Goal: Task Accomplishment & Management: Manage account settings

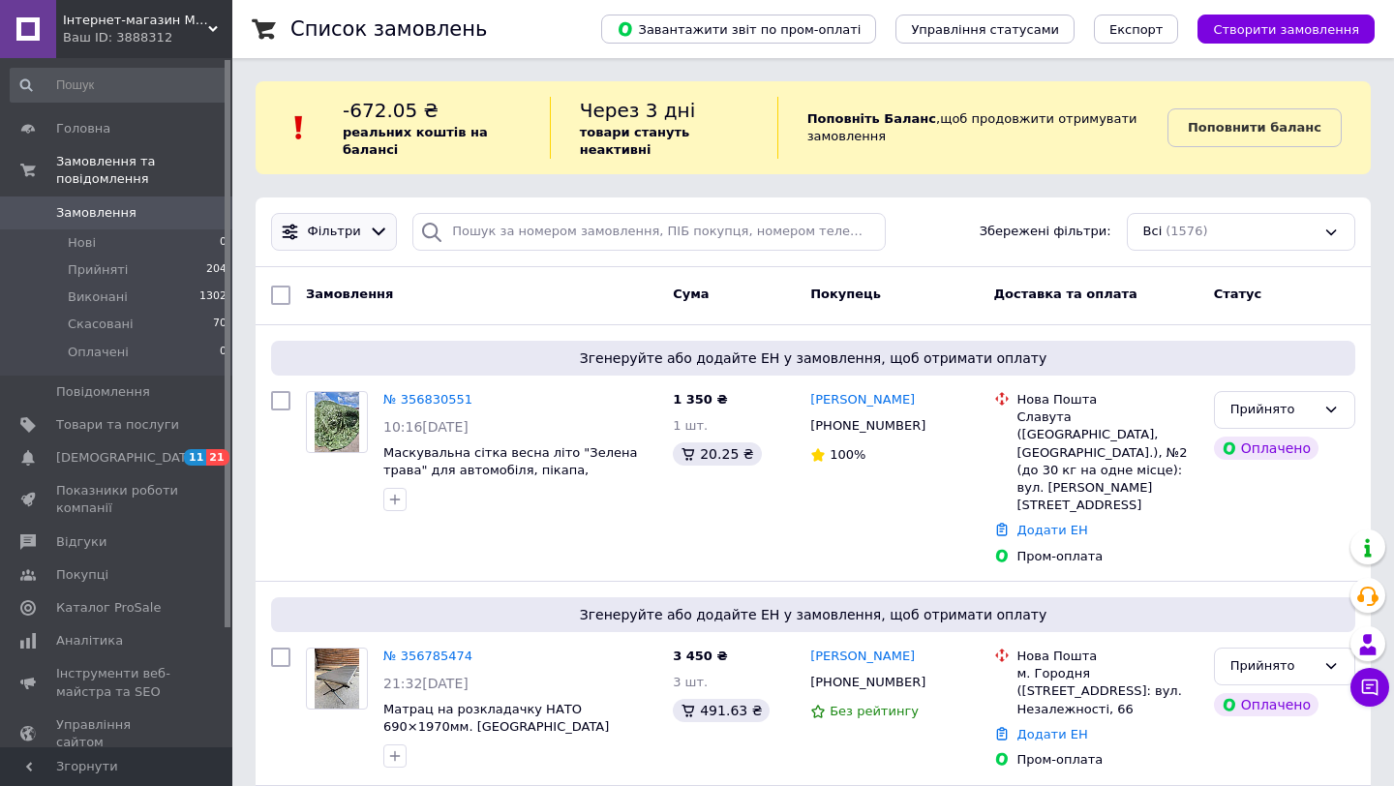
click at [372, 239] on icon at bounding box center [379, 232] width 20 height 20
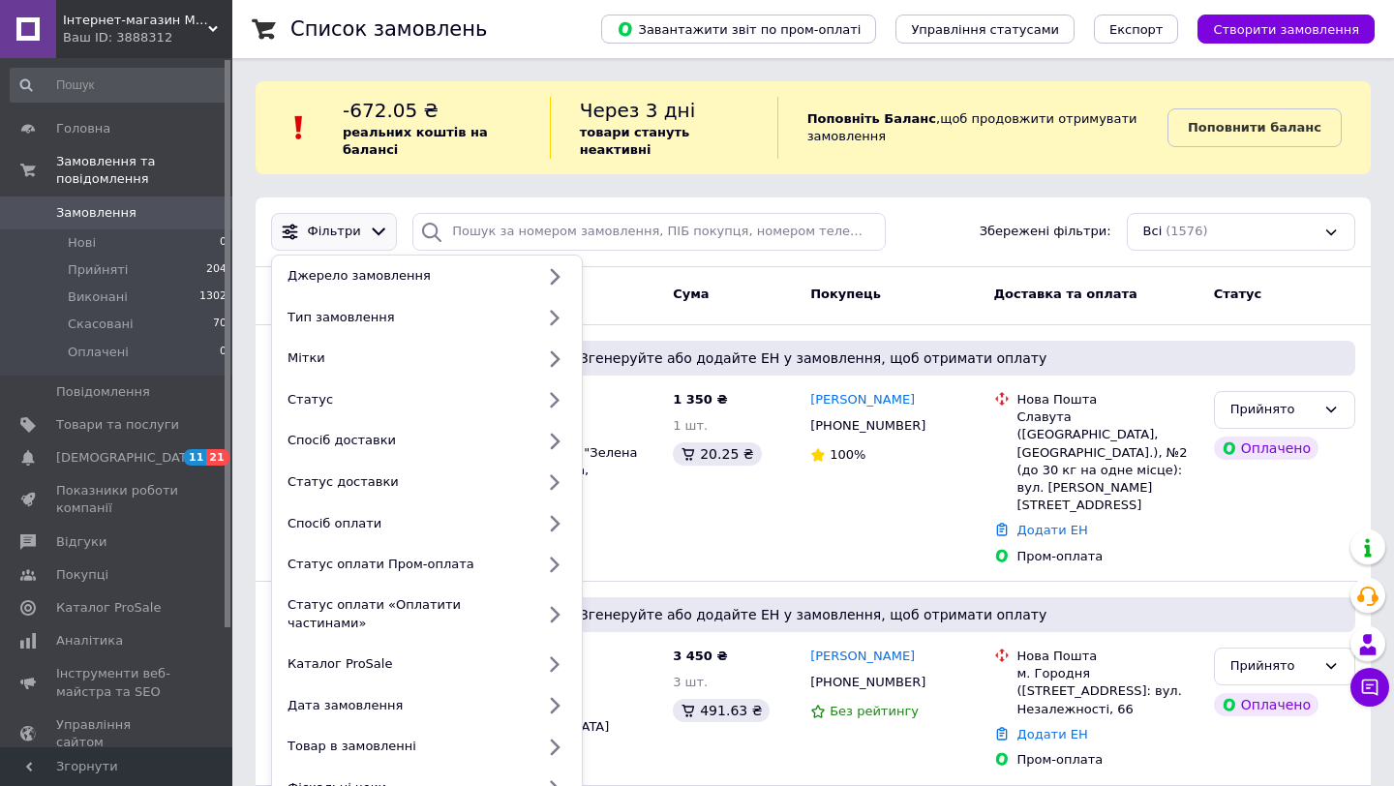
click at [372, 239] on icon at bounding box center [379, 232] width 20 height 20
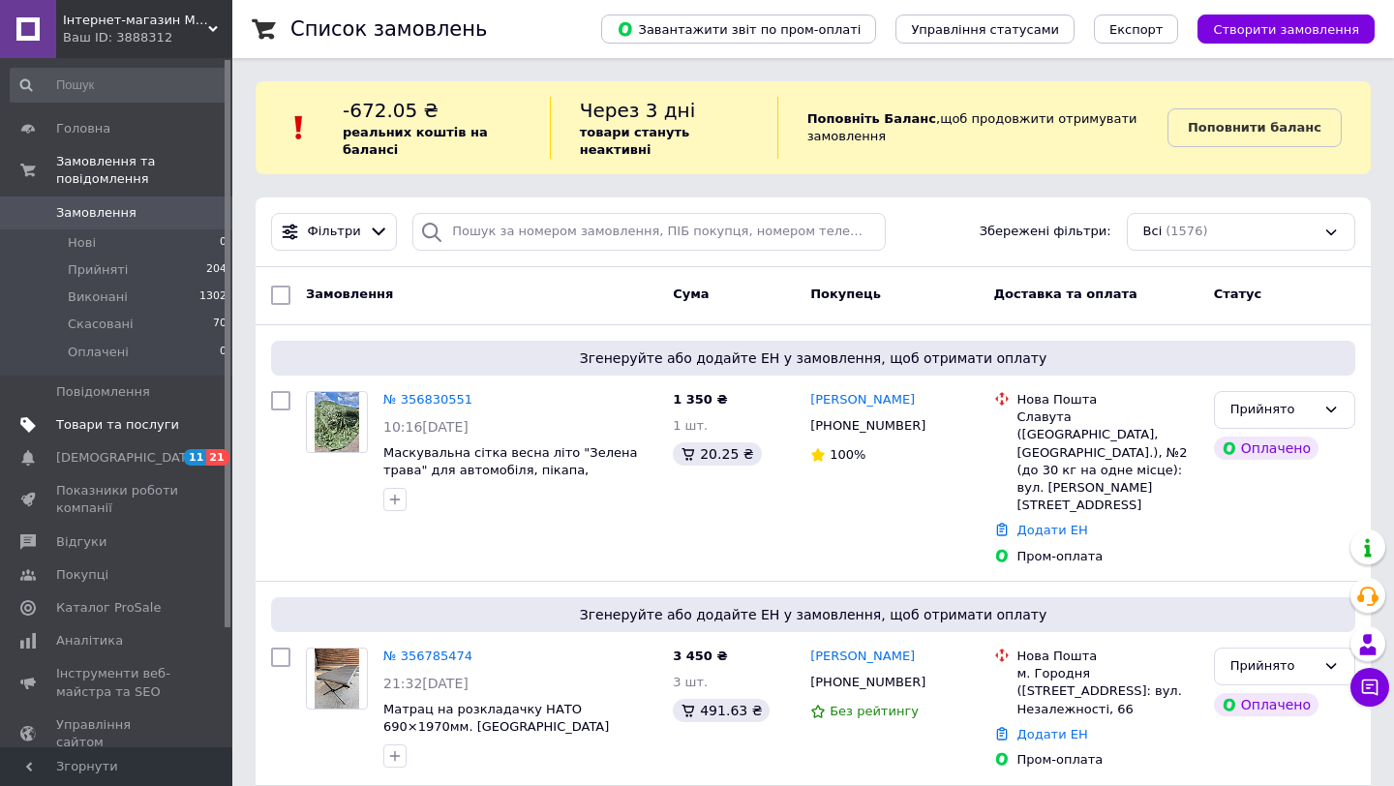
click at [111, 421] on span "Товари та послуги" at bounding box center [117, 424] width 123 height 17
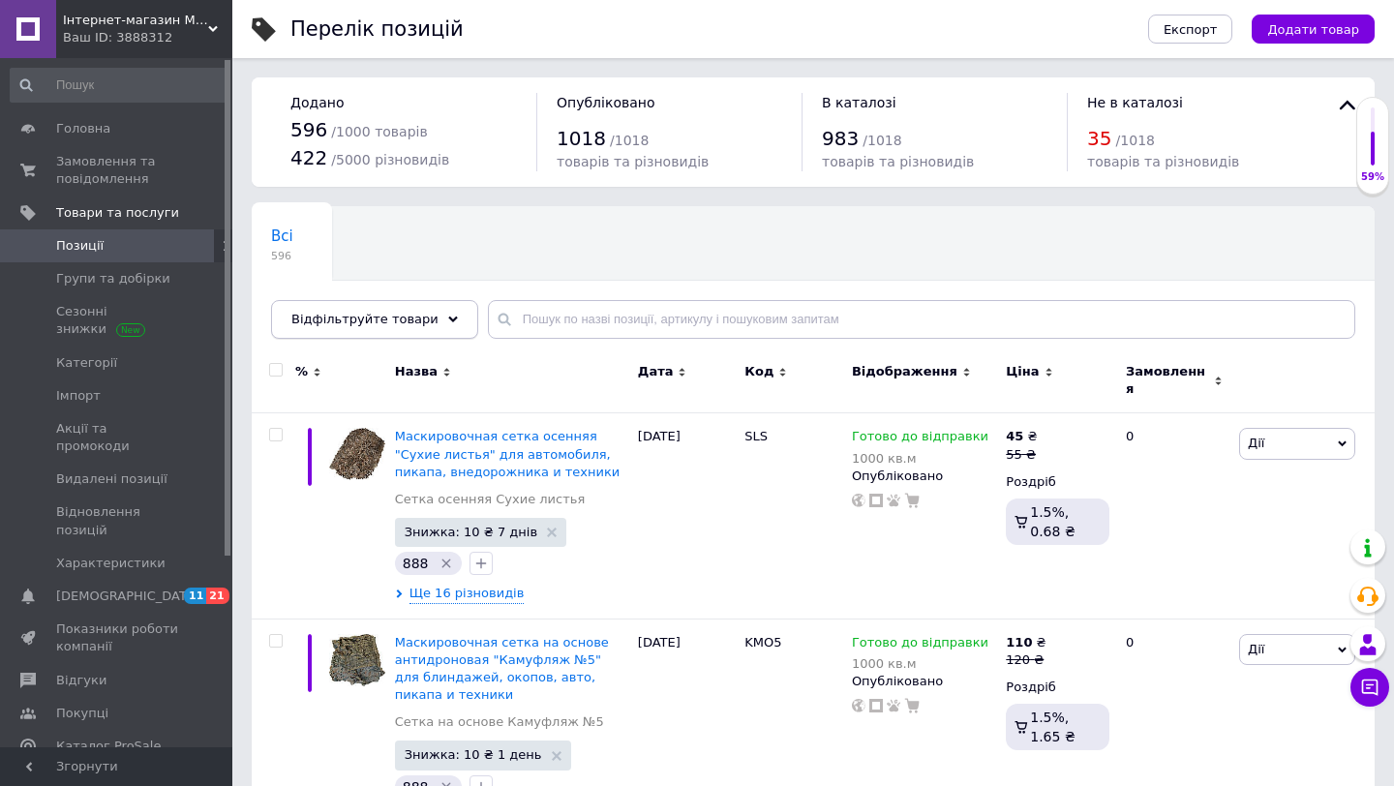
click at [448, 316] on icon at bounding box center [453, 320] width 10 height 10
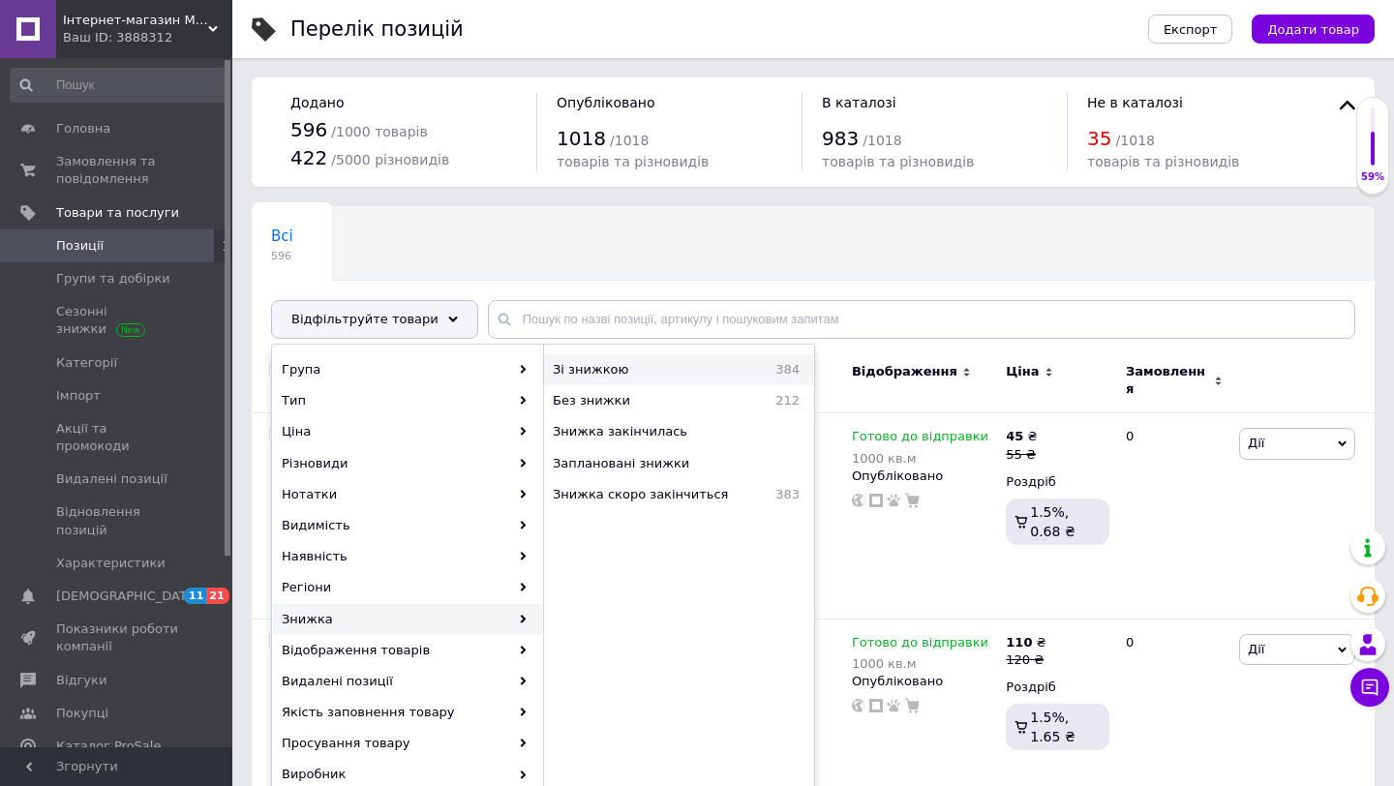
click at [624, 368] on span "Зі знижкою" at bounding box center [638, 369] width 171 height 17
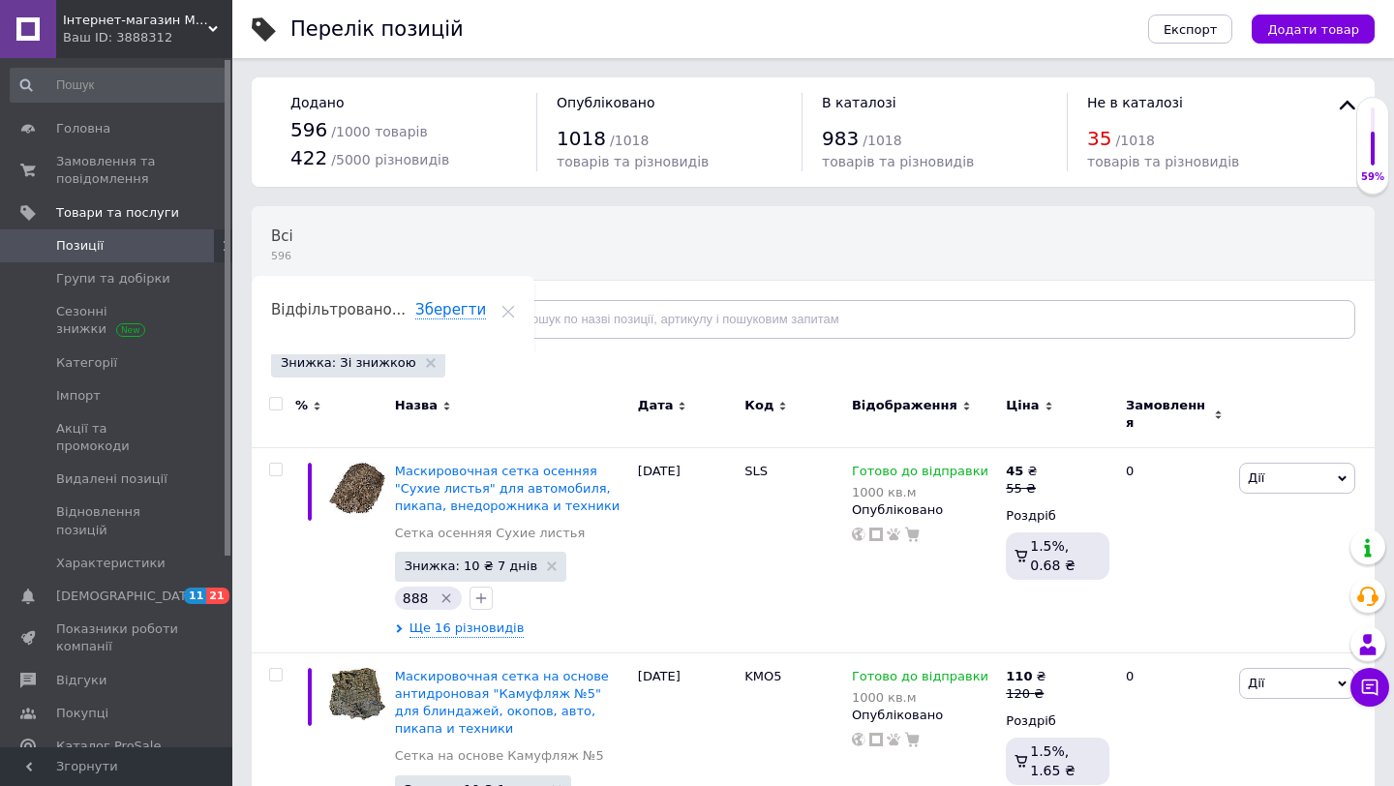
click at [277, 406] on input "checkbox" at bounding box center [275, 404] width 13 height 13
checkbox input "true"
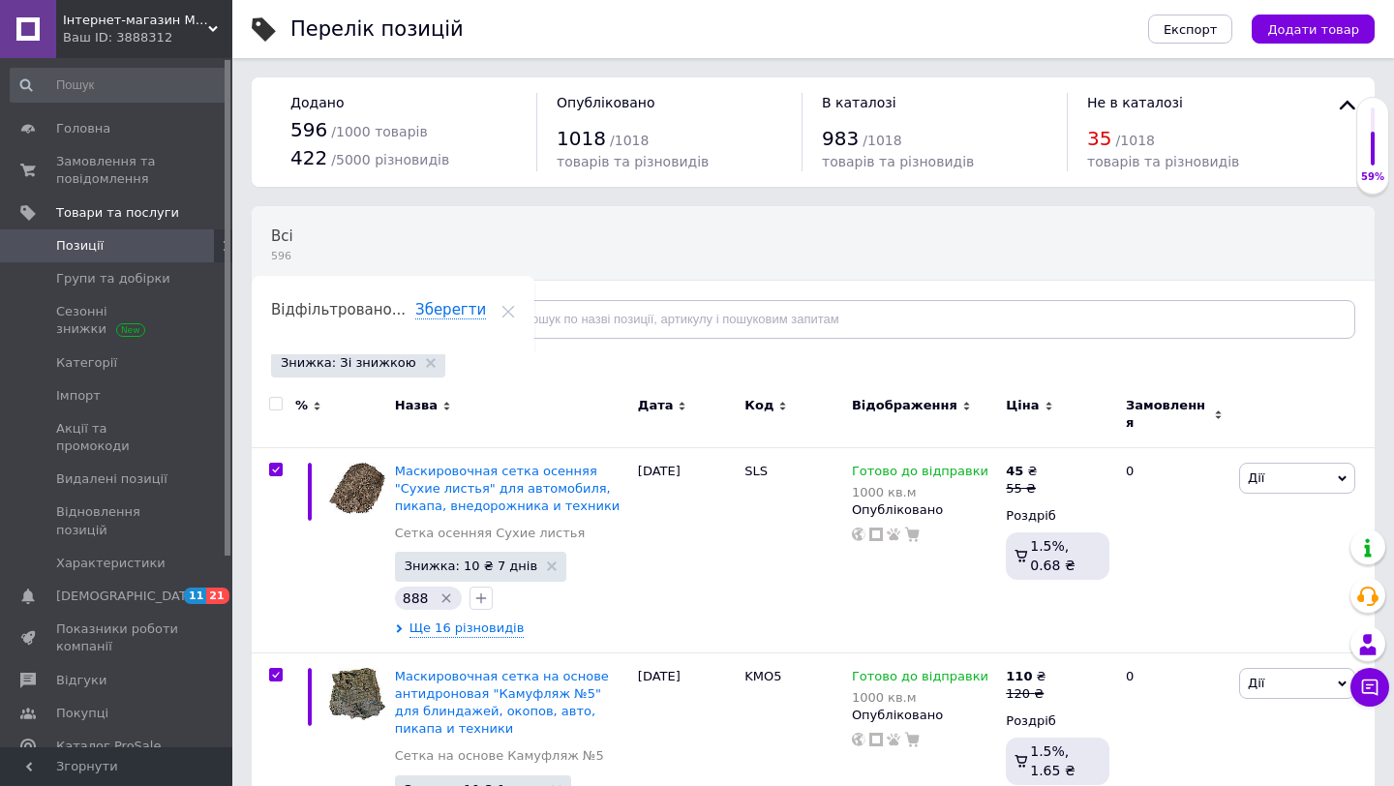
checkbox input "true"
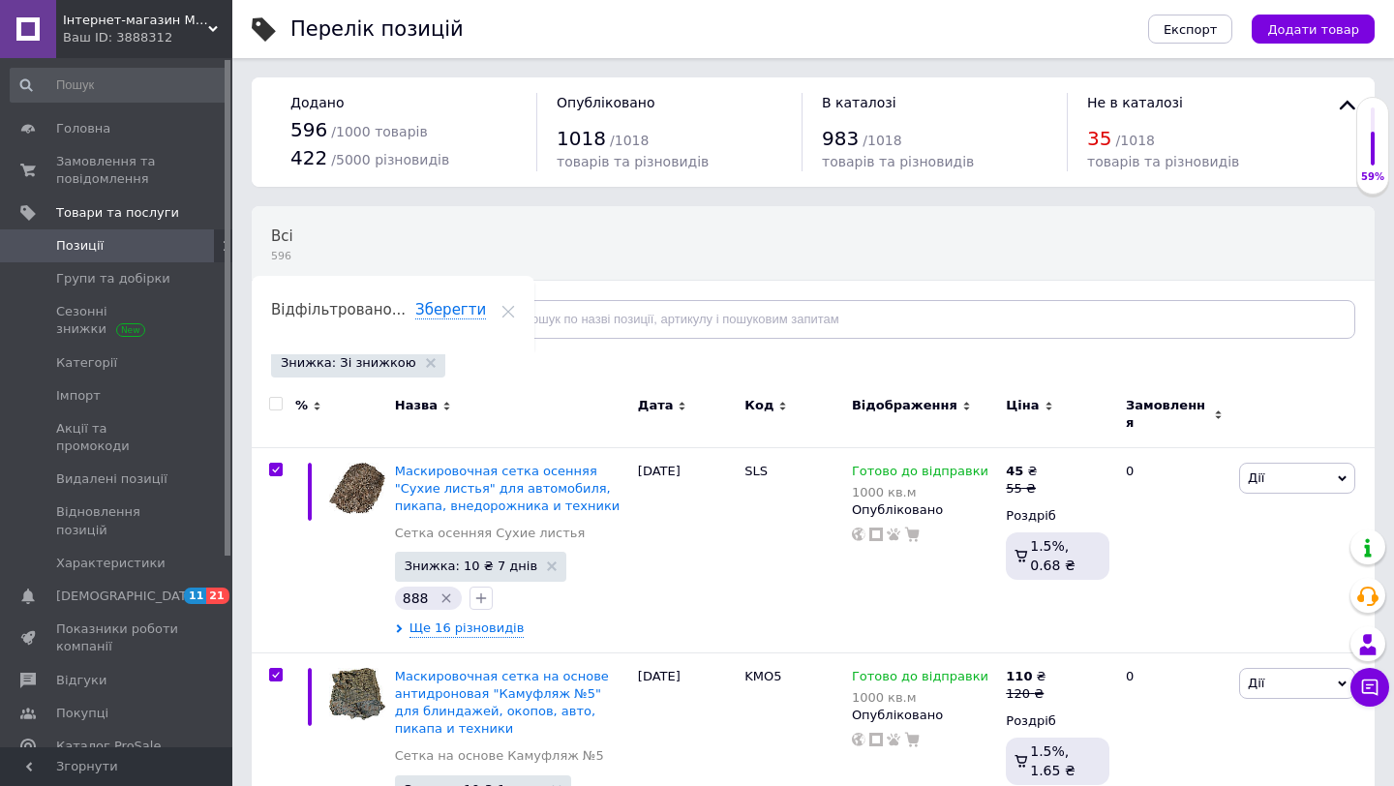
checkbox input "true"
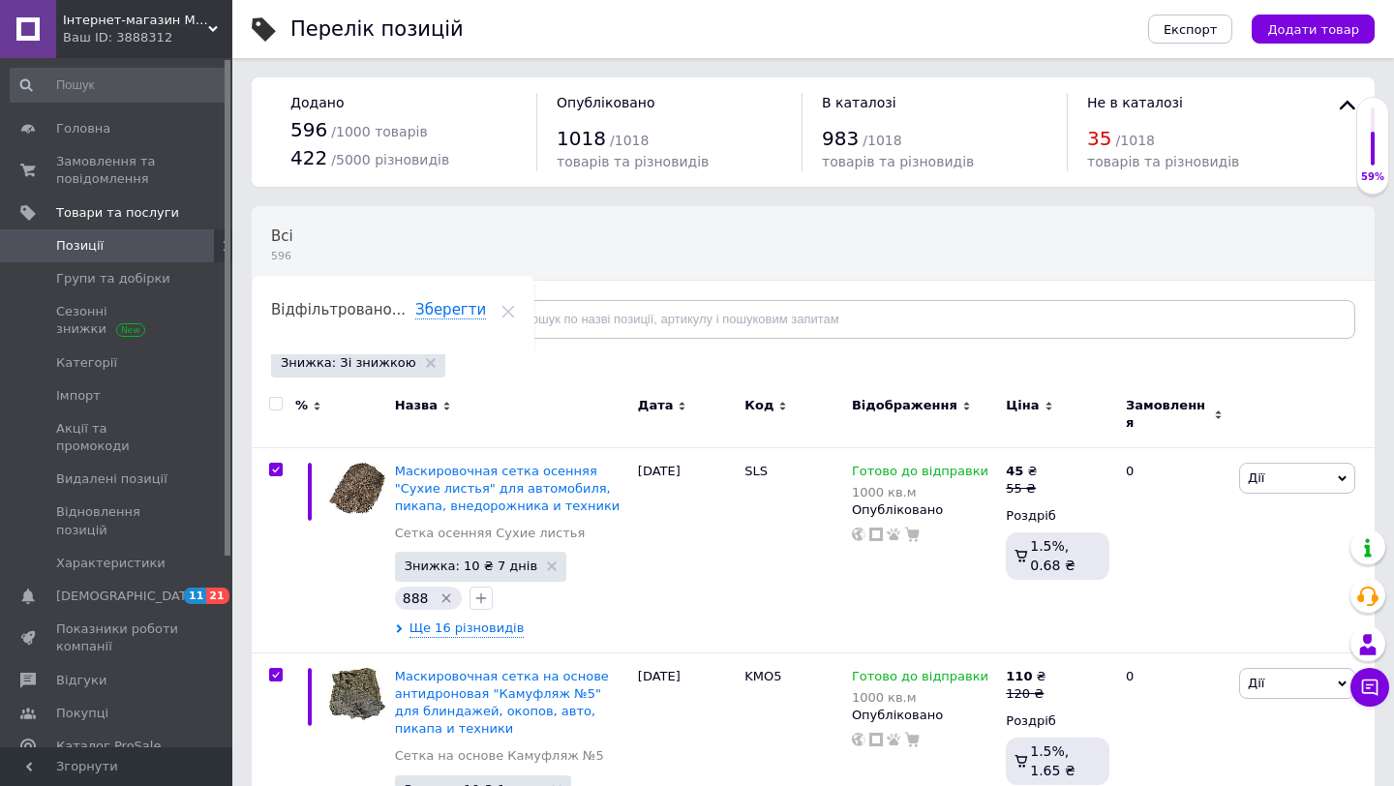
checkbox input "true"
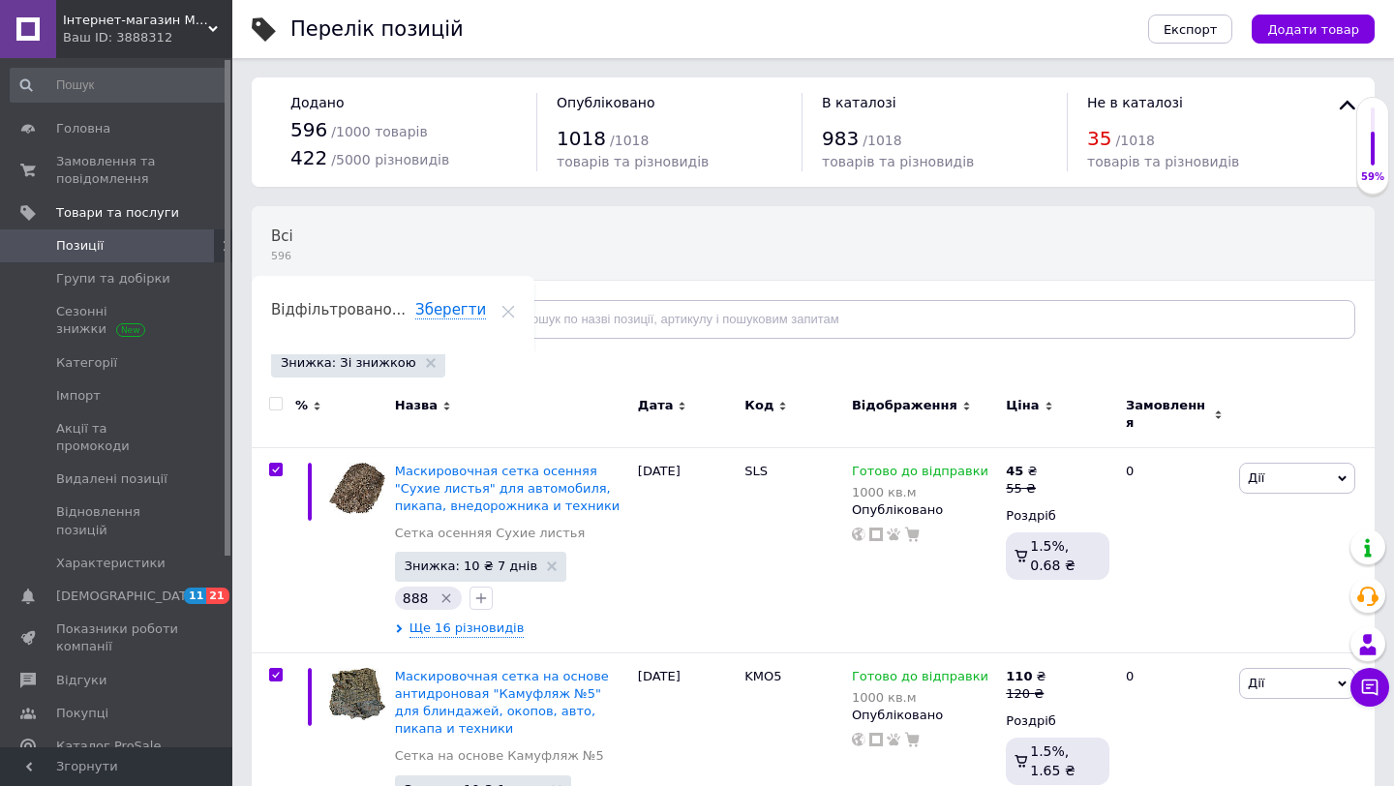
checkbox input "true"
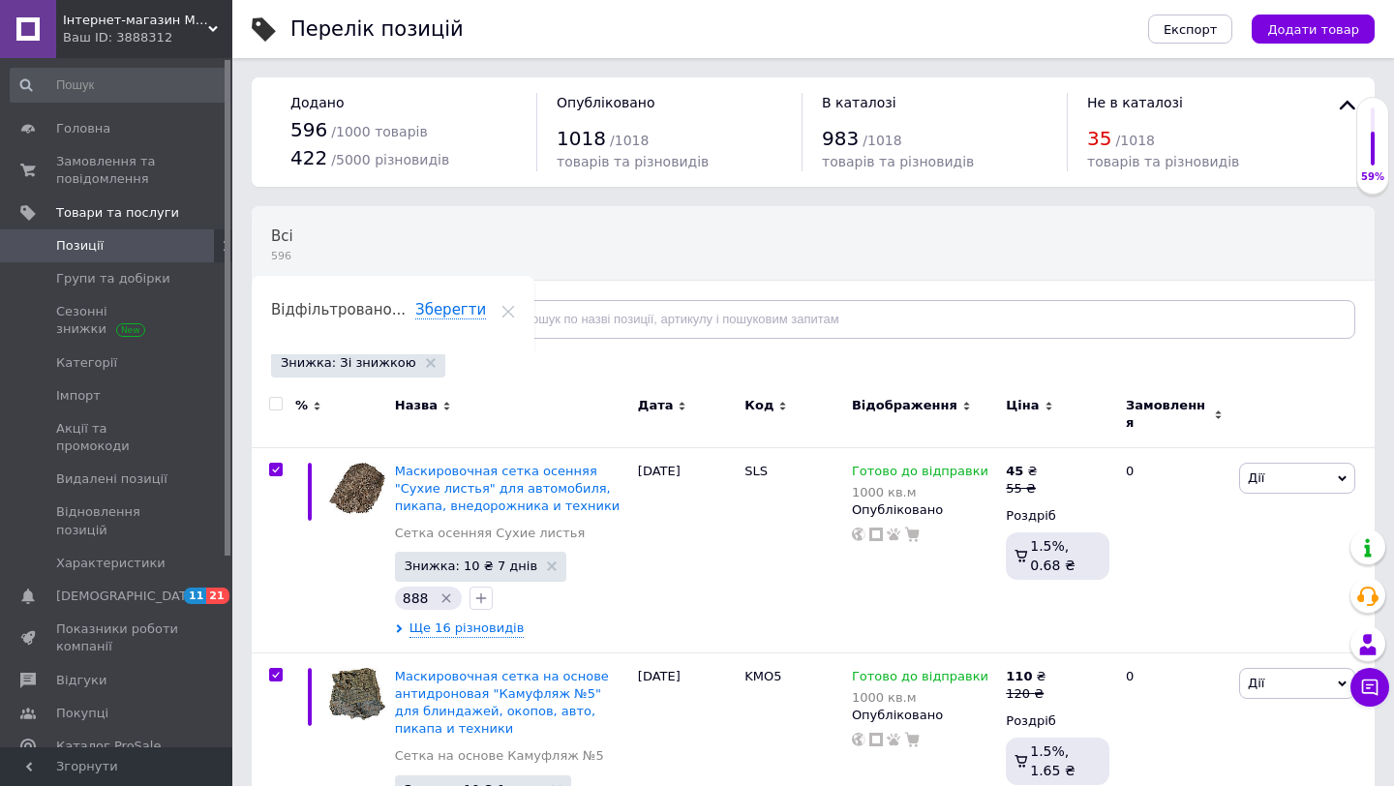
checkbox input "true"
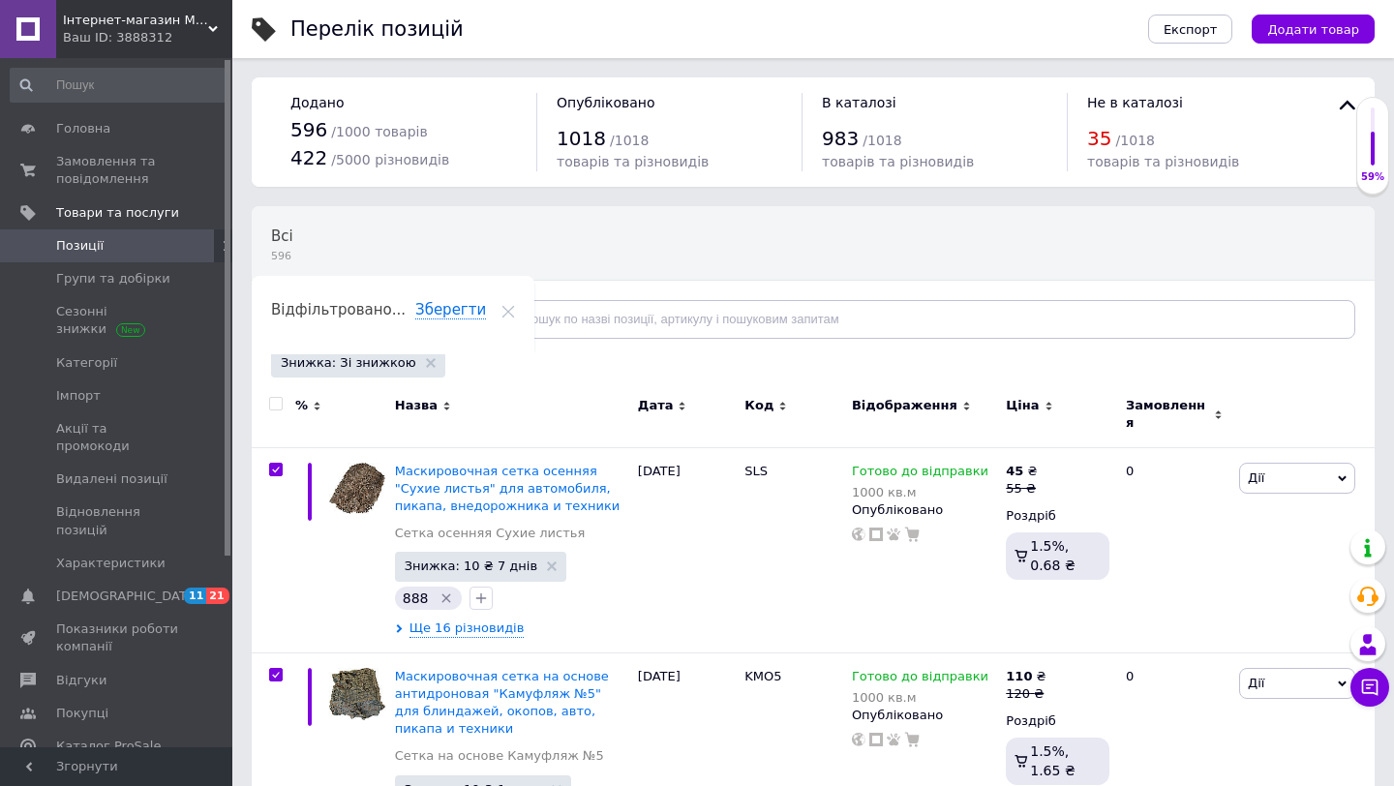
checkbox input "true"
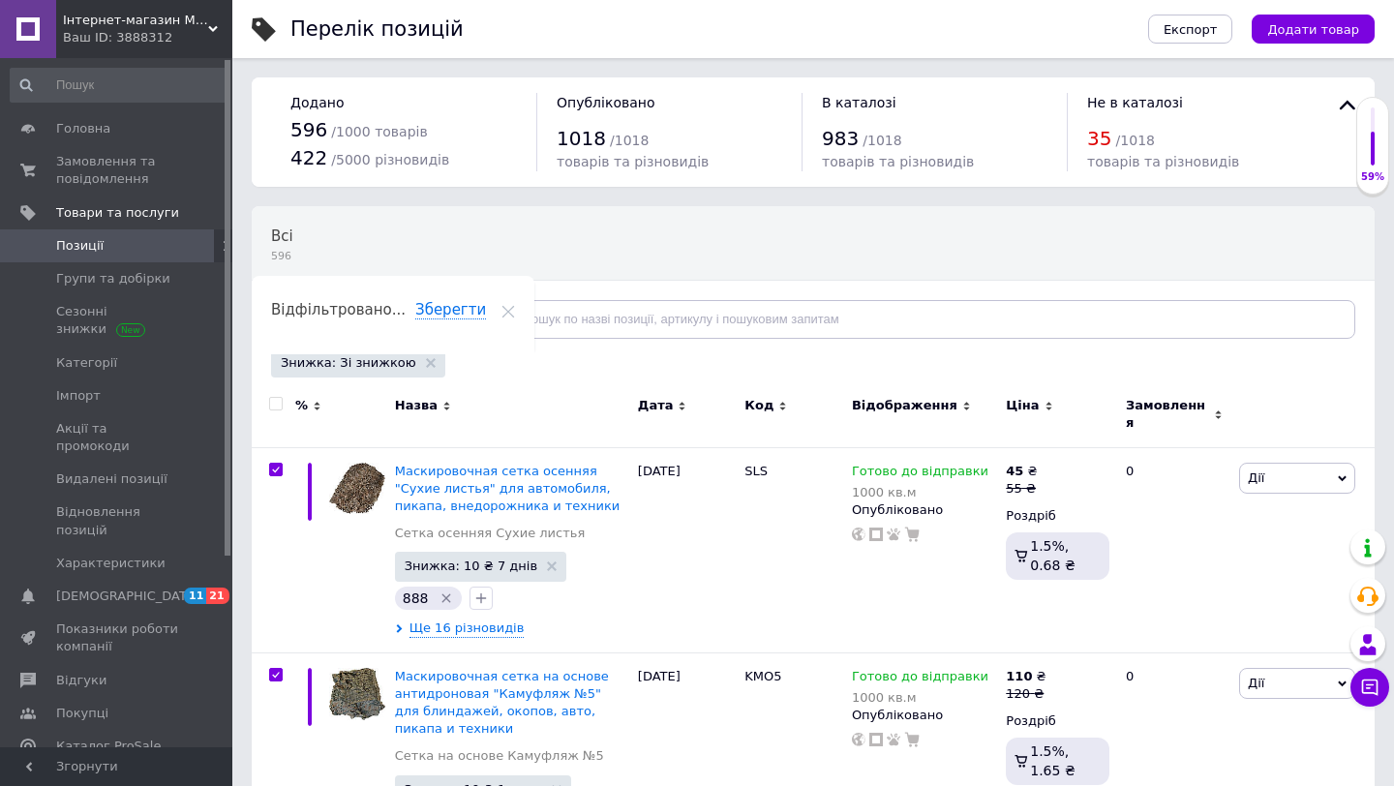
checkbox input "true"
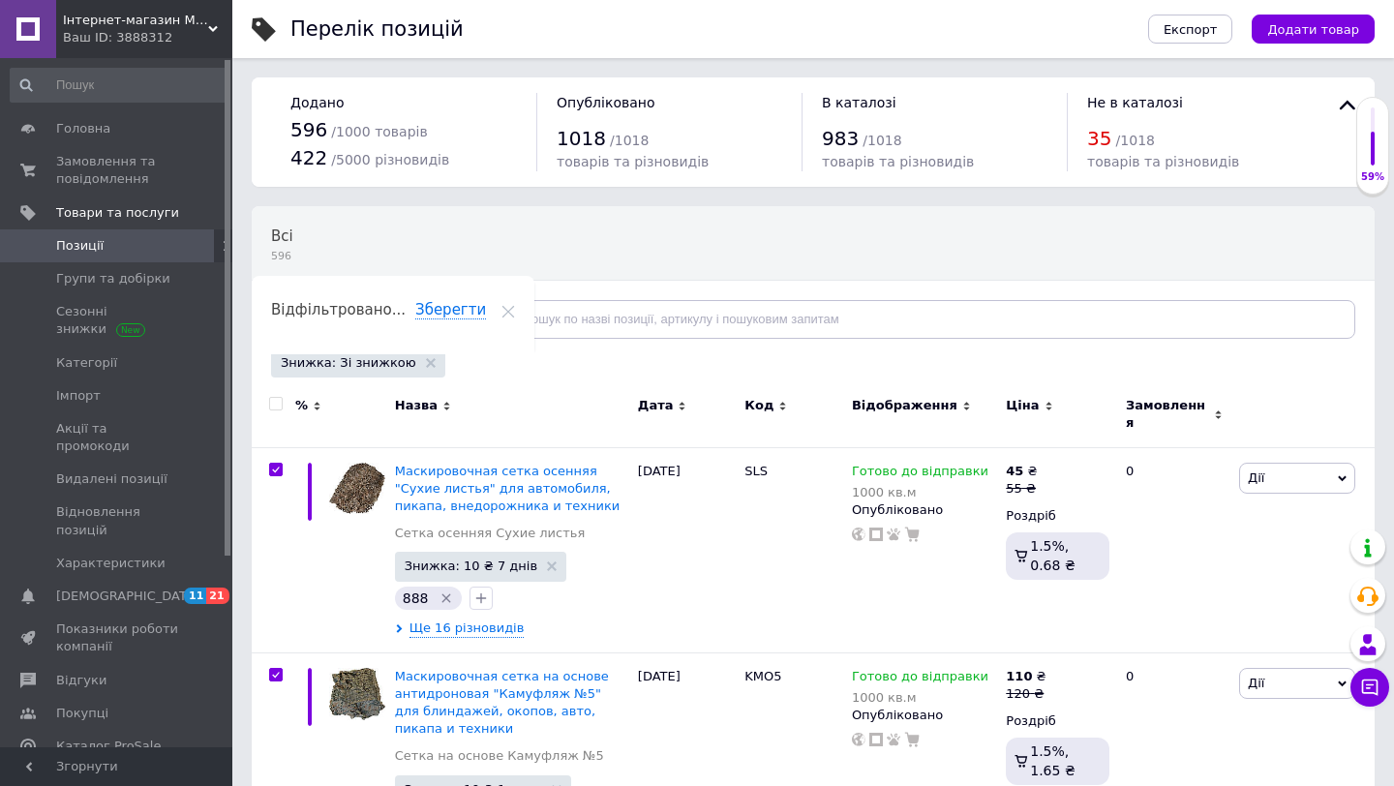
checkbox input "true"
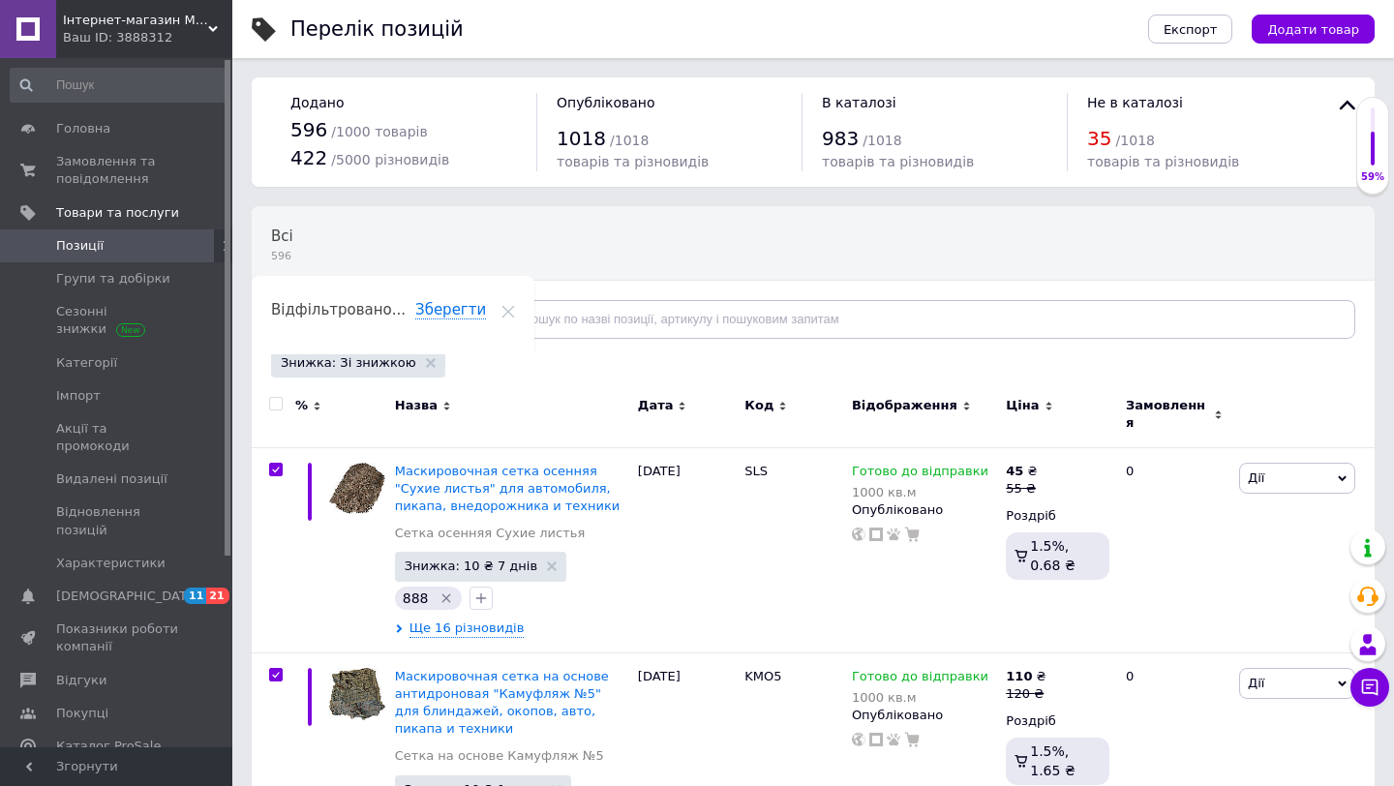
checkbox input "true"
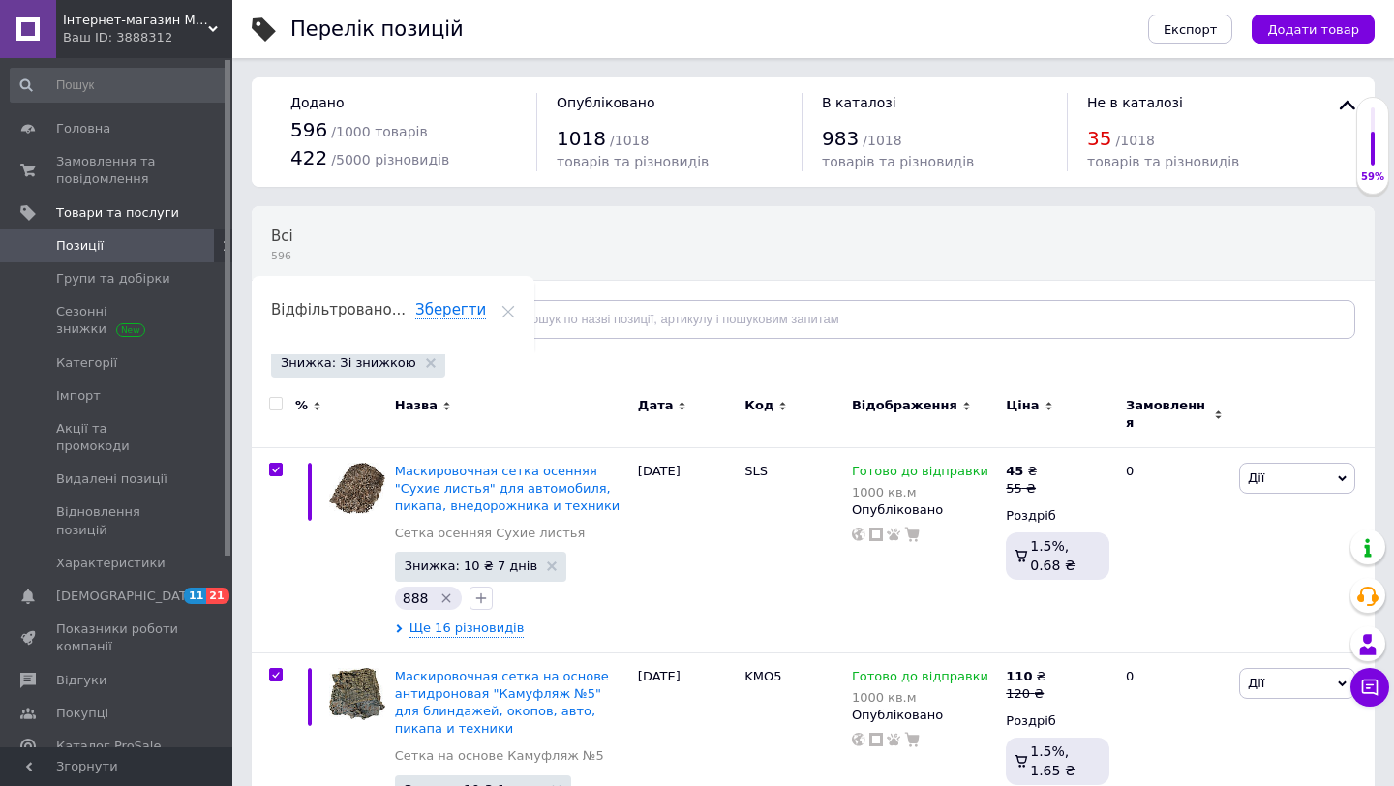
checkbox input "true"
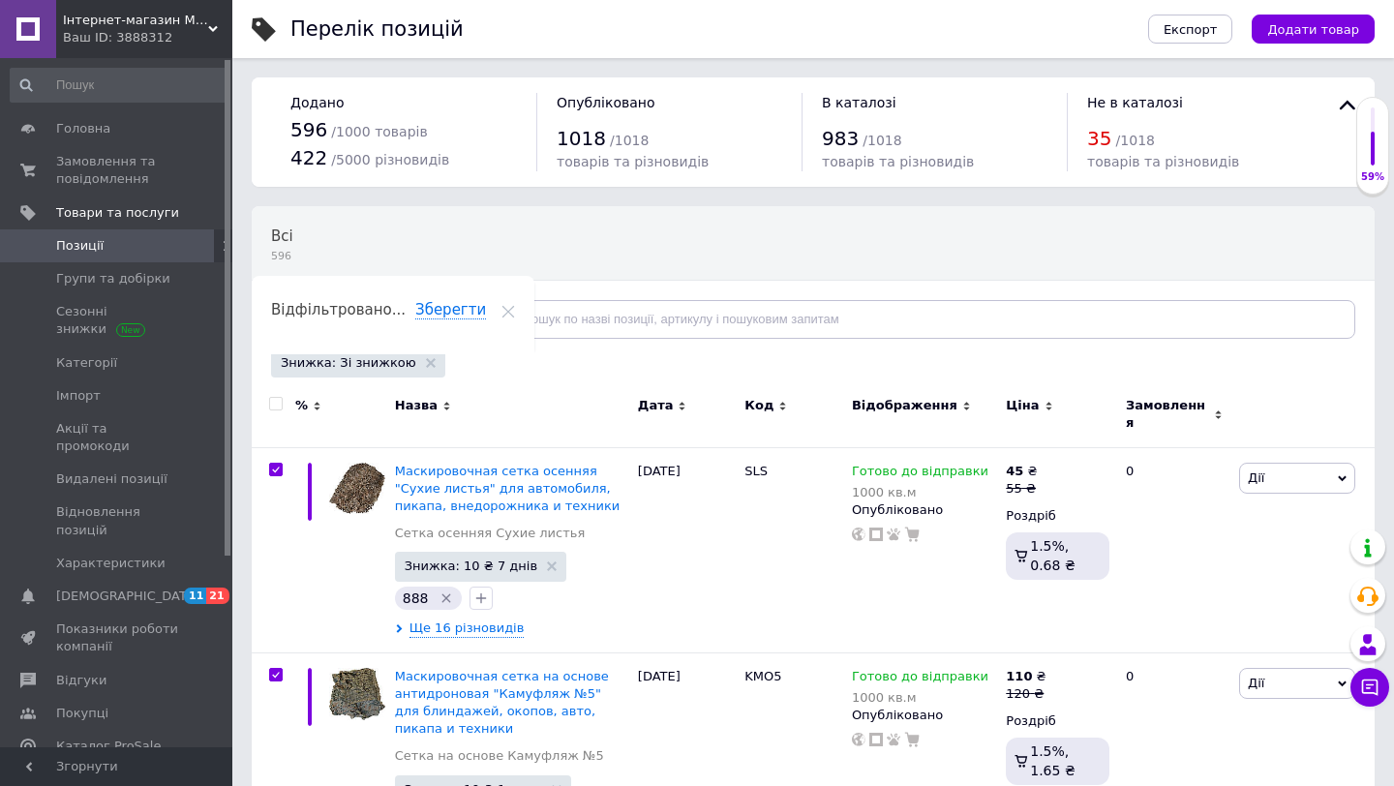
checkbox input "true"
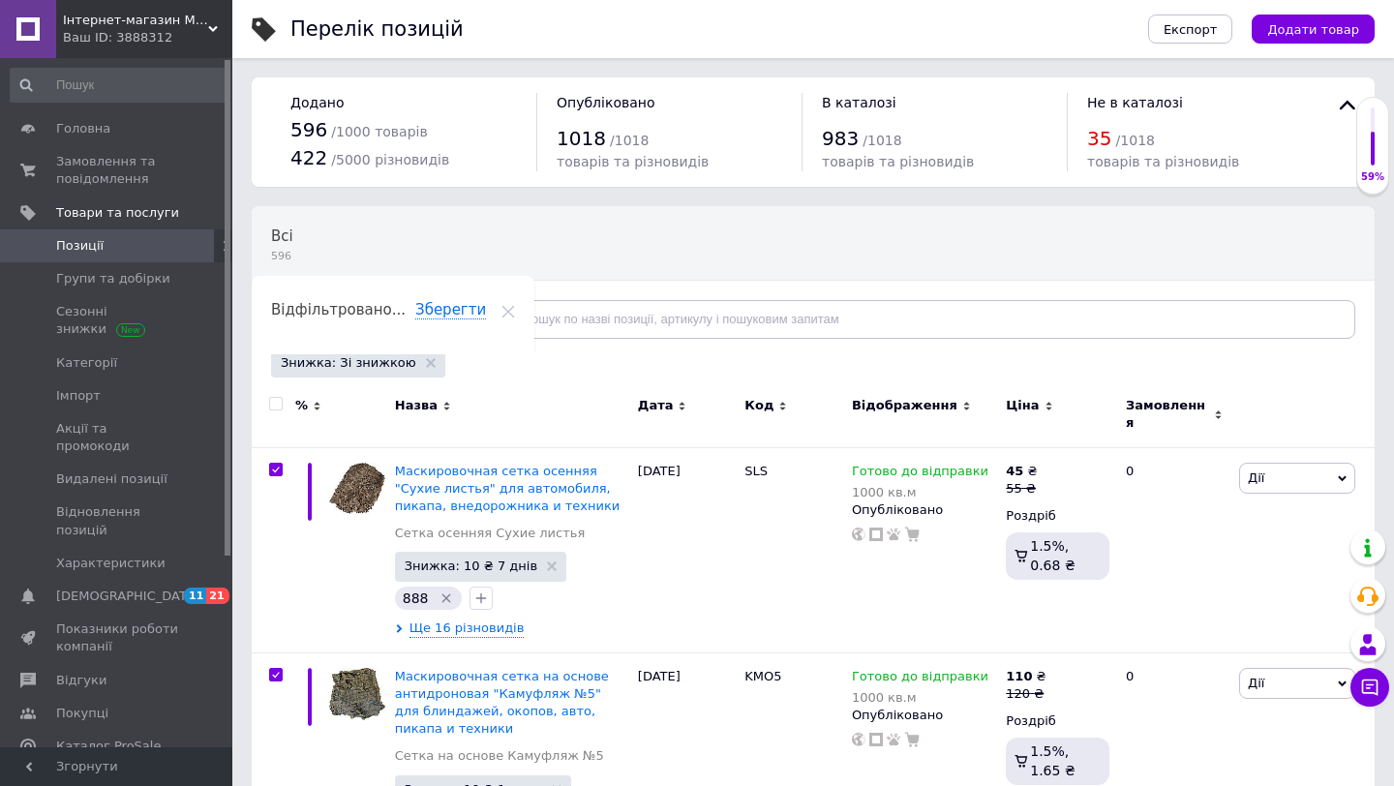
checkbox input "true"
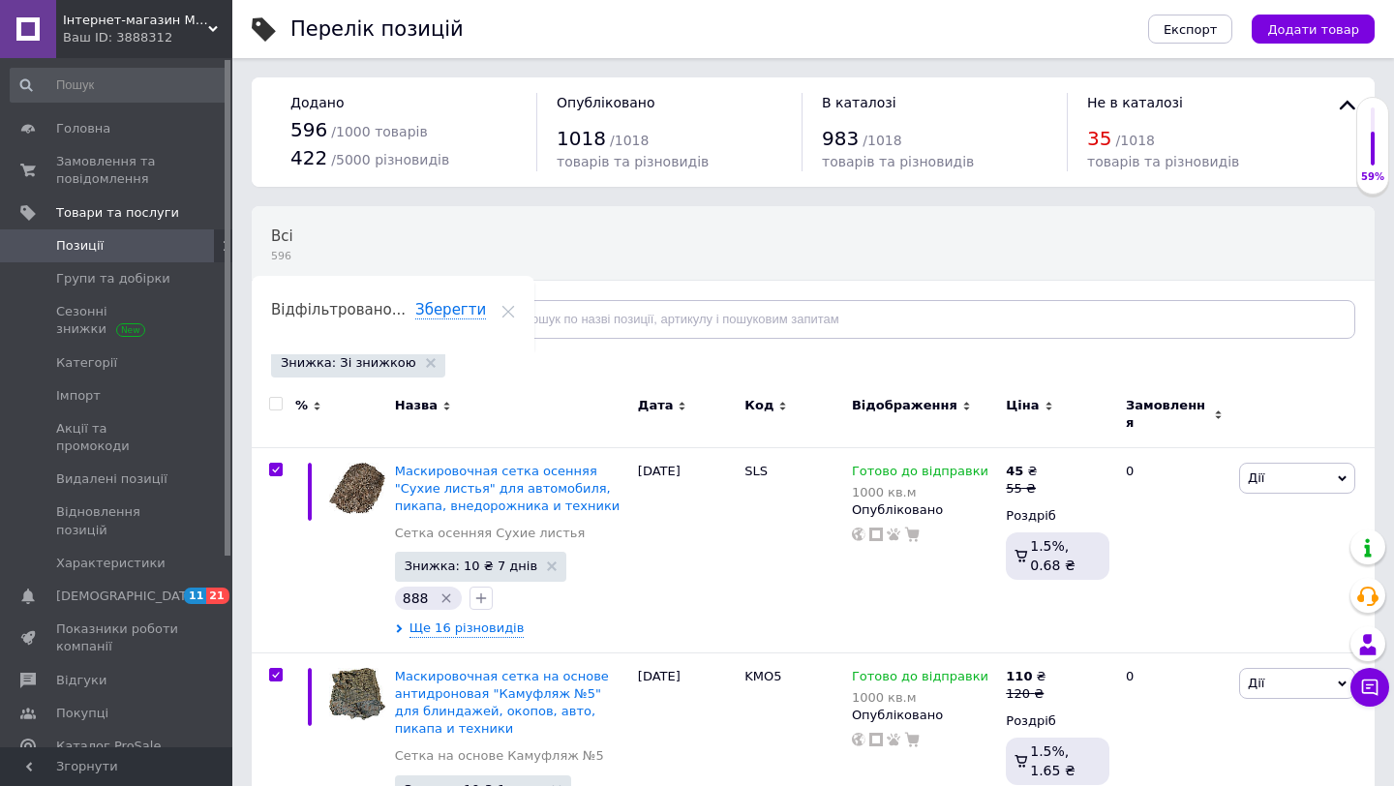
checkbox input "true"
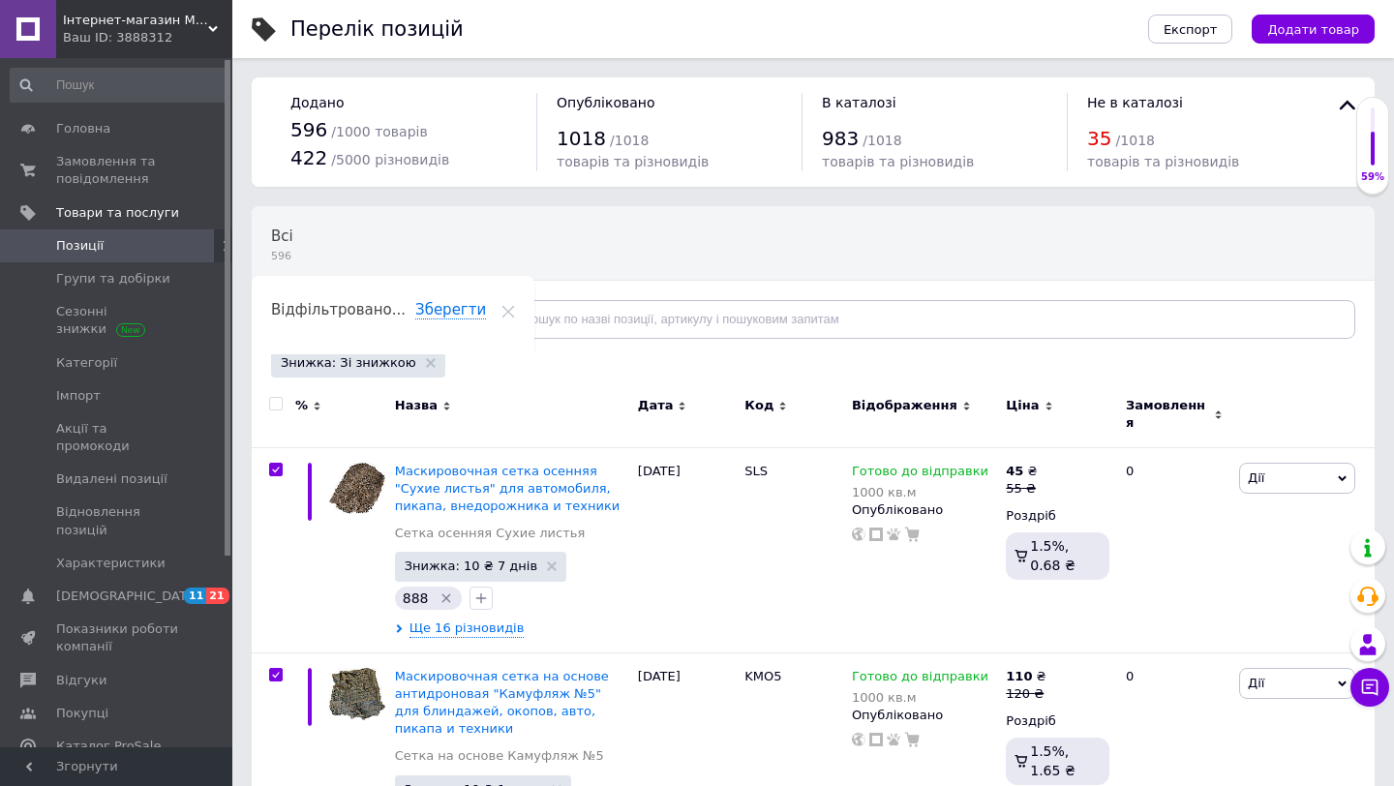
checkbox input "true"
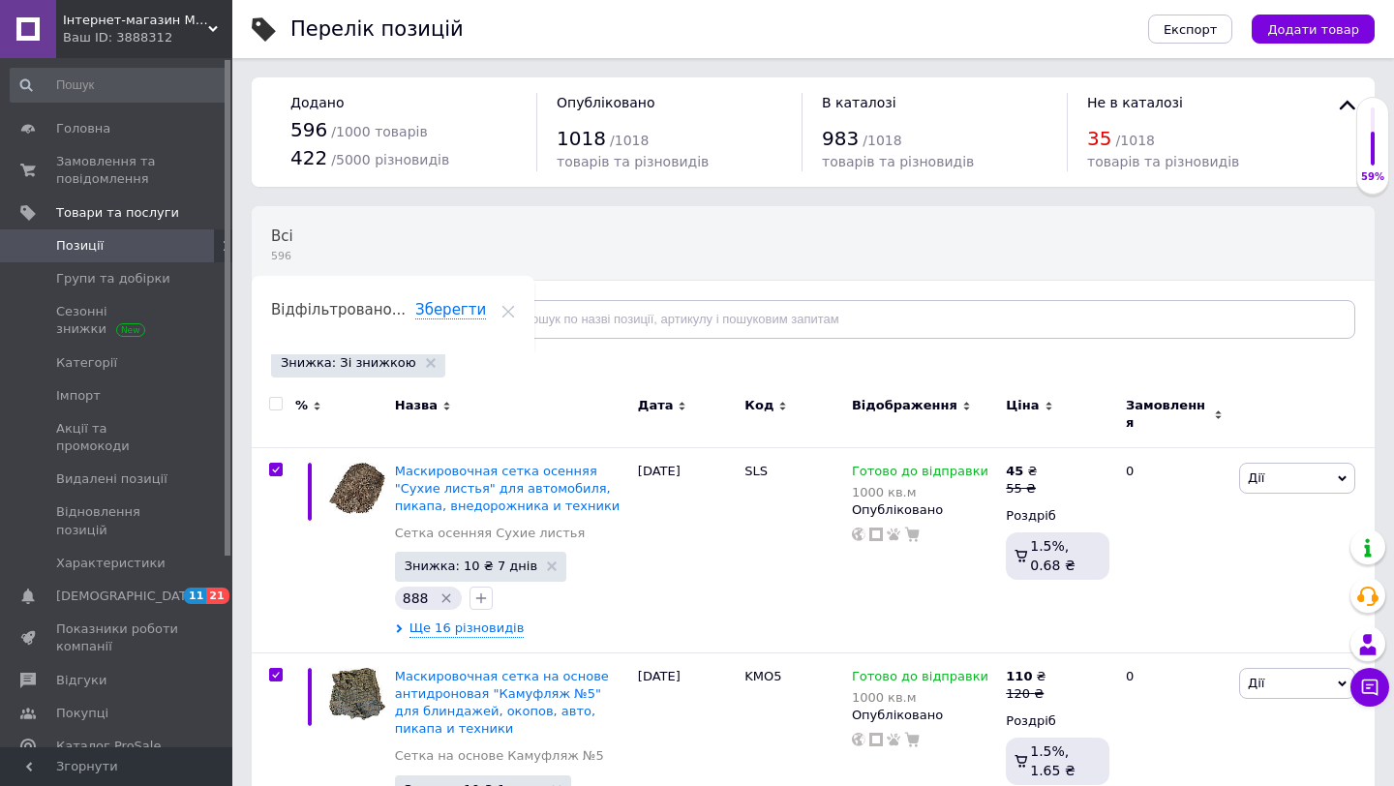
checkbox input "true"
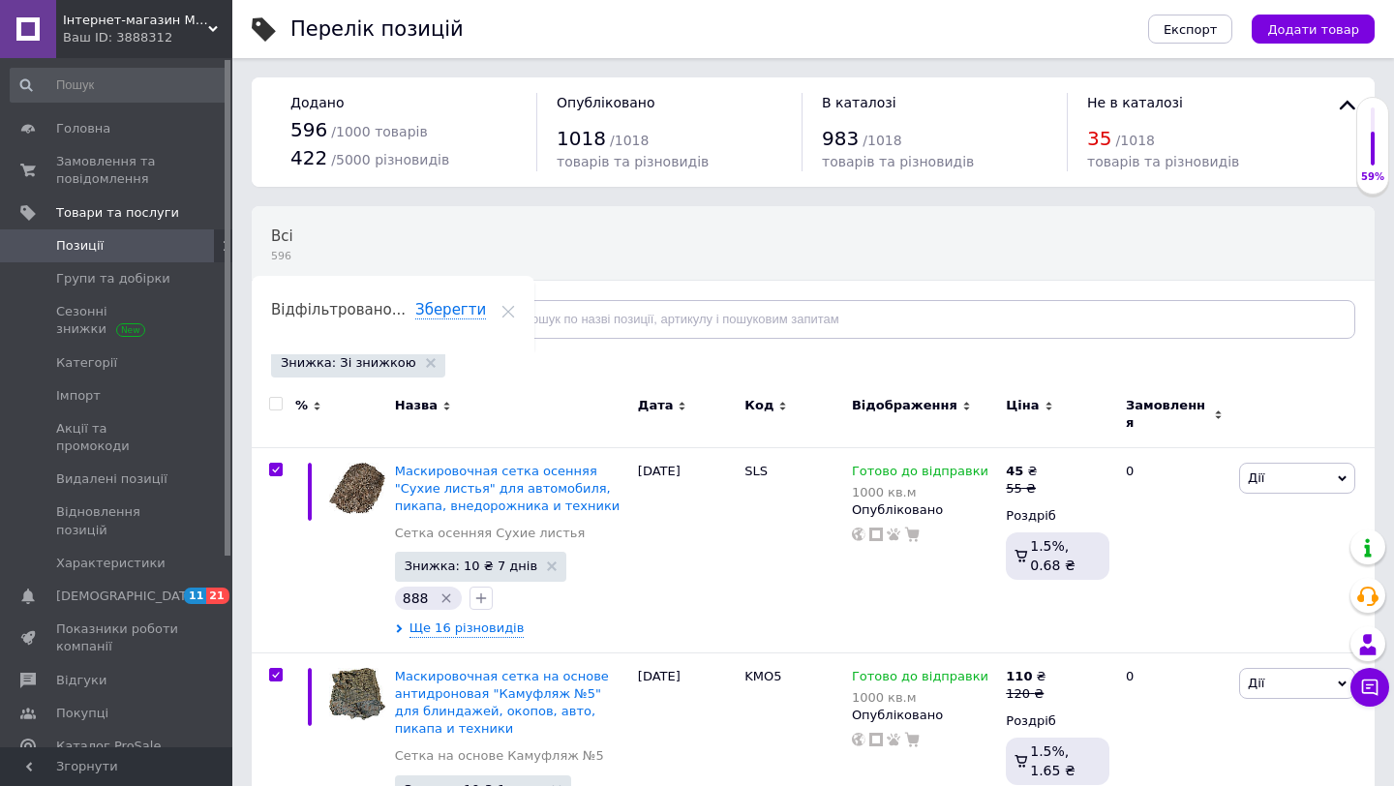
checkbox input "true"
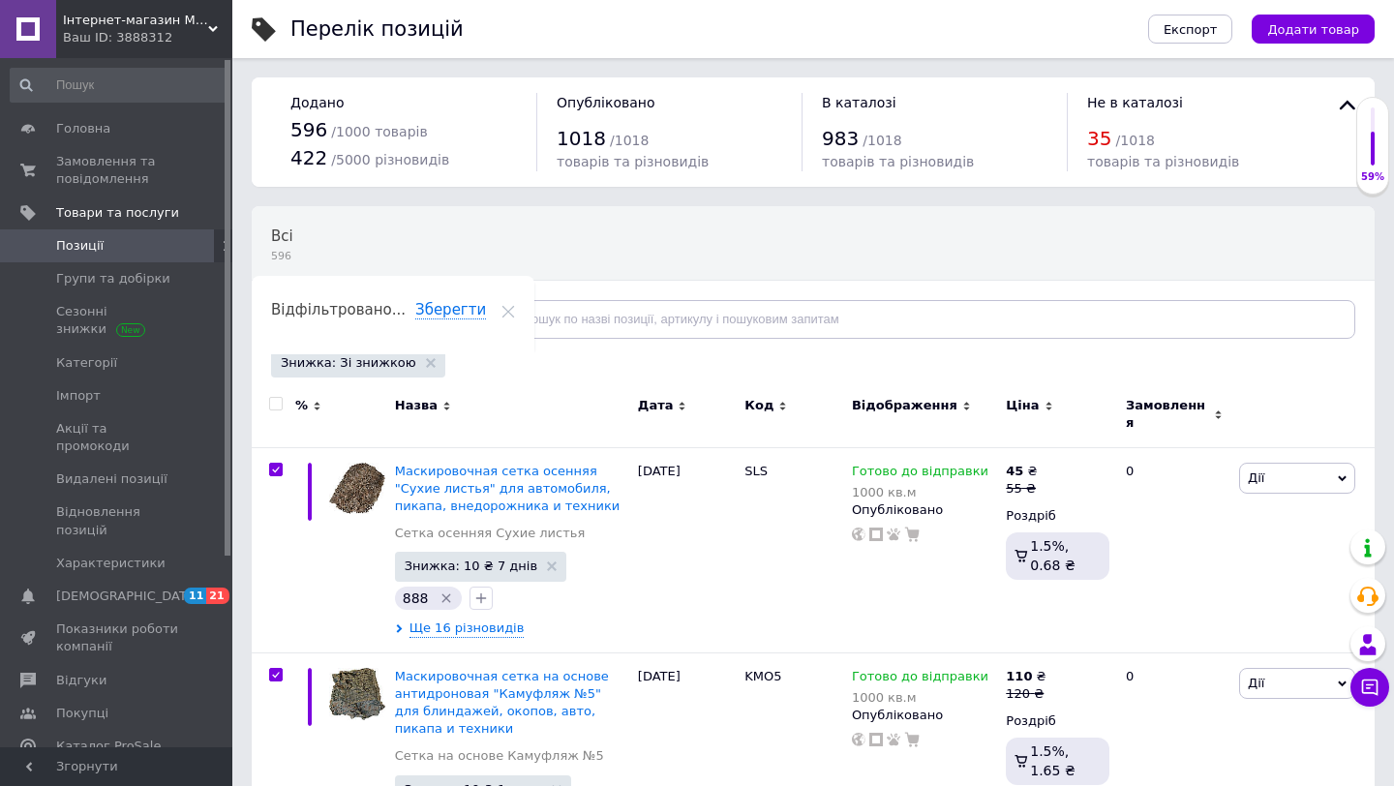
checkbox input "true"
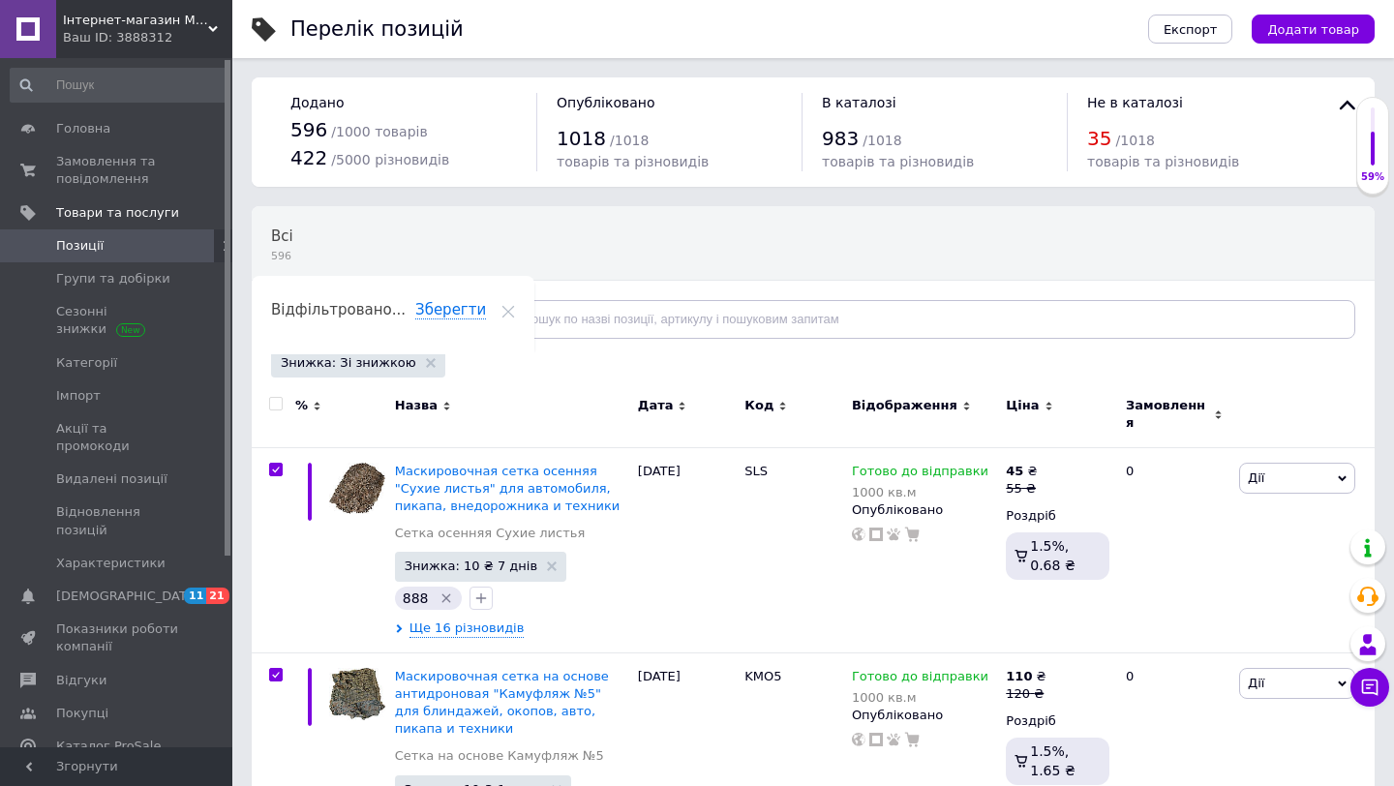
checkbox input "true"
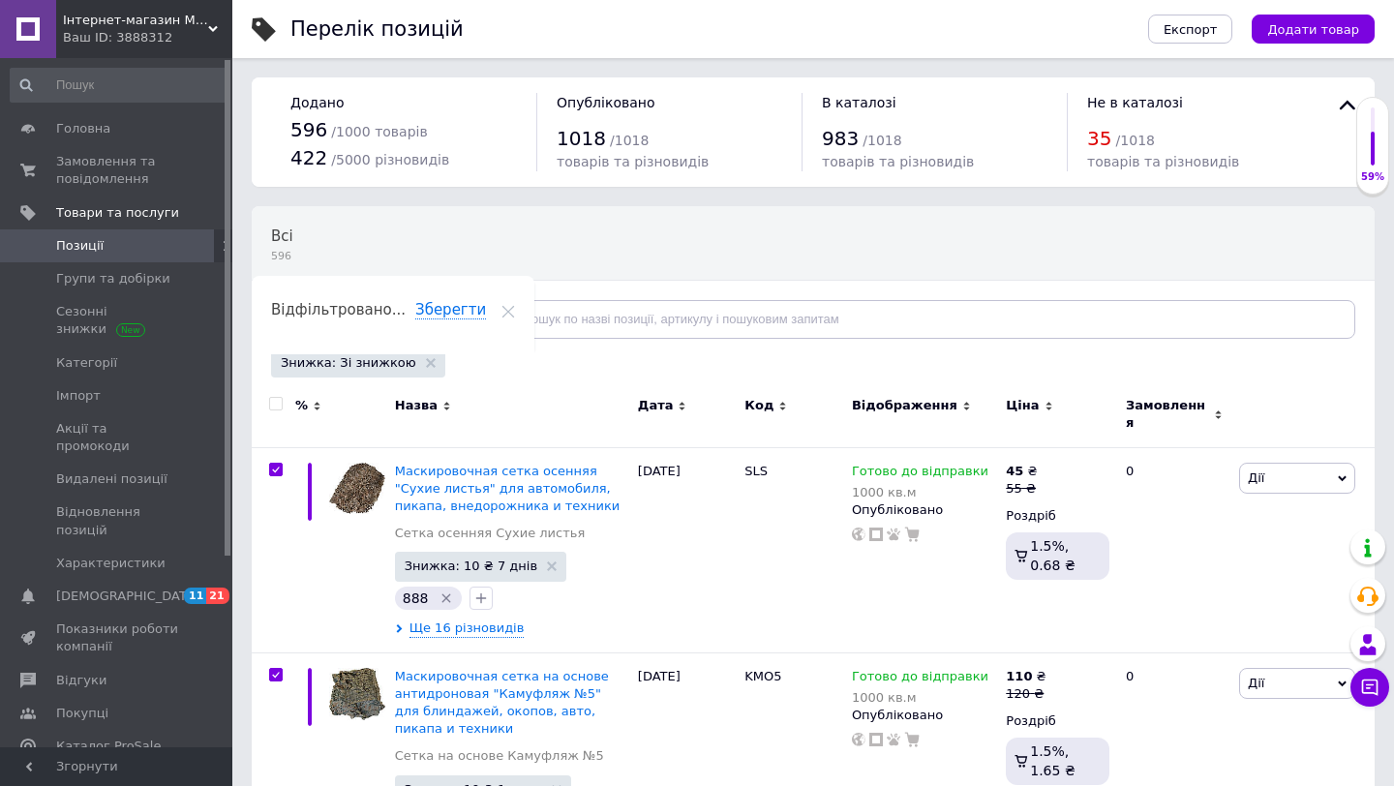
checkbox input "true"
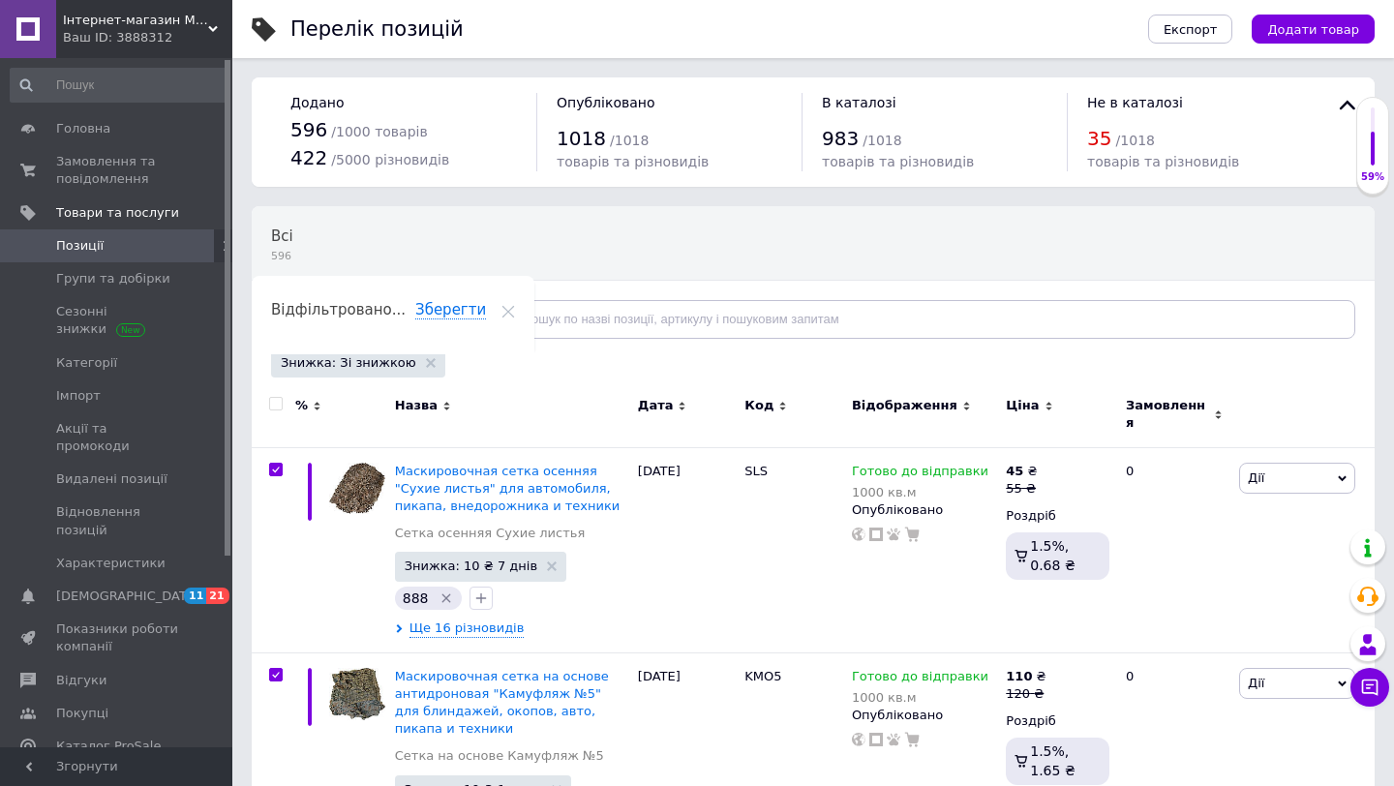
checkbox input "true"
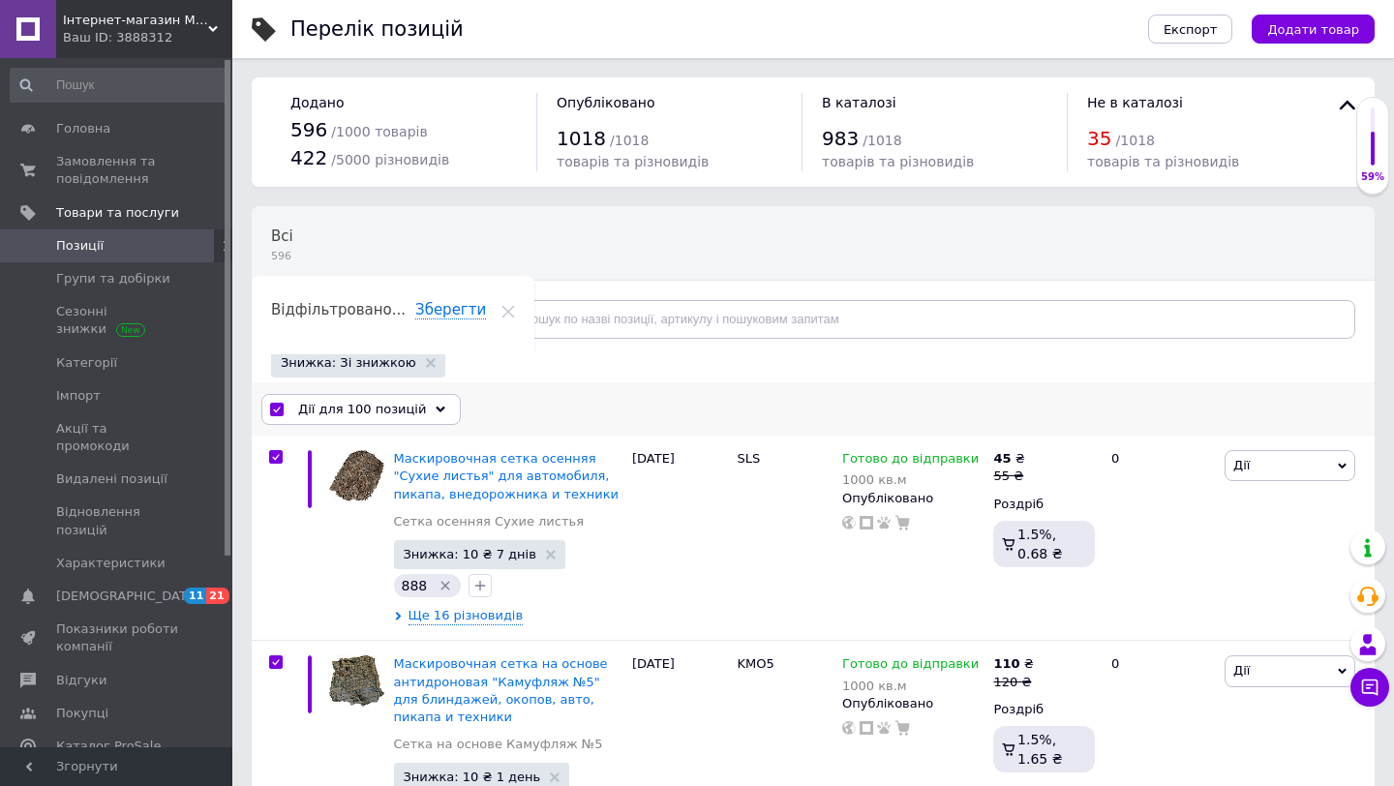
click at [414, 412] on div "Дії для 100 позицій" at bounding box center [360, 409] width 199 height 31
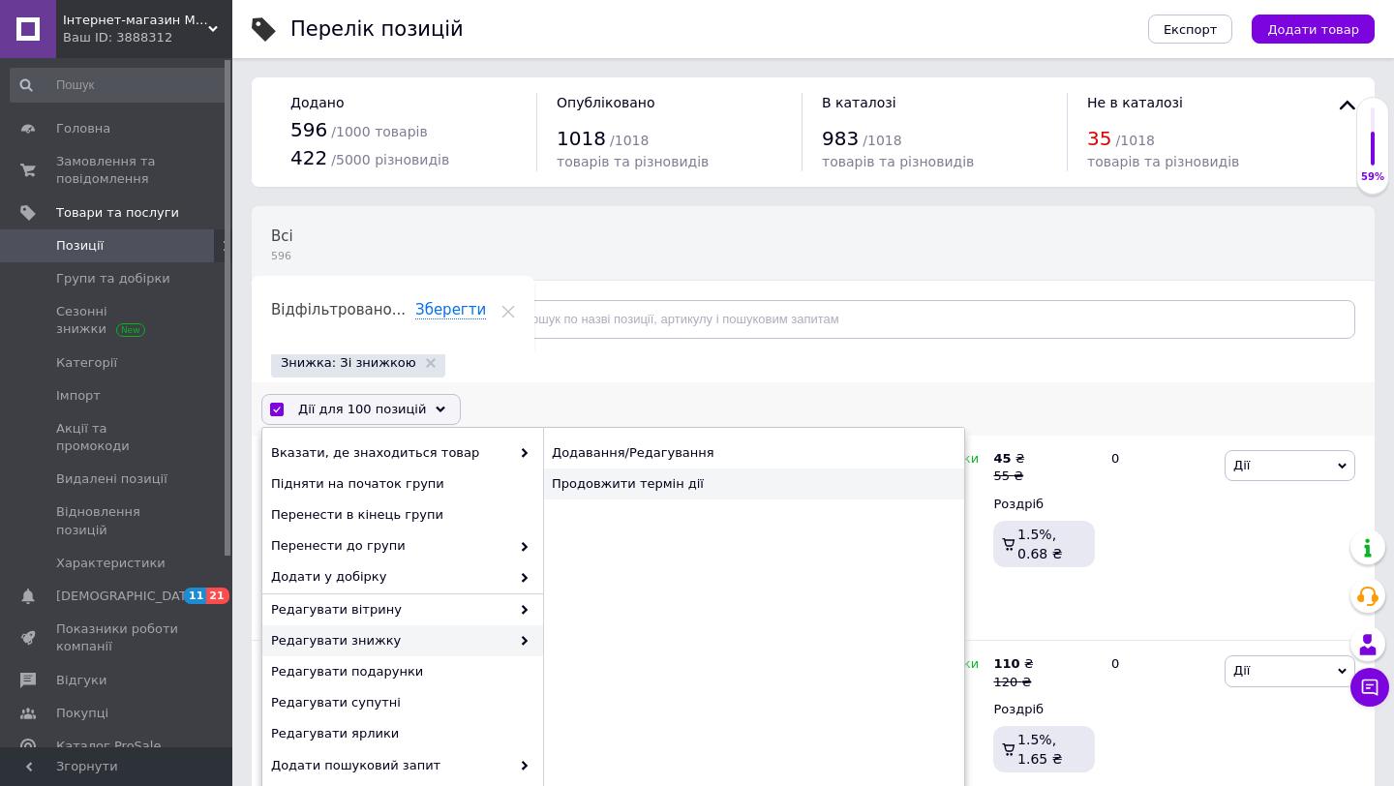
click at [640, 483] on div "Продовжити термін дії" at bounding box center [753, 484] width 421 height 31
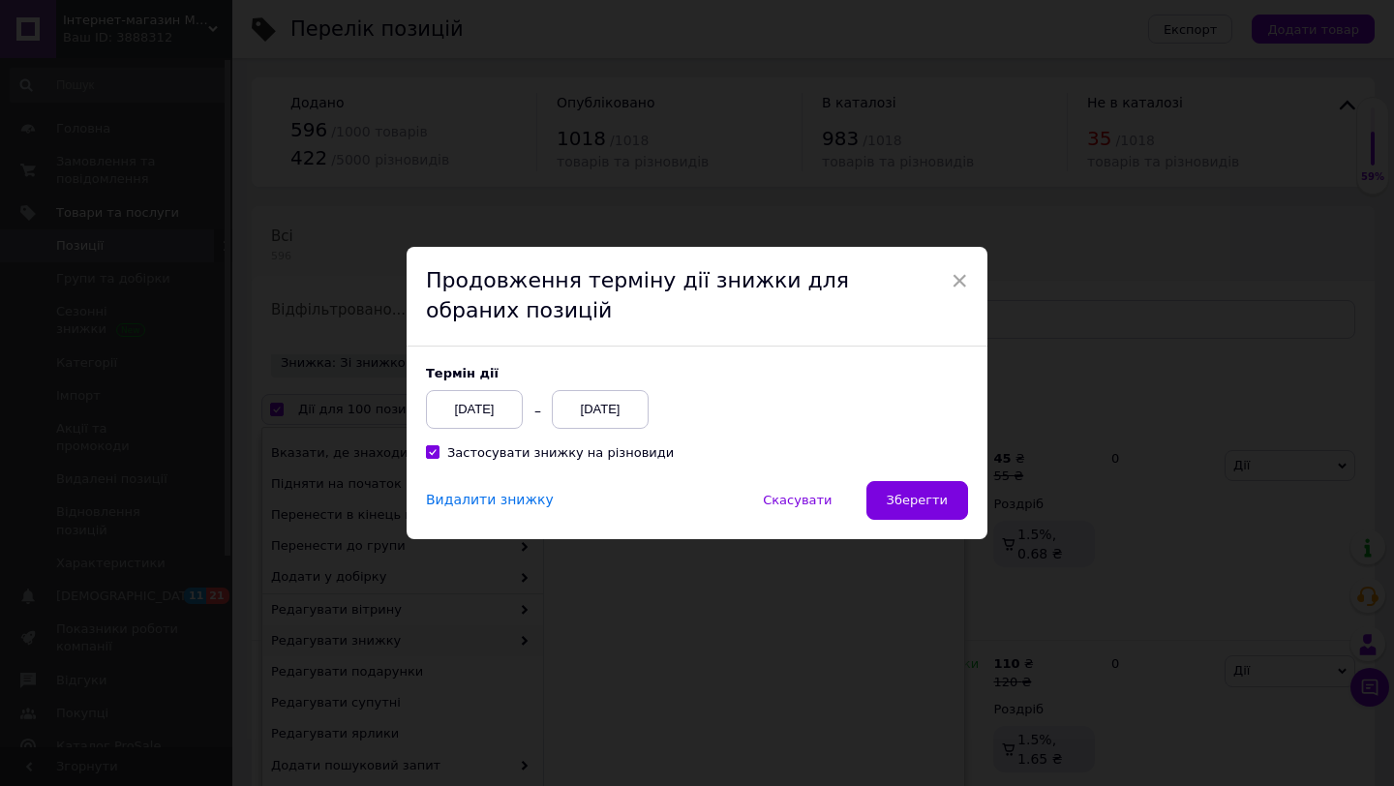
click at [607, 412] on div "[DATE]" at bounding box center [600, 409] width 97 height 39
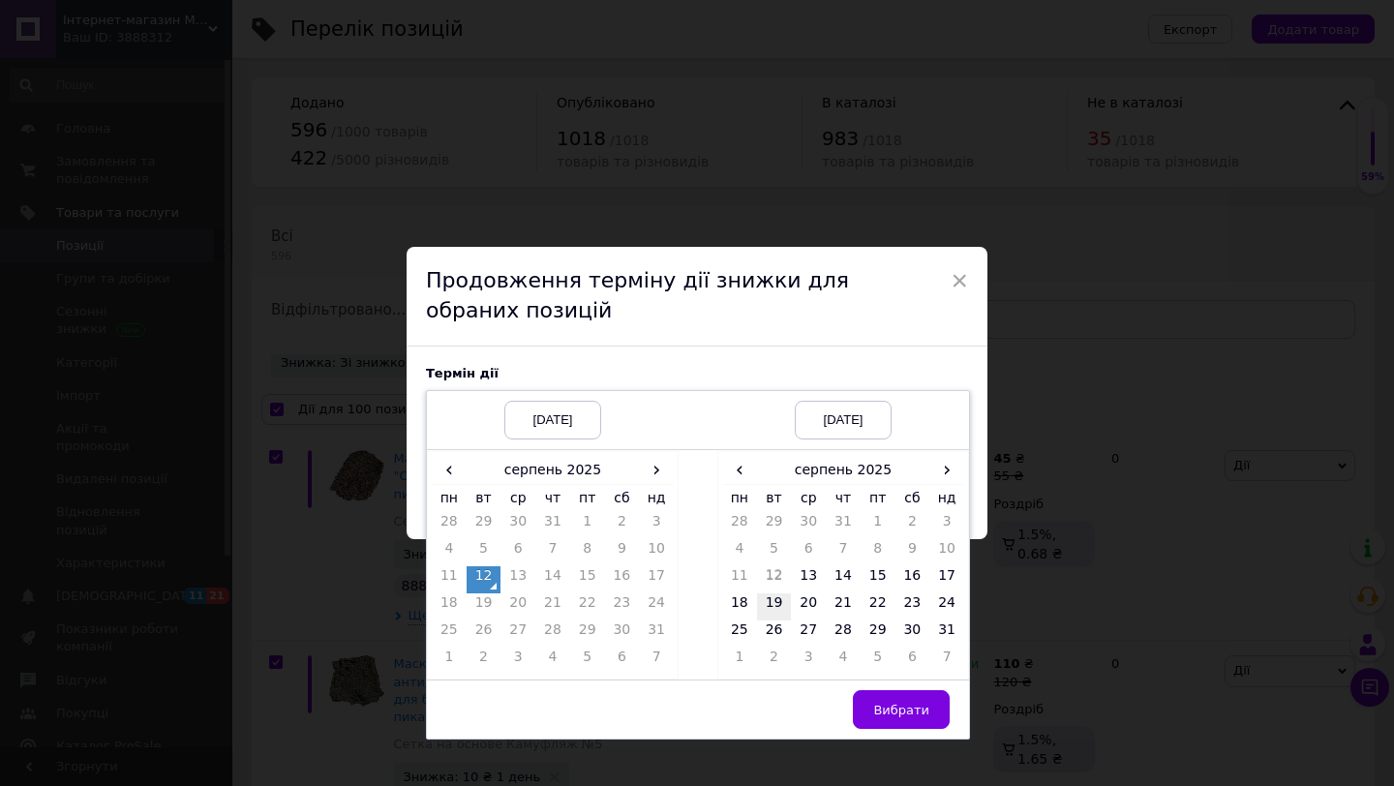
click at [777, 605] on td "19" at bounding box center [774, 607] width 35 height 27
click at [896, 710] on span "Вибрати" at bounding box center [901, 710] width 56 height 15
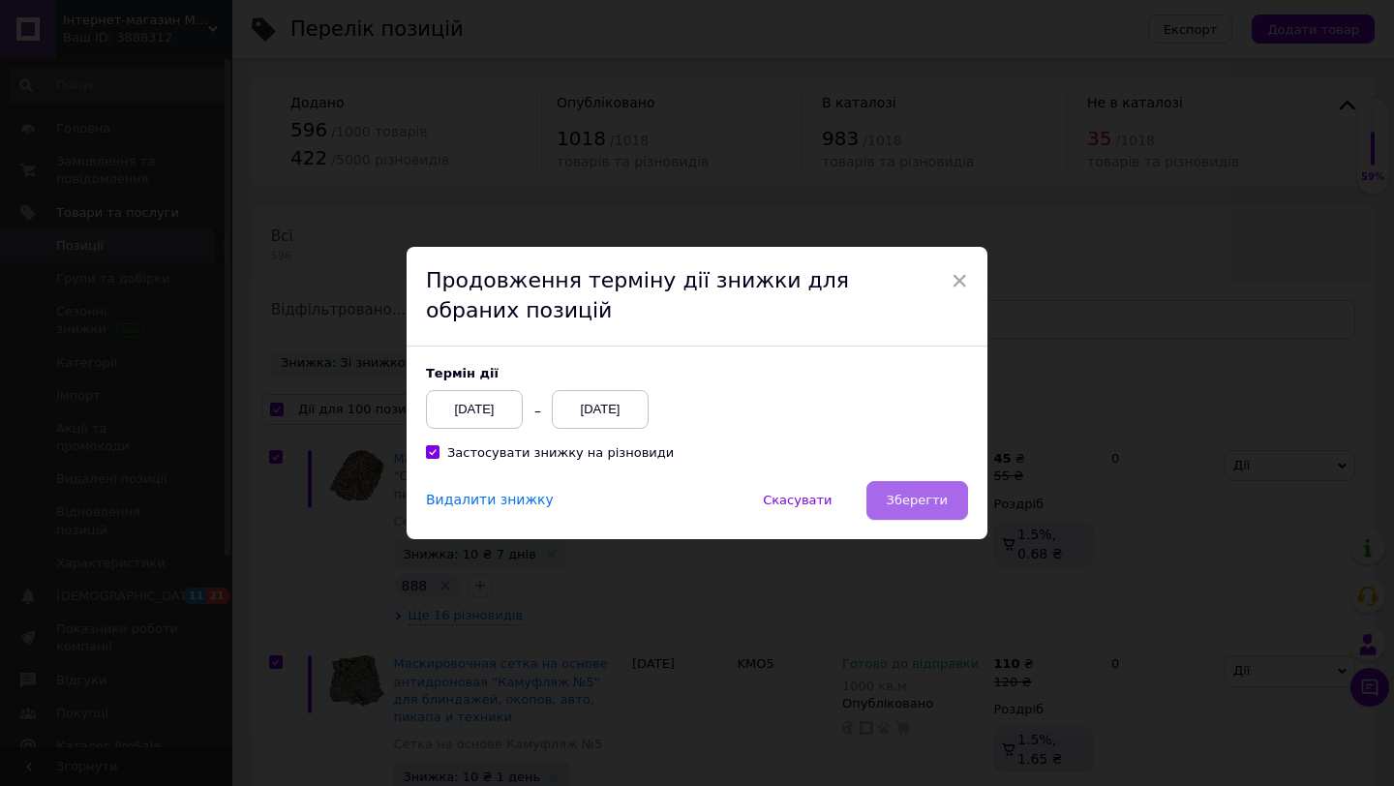
click at [900, 500] on span "Зберегти" at bounding box center [917, 500] width 61 height 15
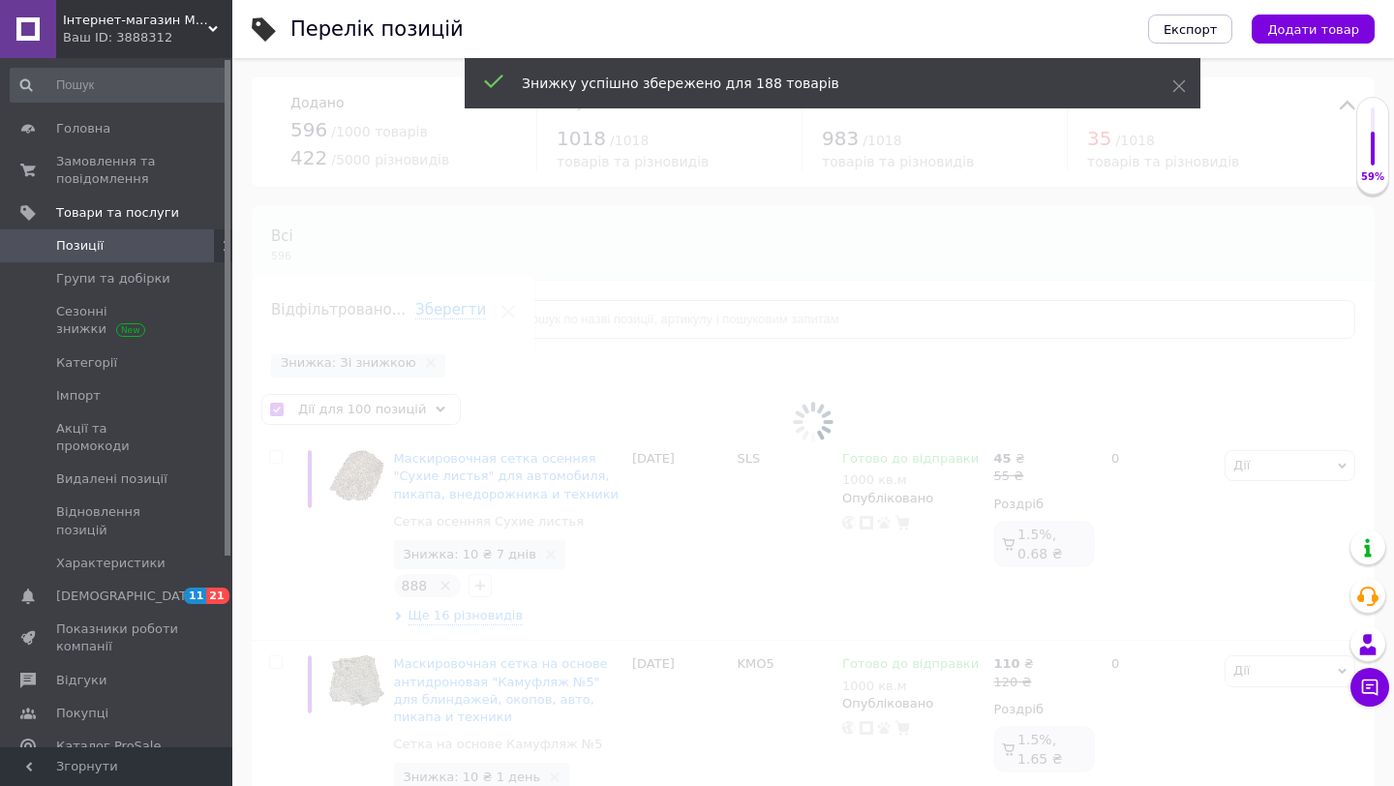
checkbox input "false"
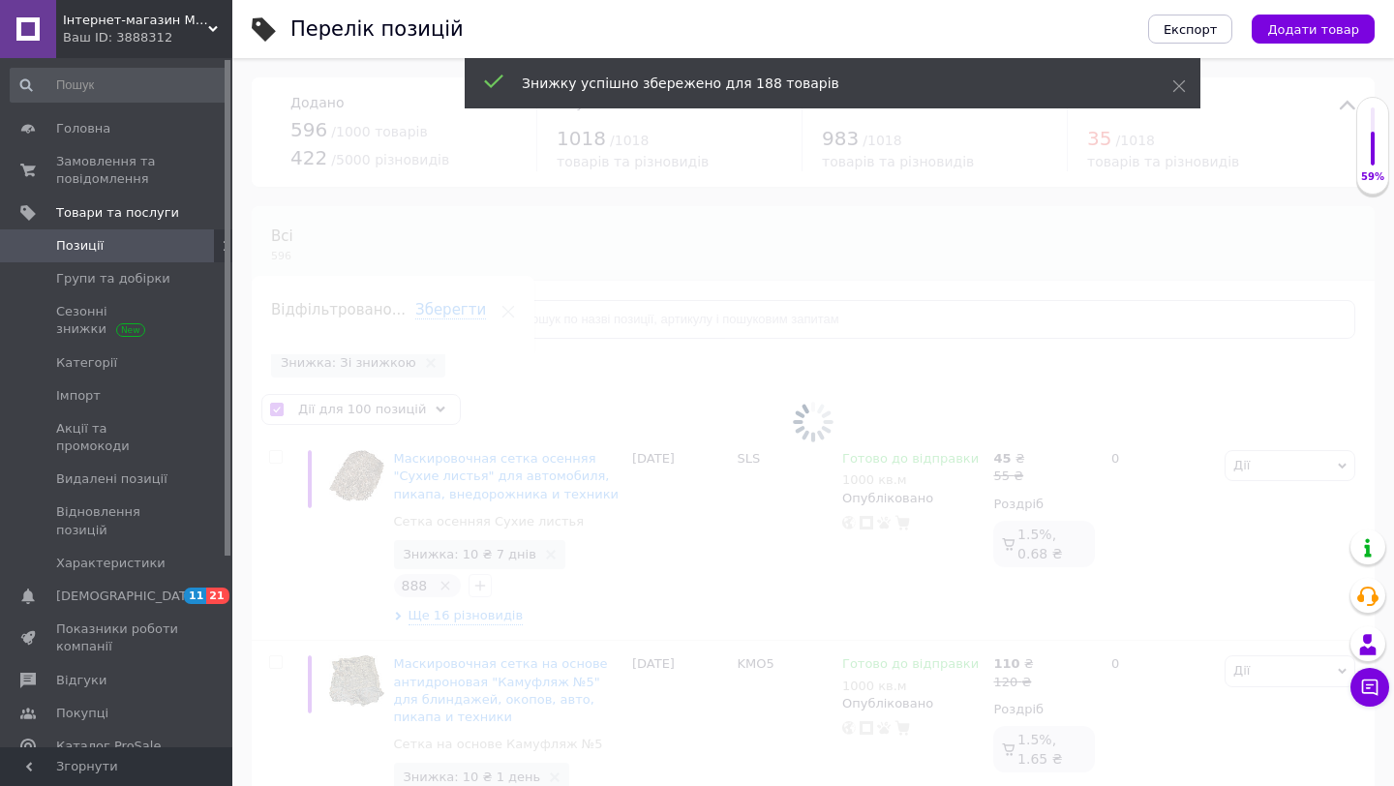
checkbox input "false"
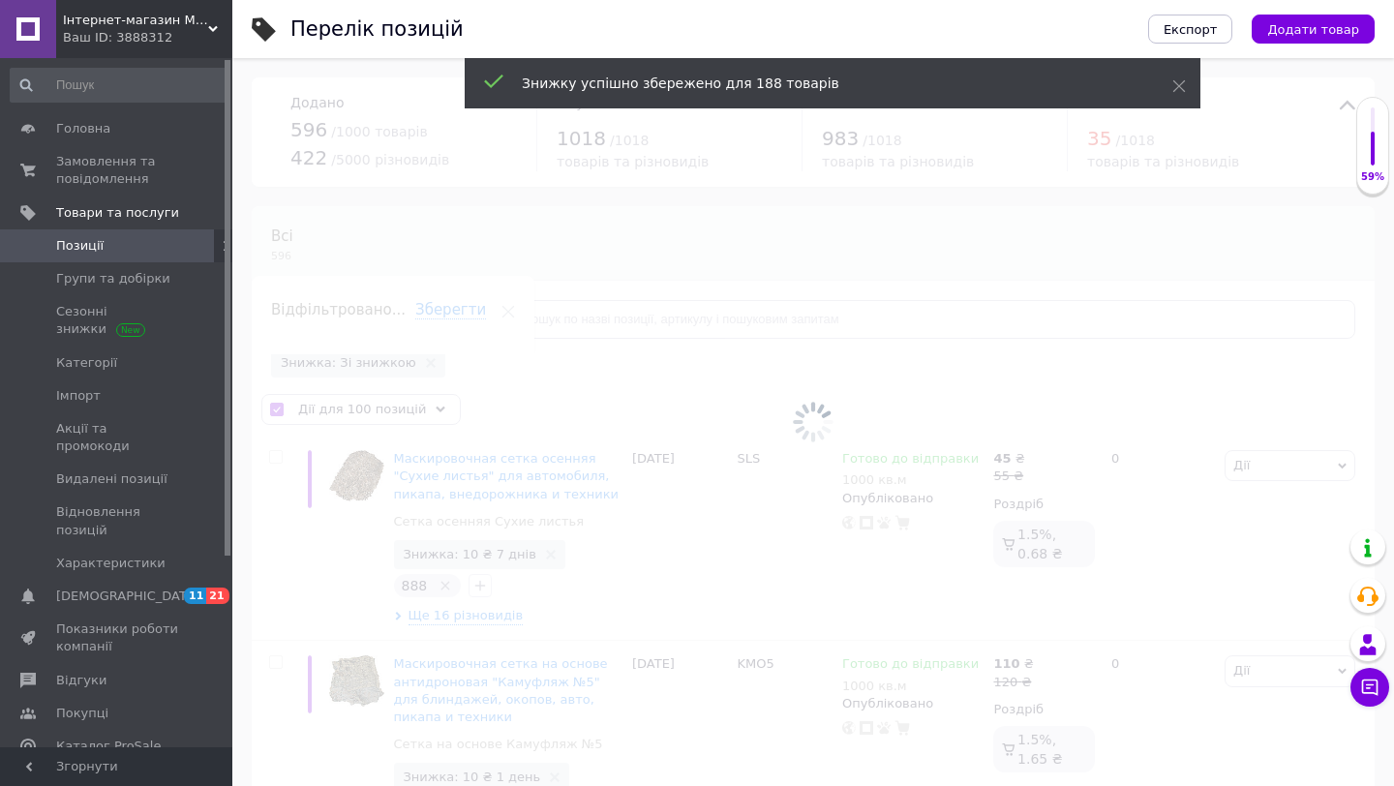
checkbox input "false"
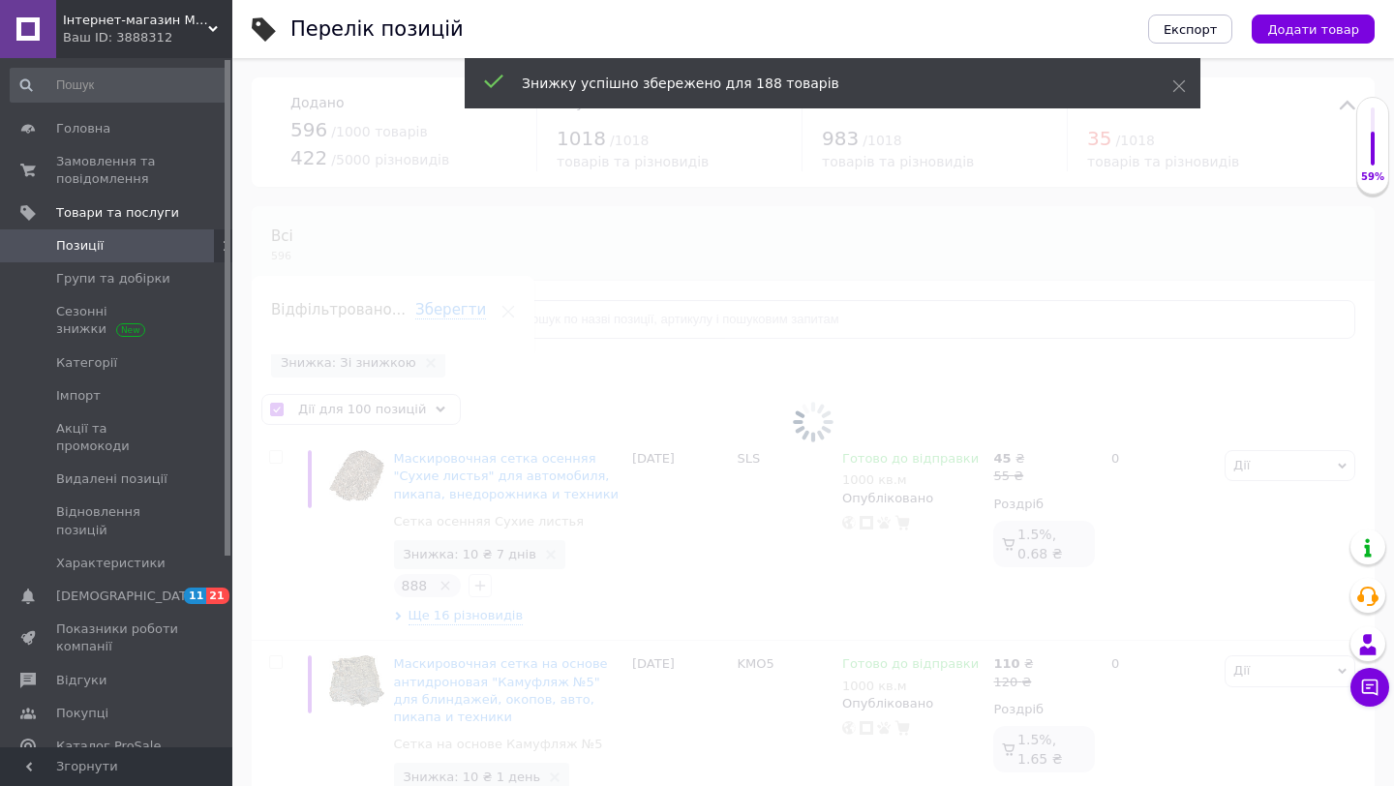
checkbox input "false"
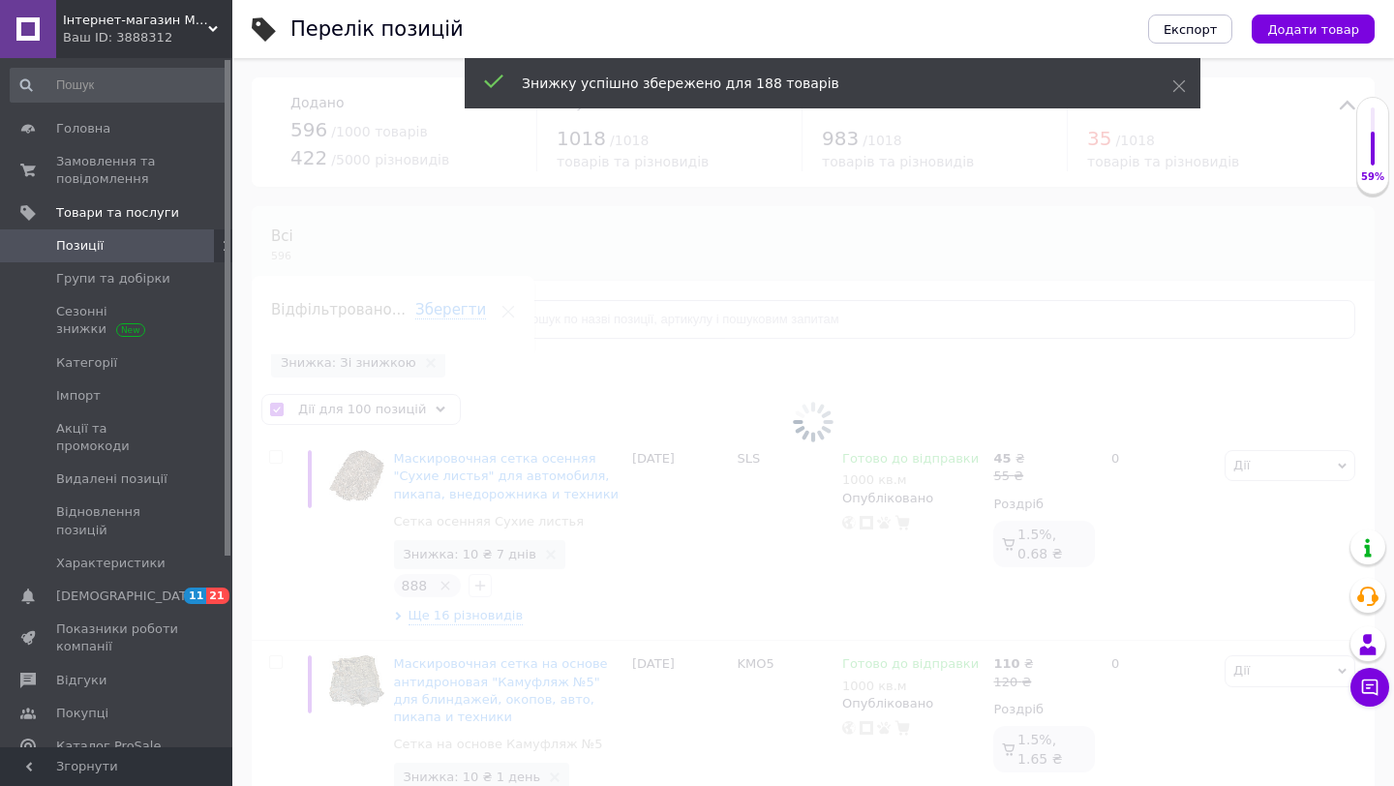
checkbox input "false"
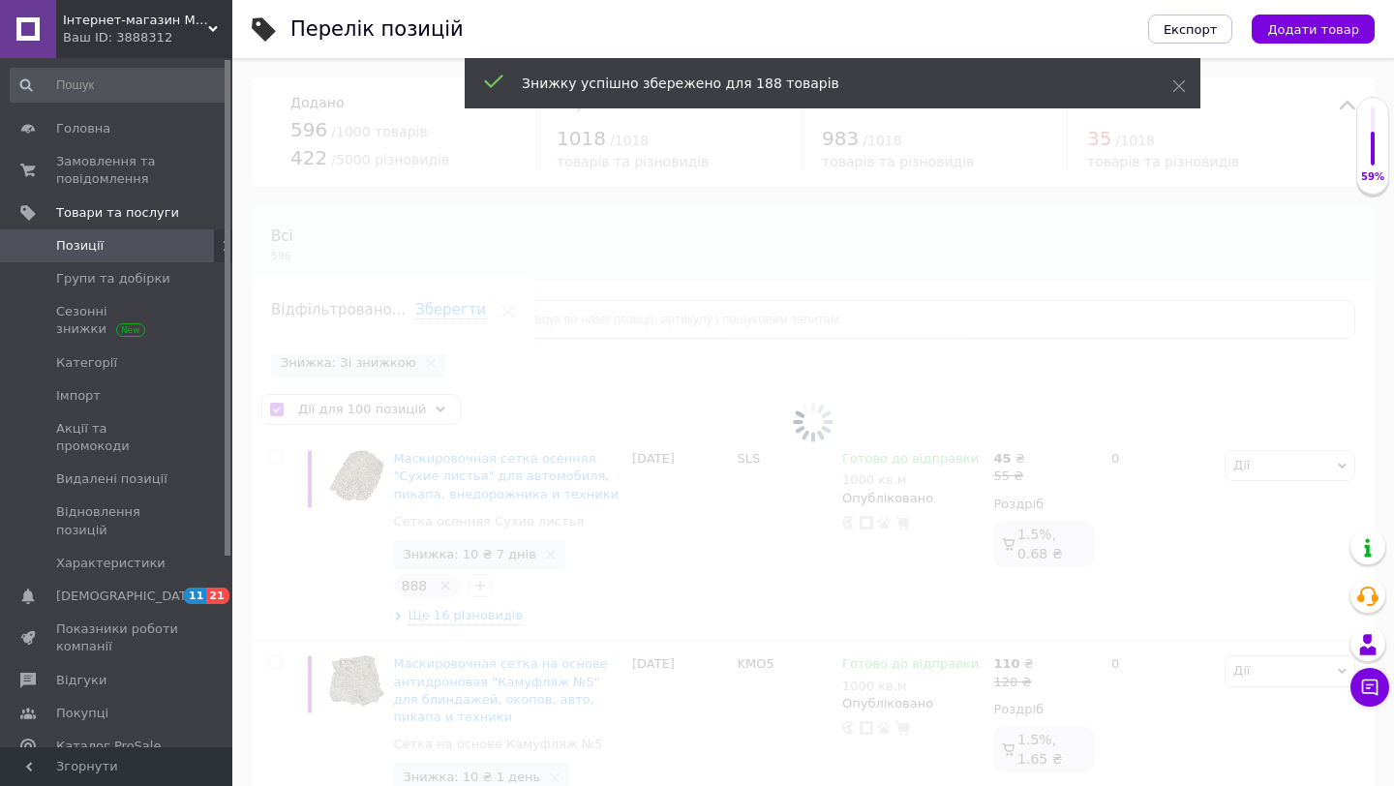
checkbox input "false"
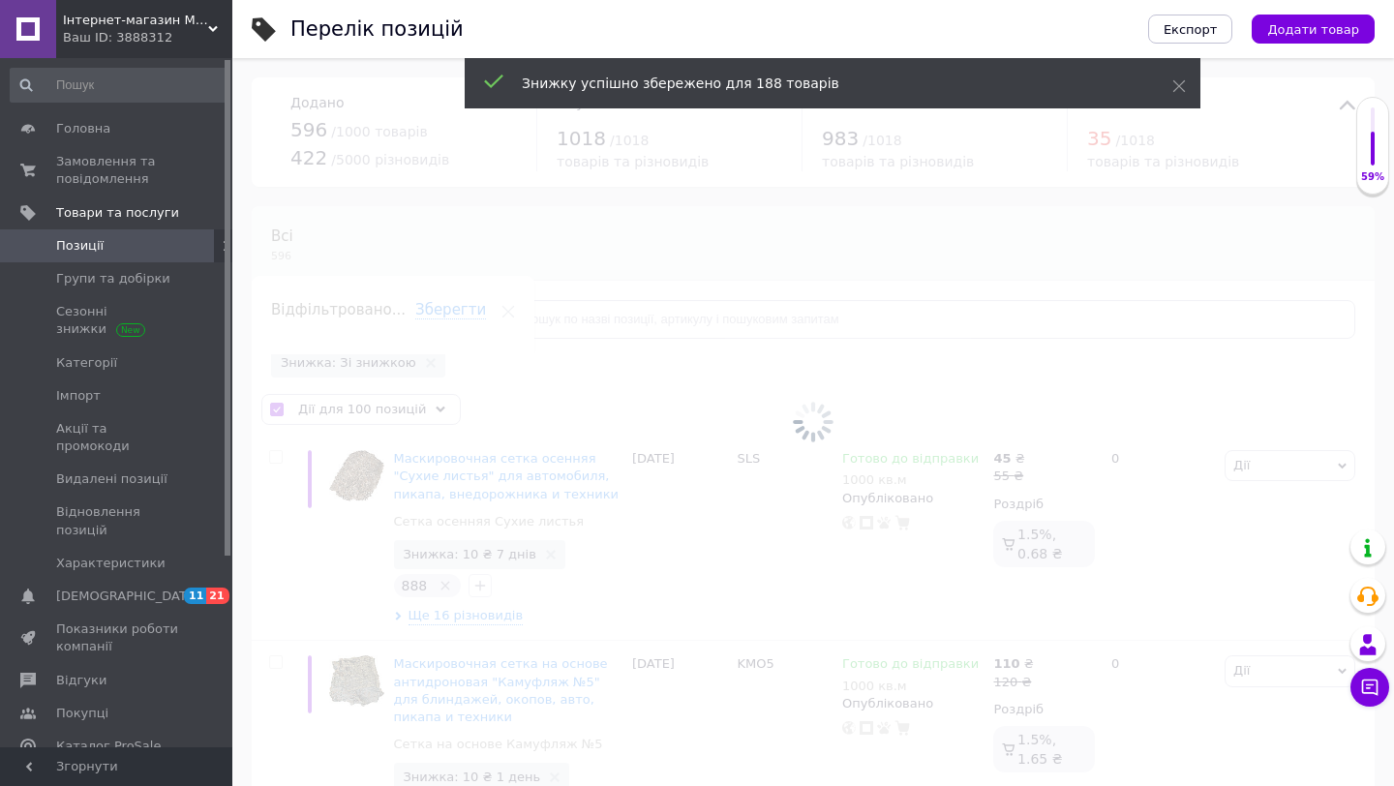
checkbox input "false"
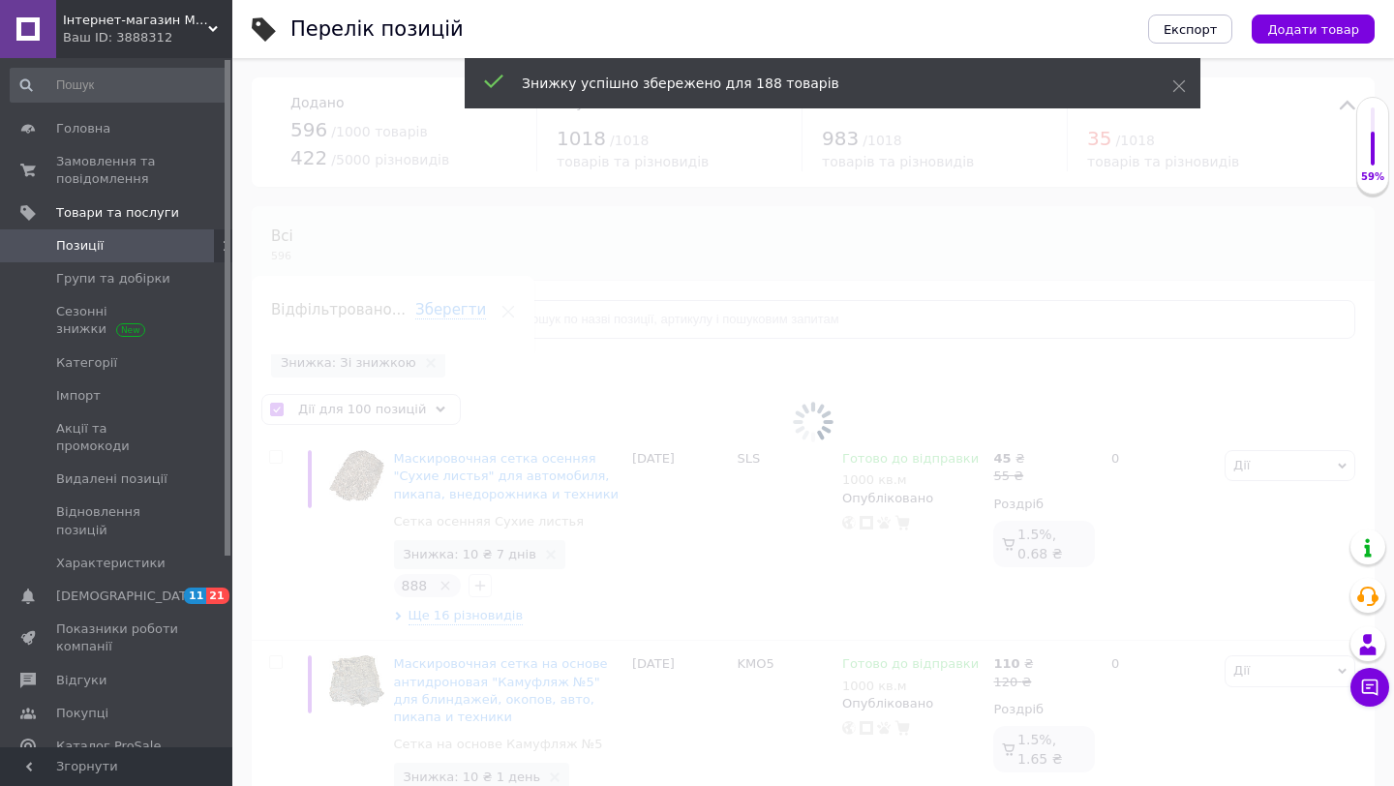
checkbox input "false"
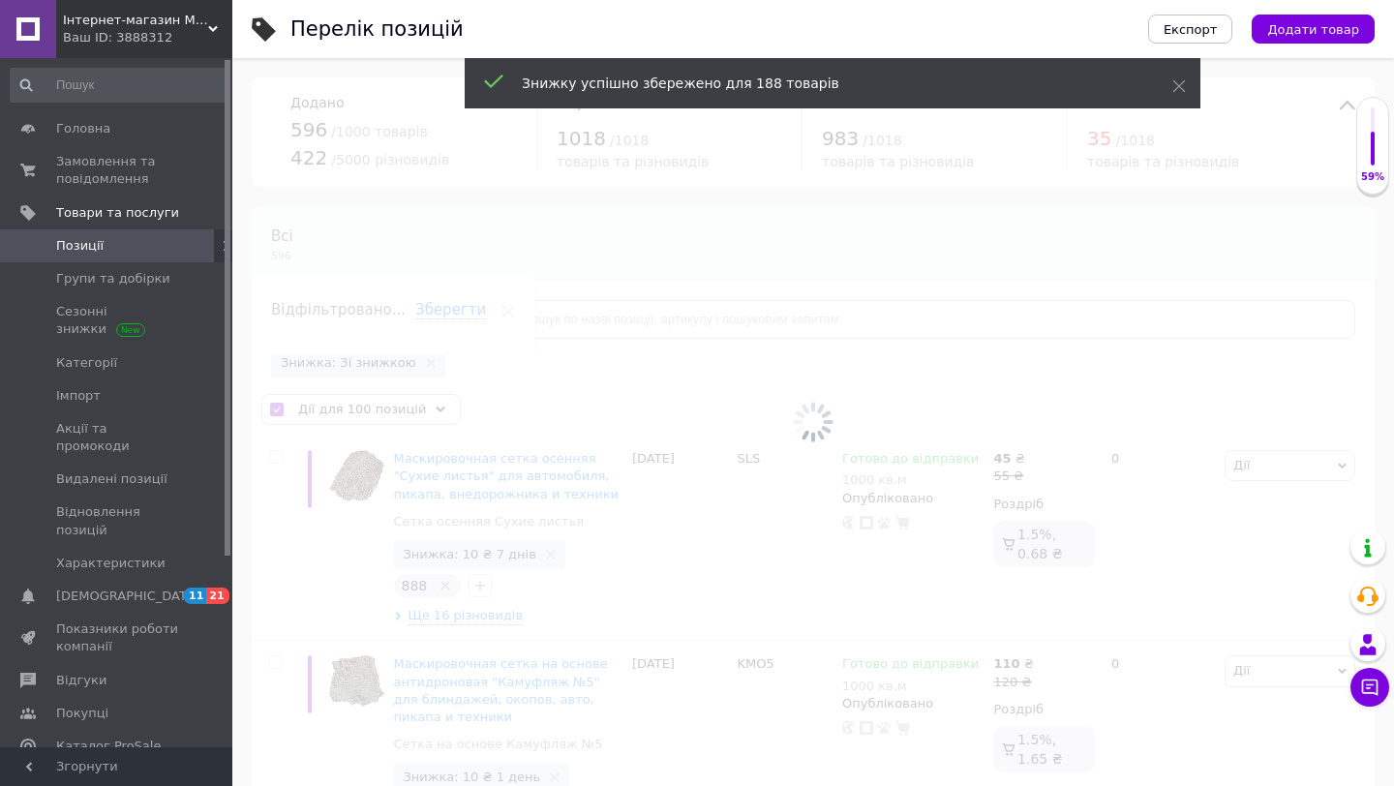
checkbox input "false"
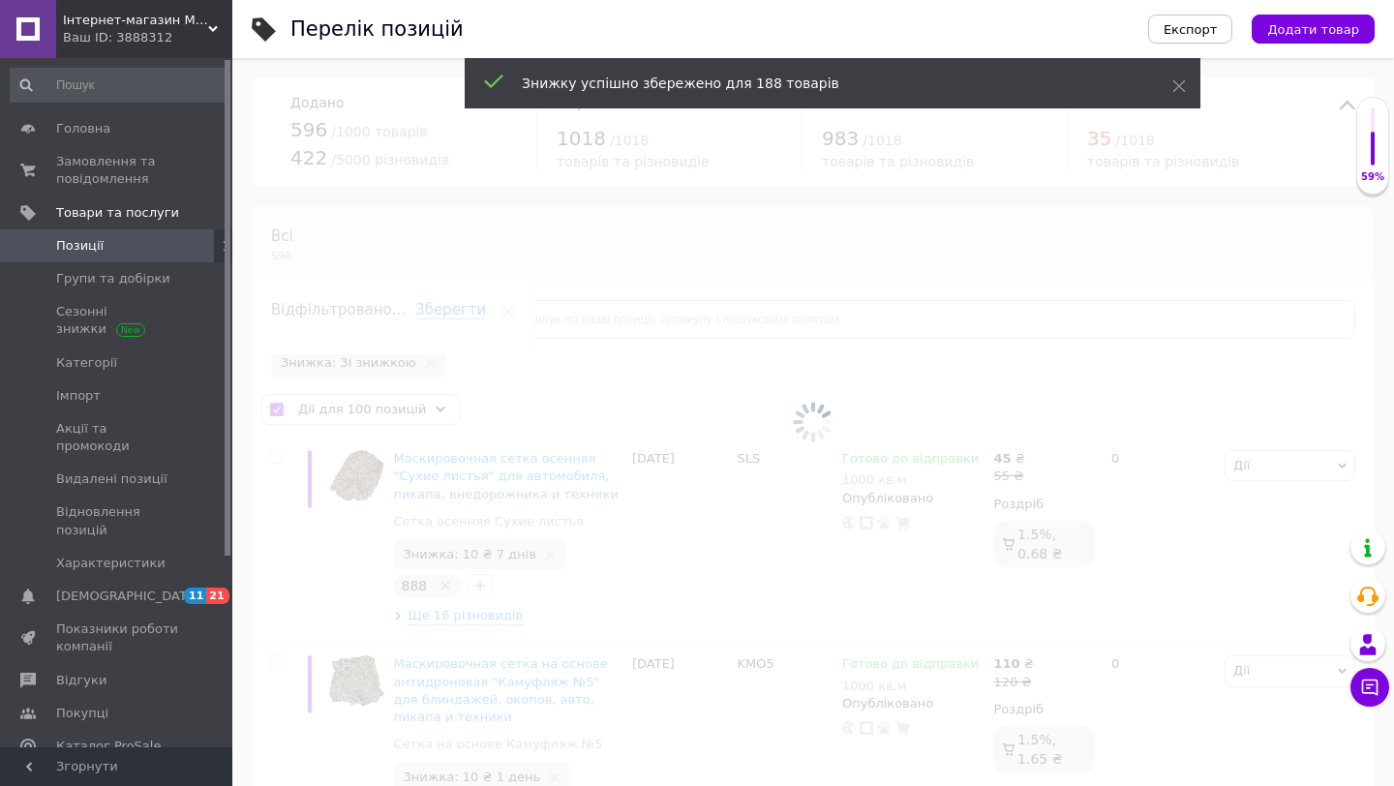
checkbox input "false"
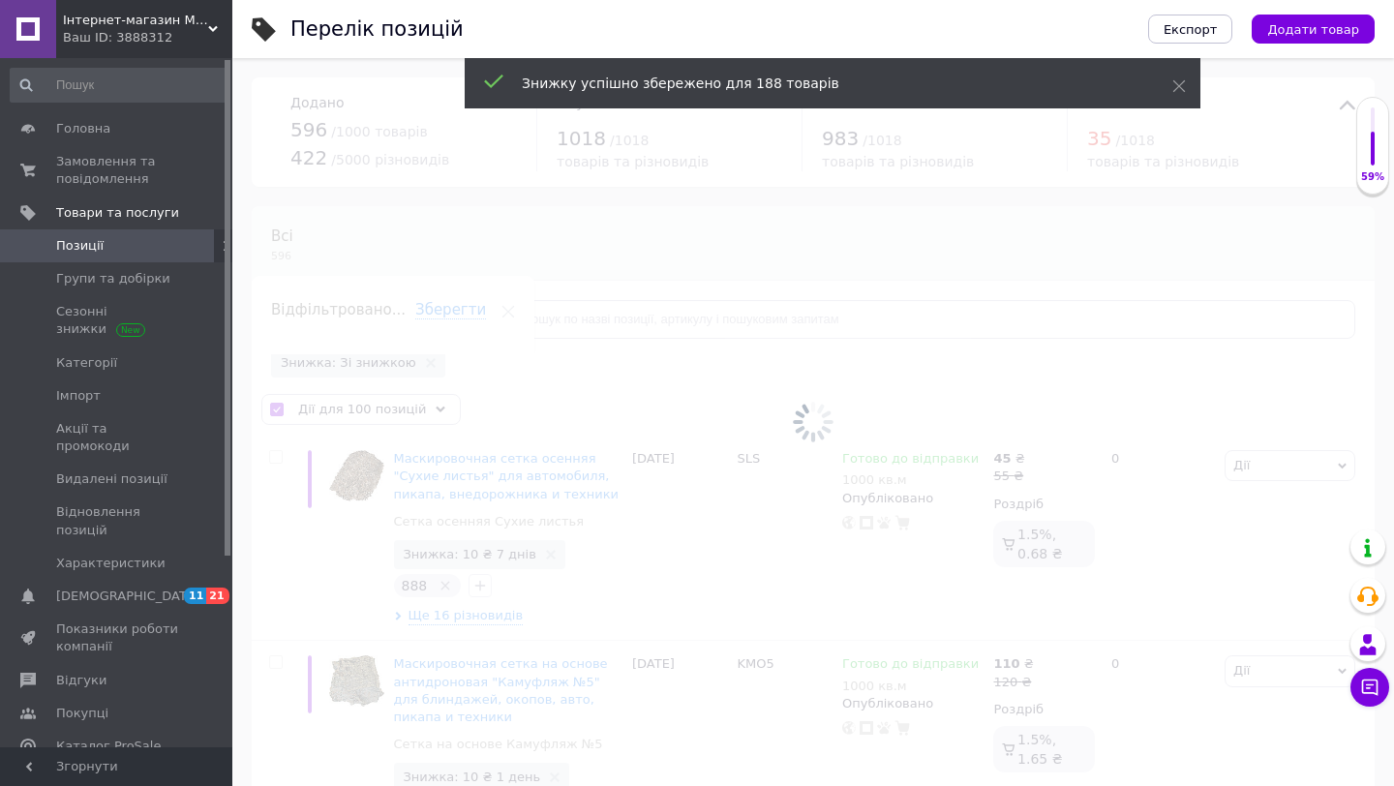
checkbox input "false"
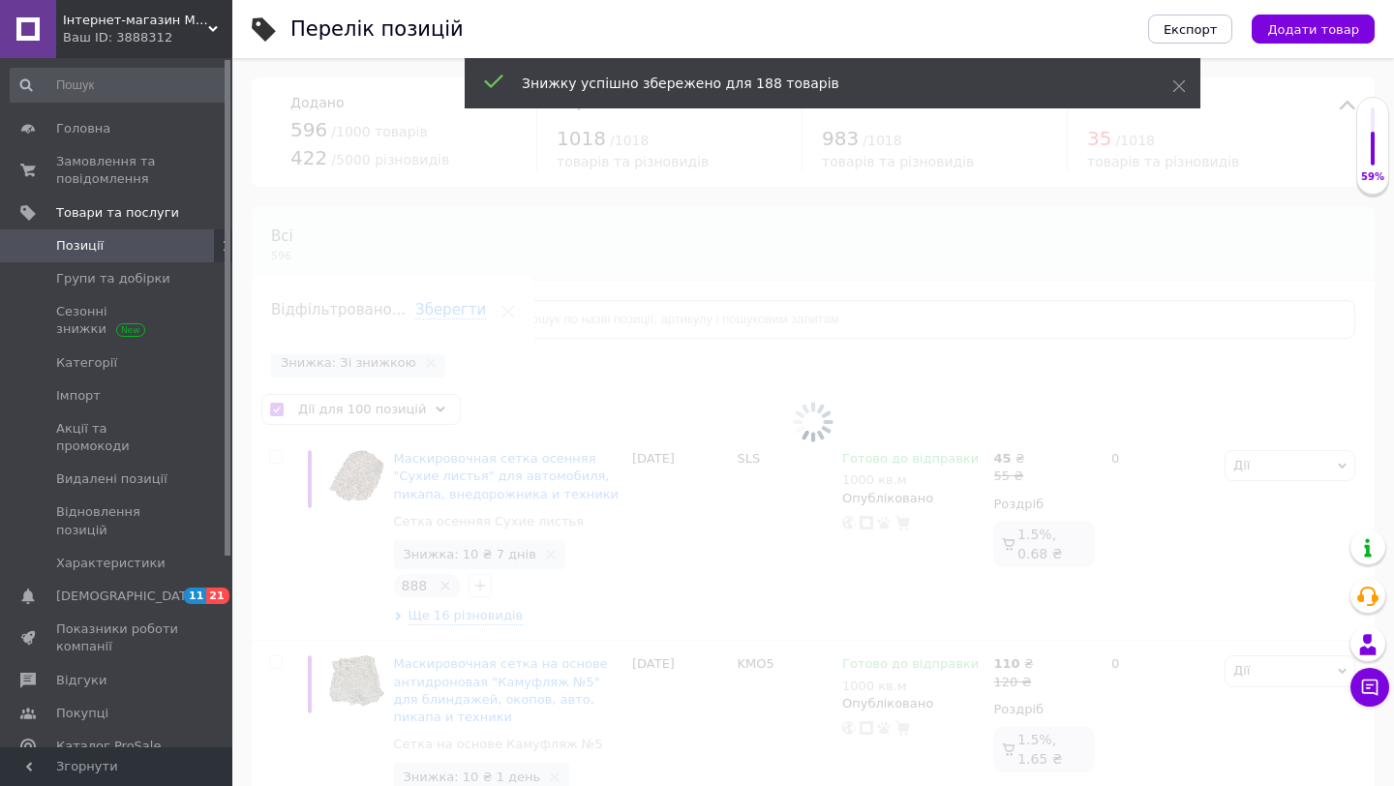
checkbox input "false"
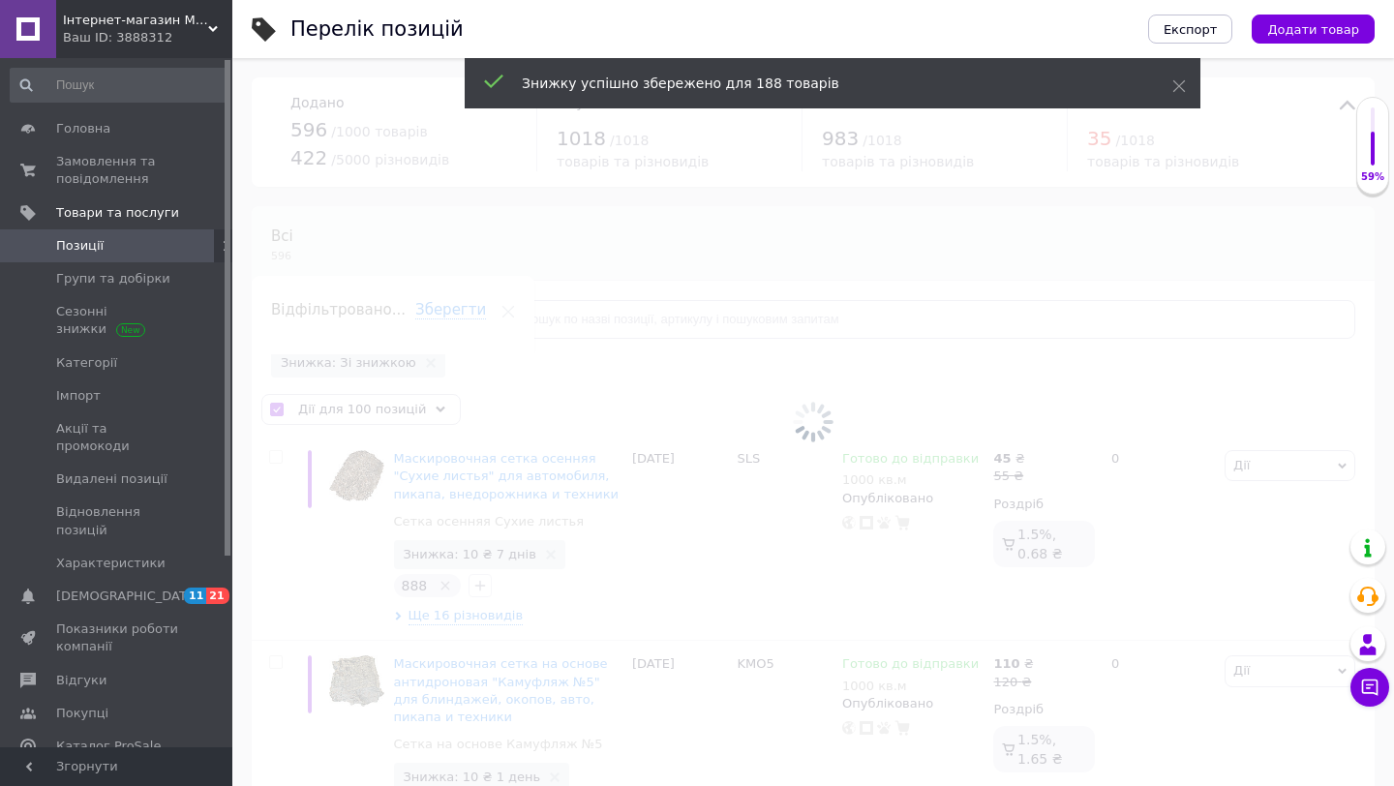
checkbox input "false"
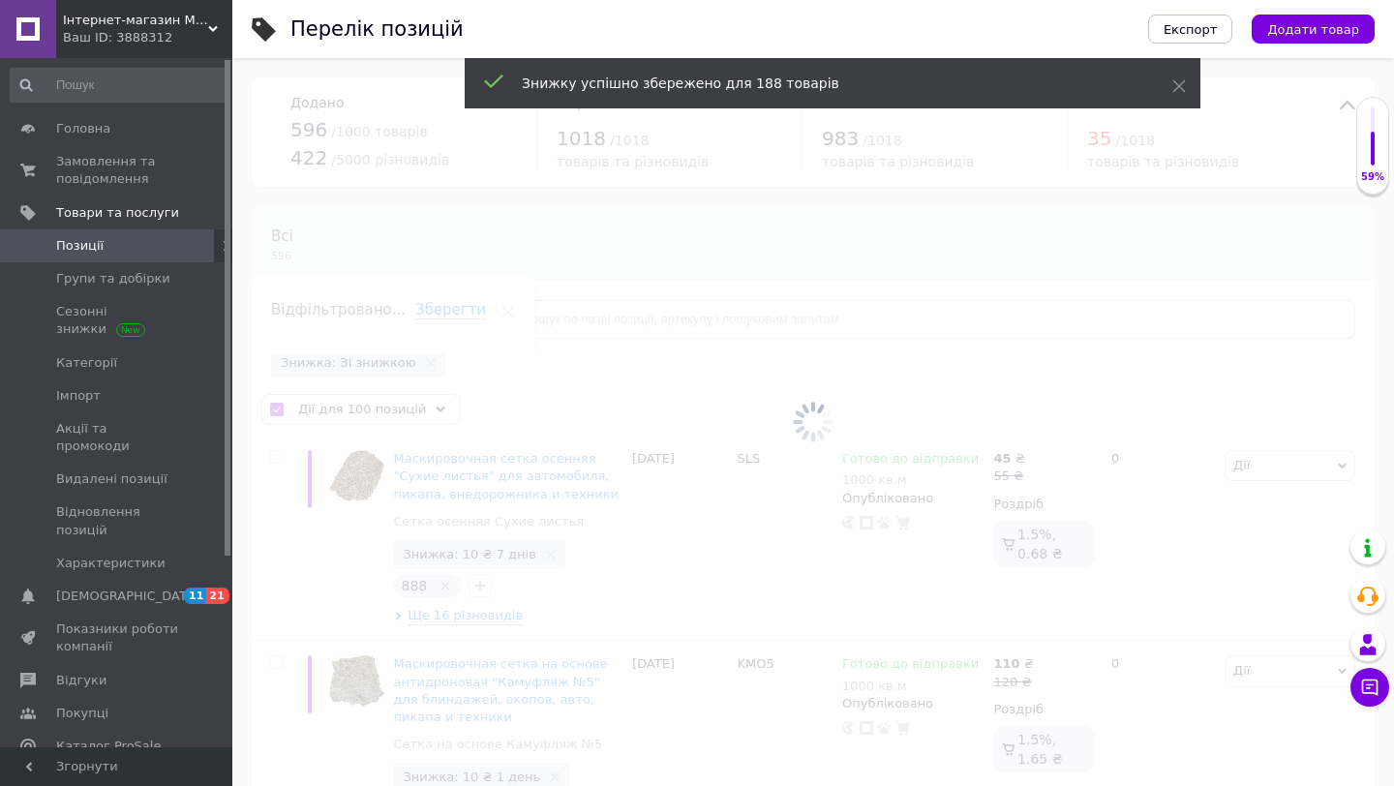
checkbox input "false"
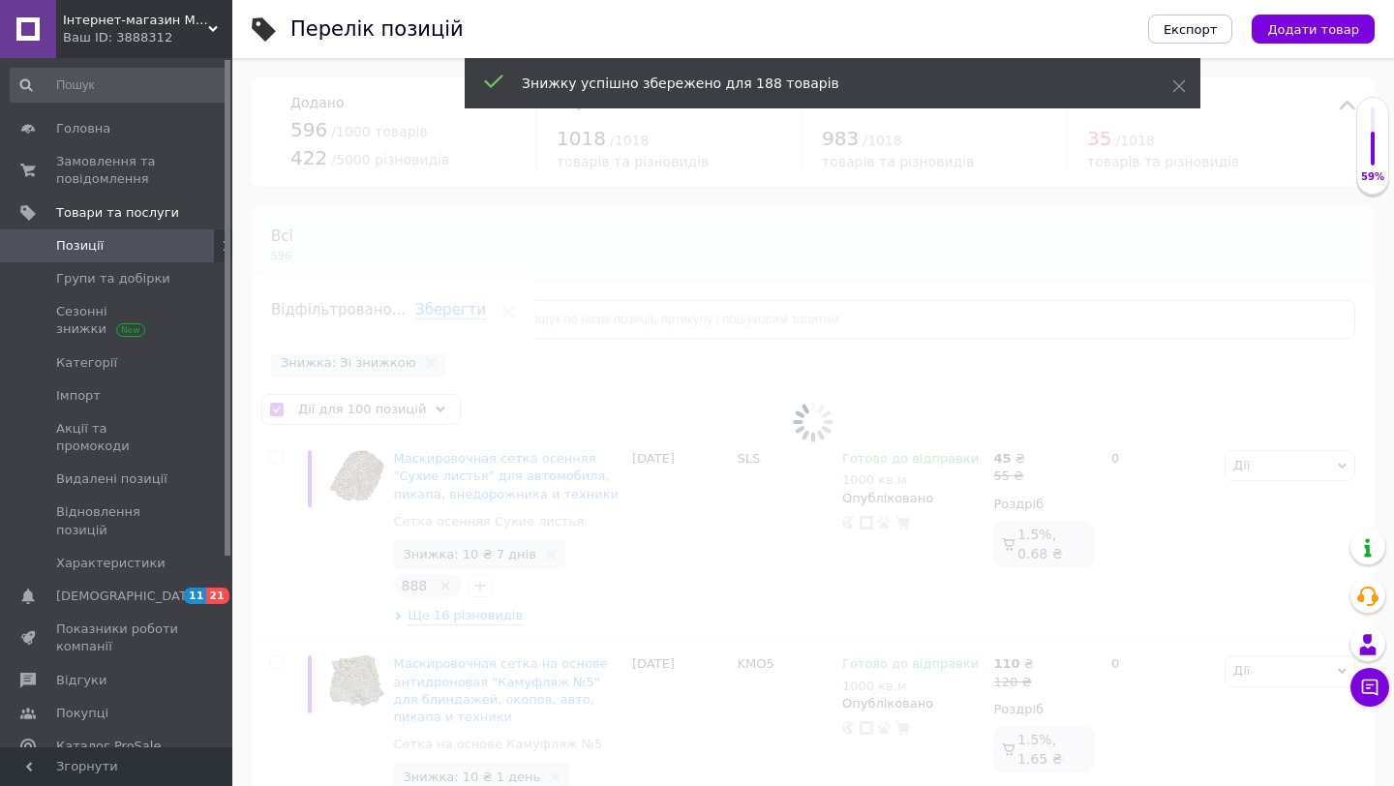
checkbox input "false"
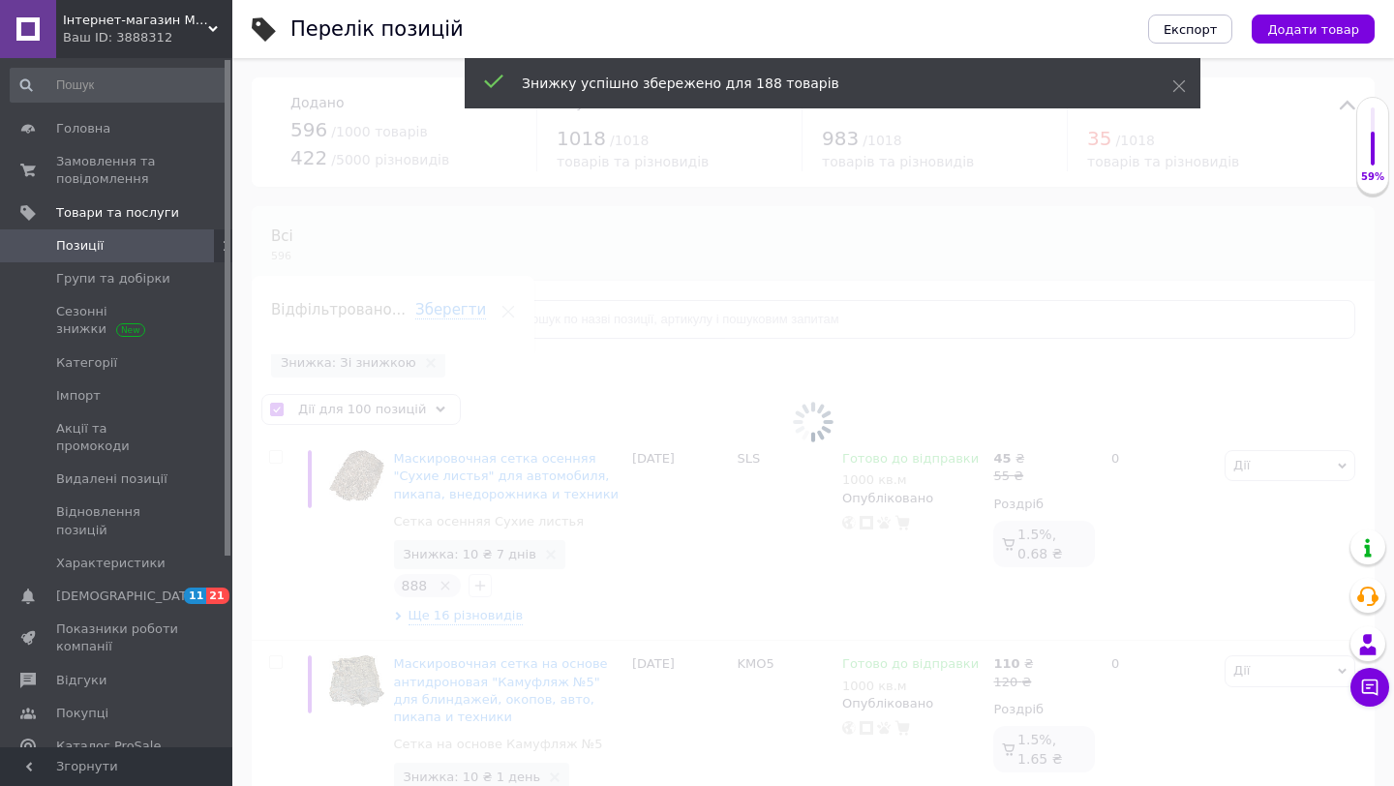
checkbox input "false"
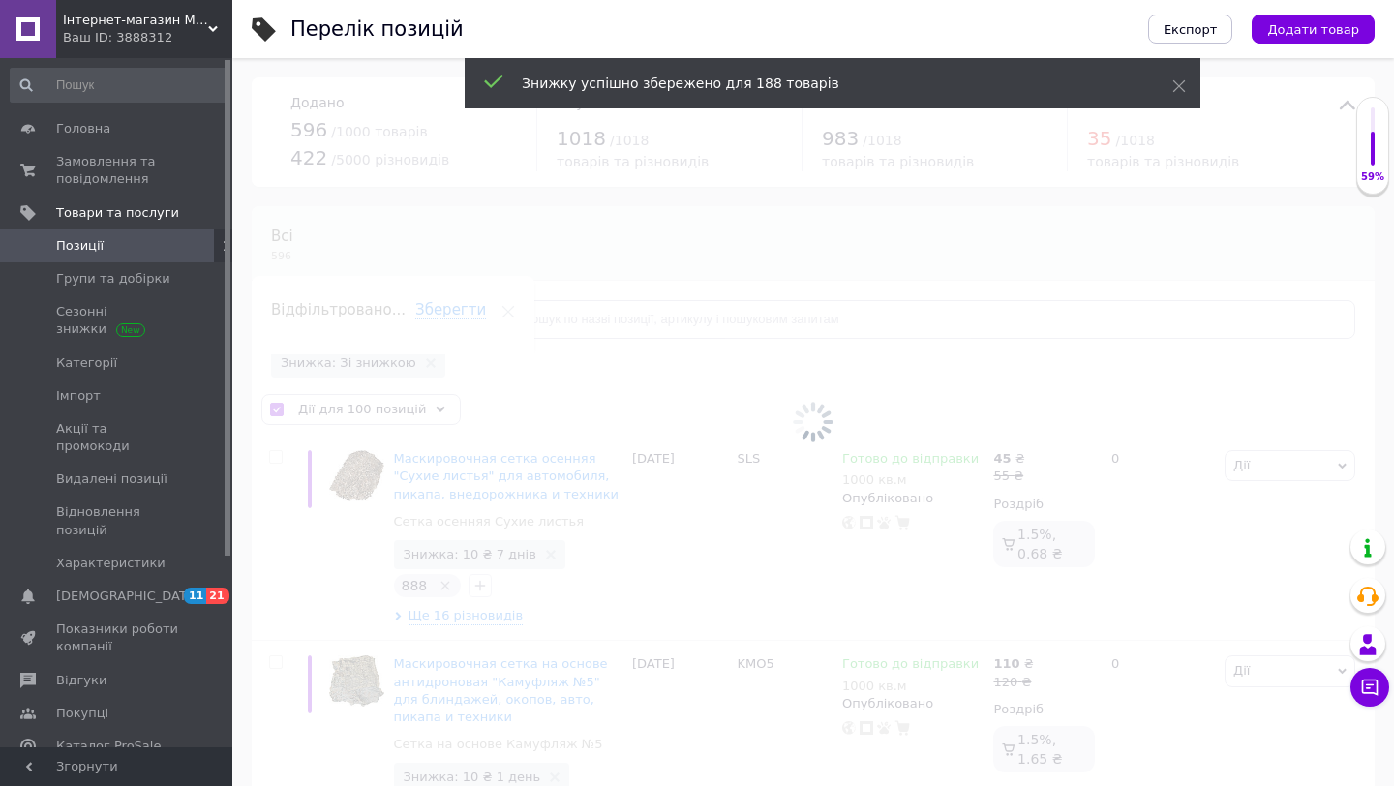
checkbox input "false"
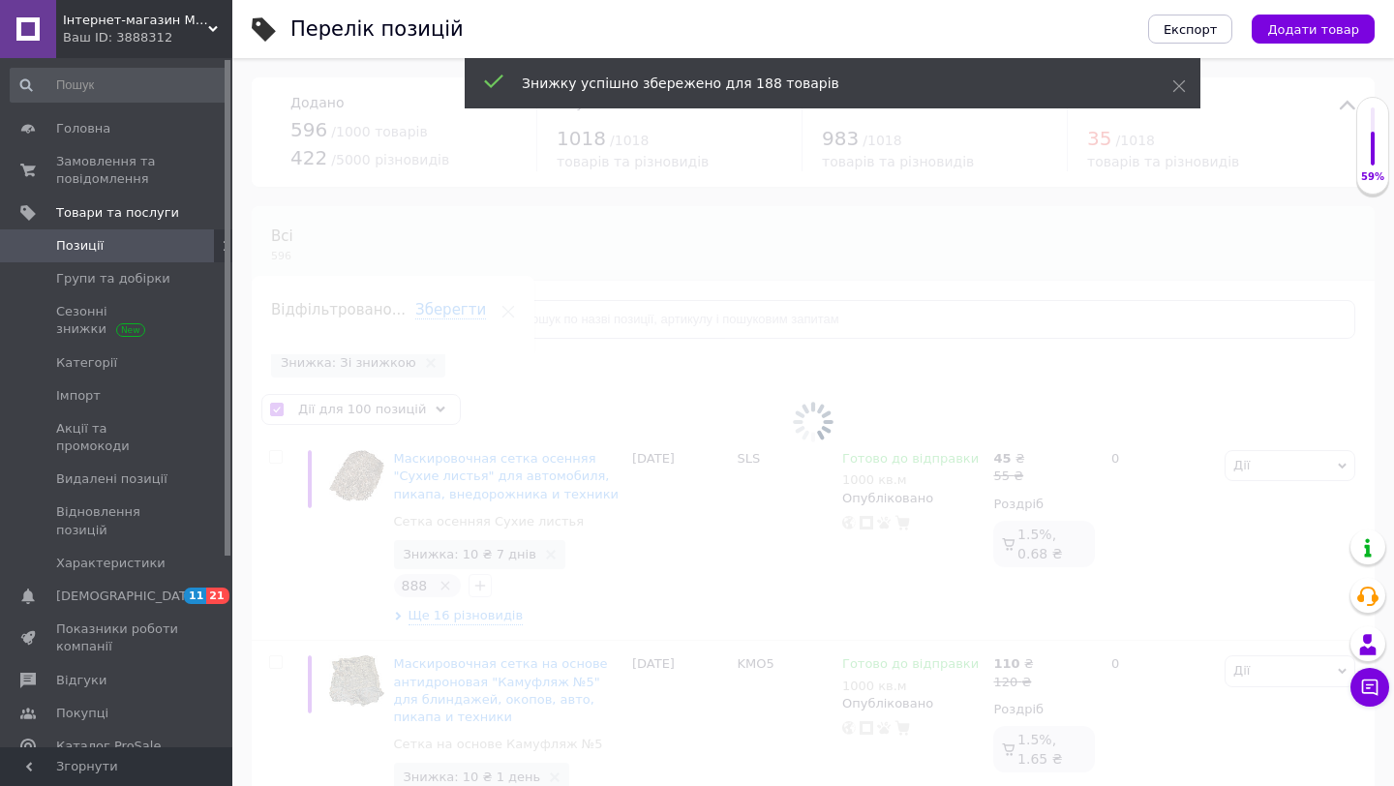
checkbox input "false"
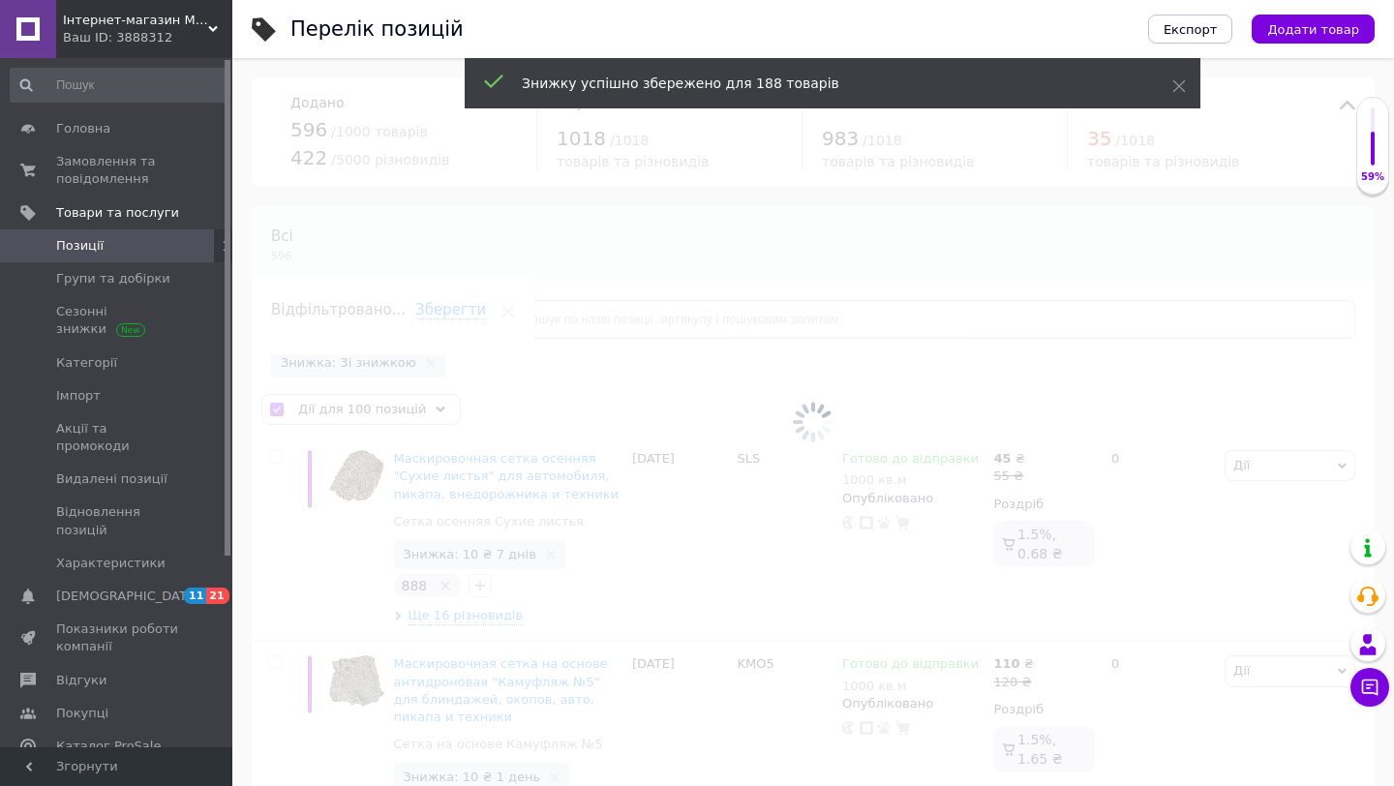
checkbox input "false"
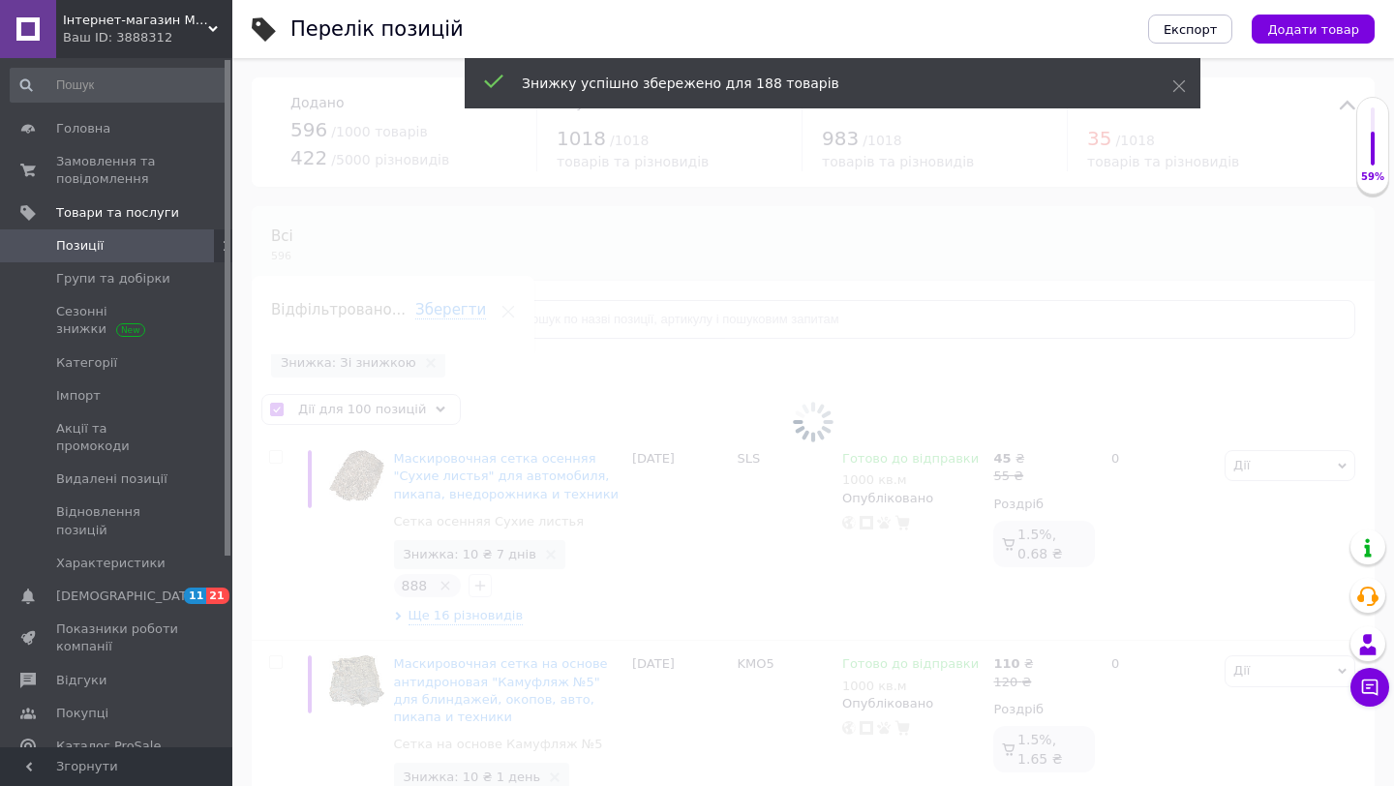
checkbox input "false"
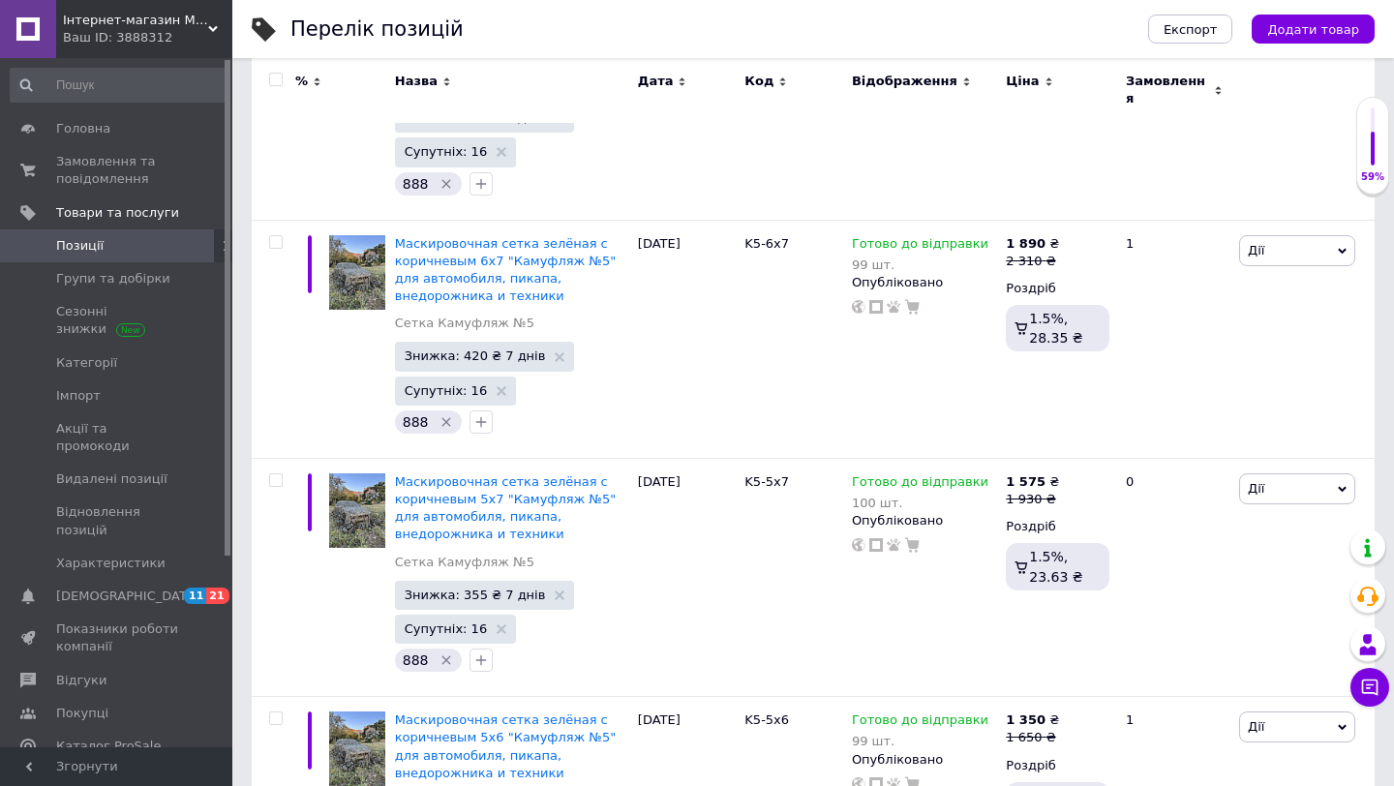
scroll to position [22485, 0]
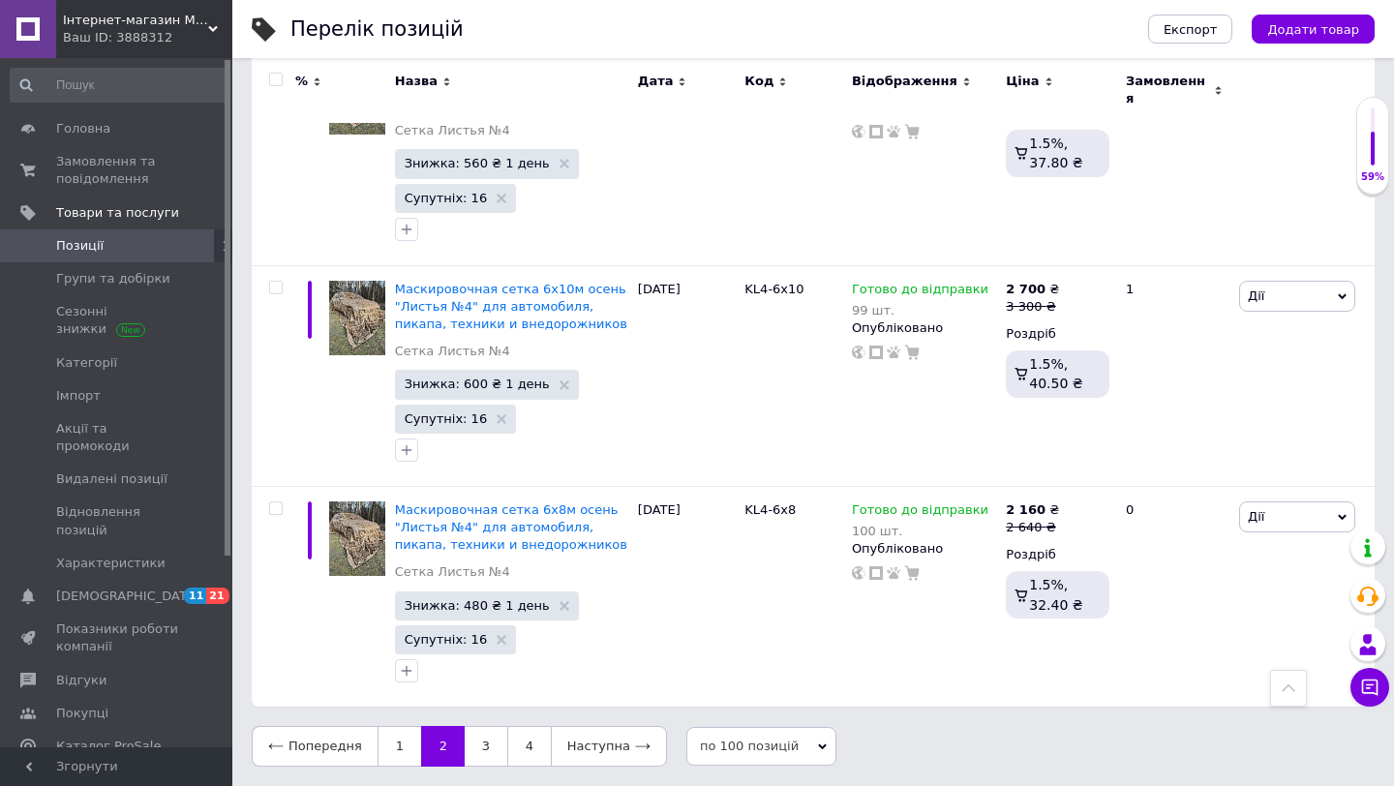
scroll to position [22349, 0]
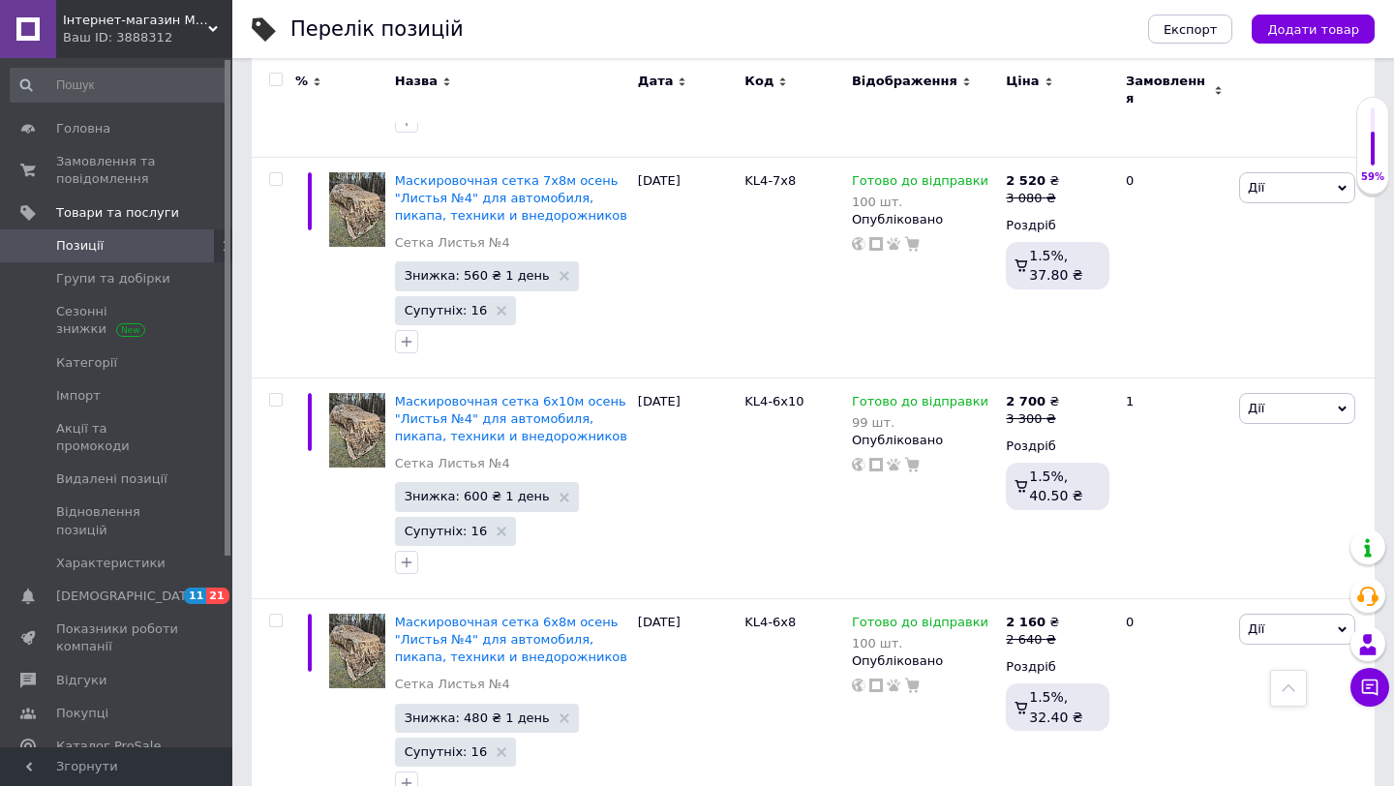
click at [276, 81] on input "checkbox" at bounding box center [275, 80] width 13 height 13
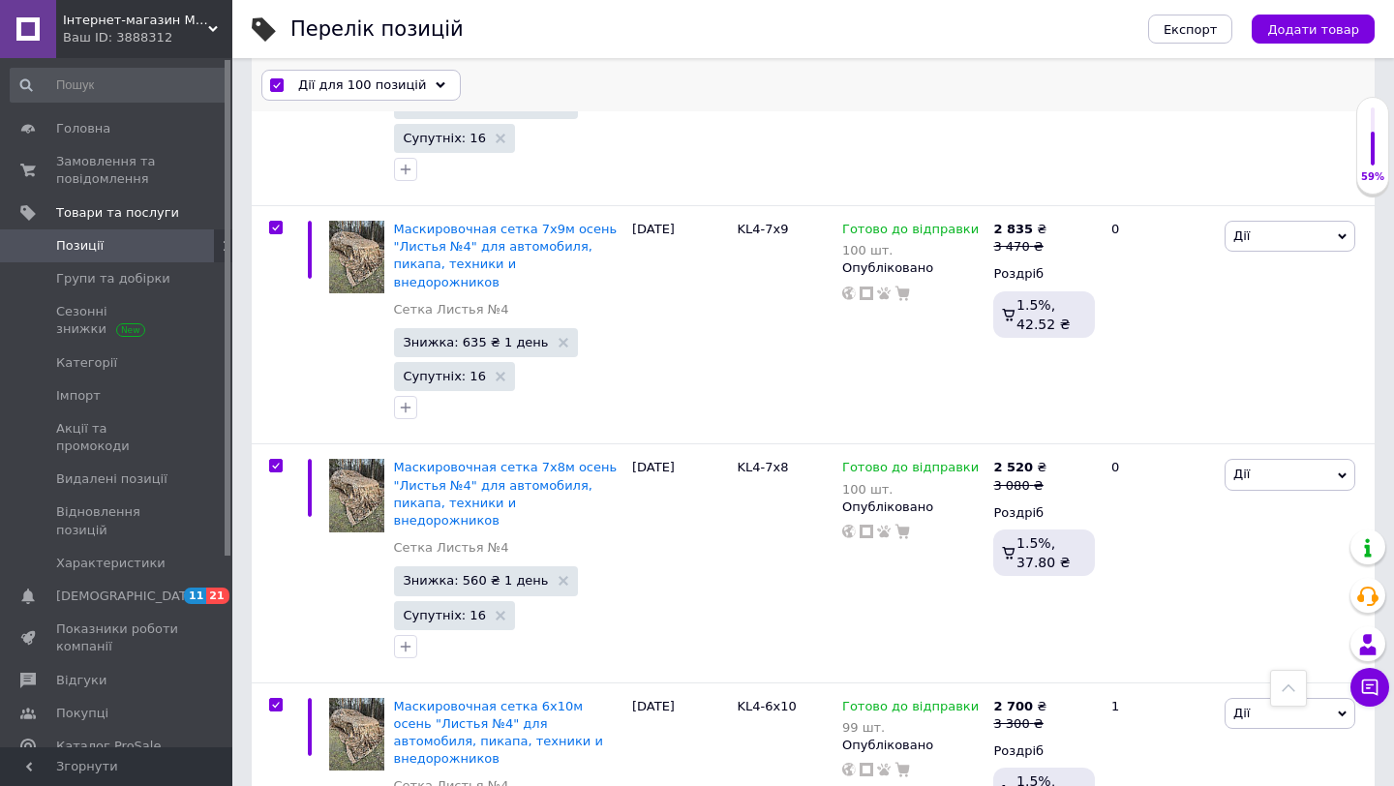
click at [402, 83] on span "Дії для 100 позицій" at bounding box center [362, 84] width 128 height 17
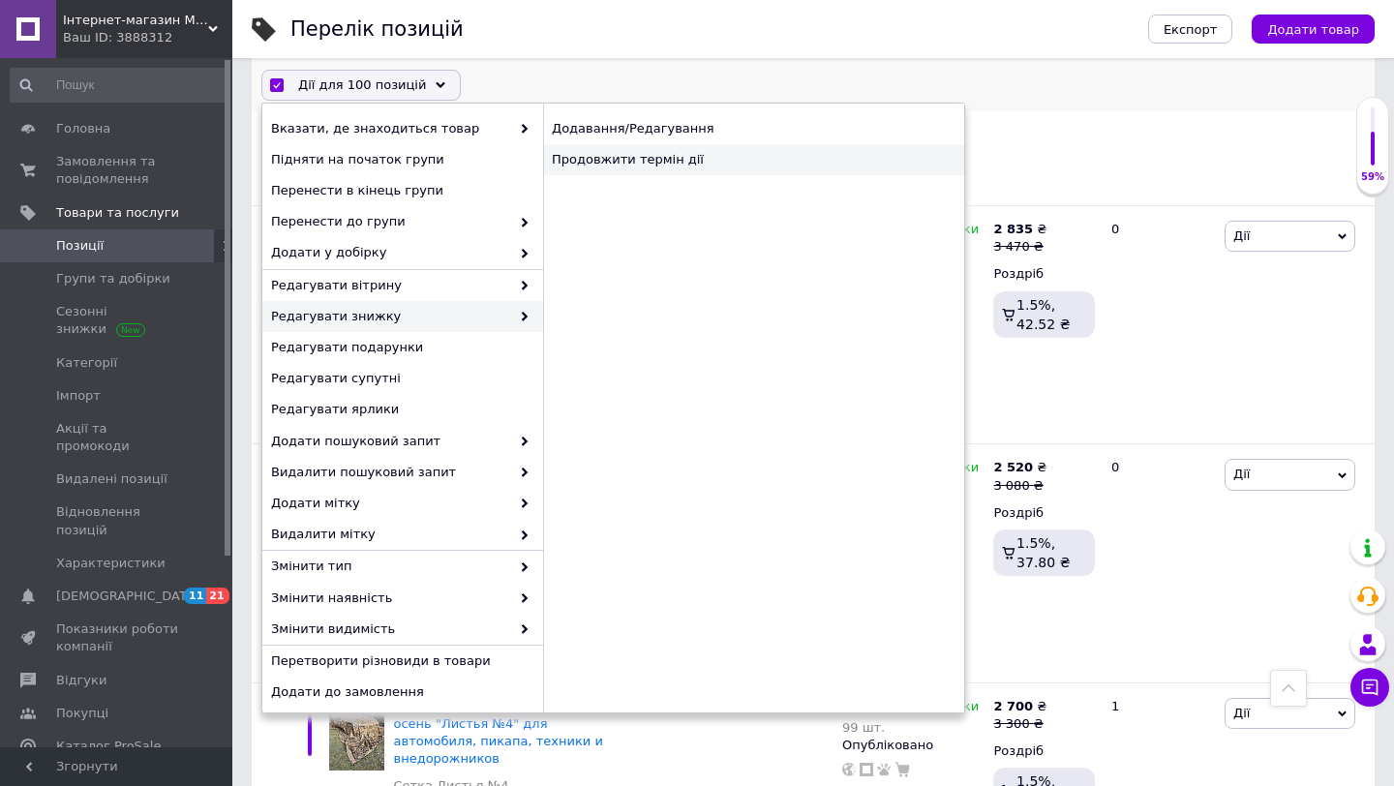
click at [645, 163] on div "Продовжити термін дії" at bounding box center [753, 159] width 421 height 31
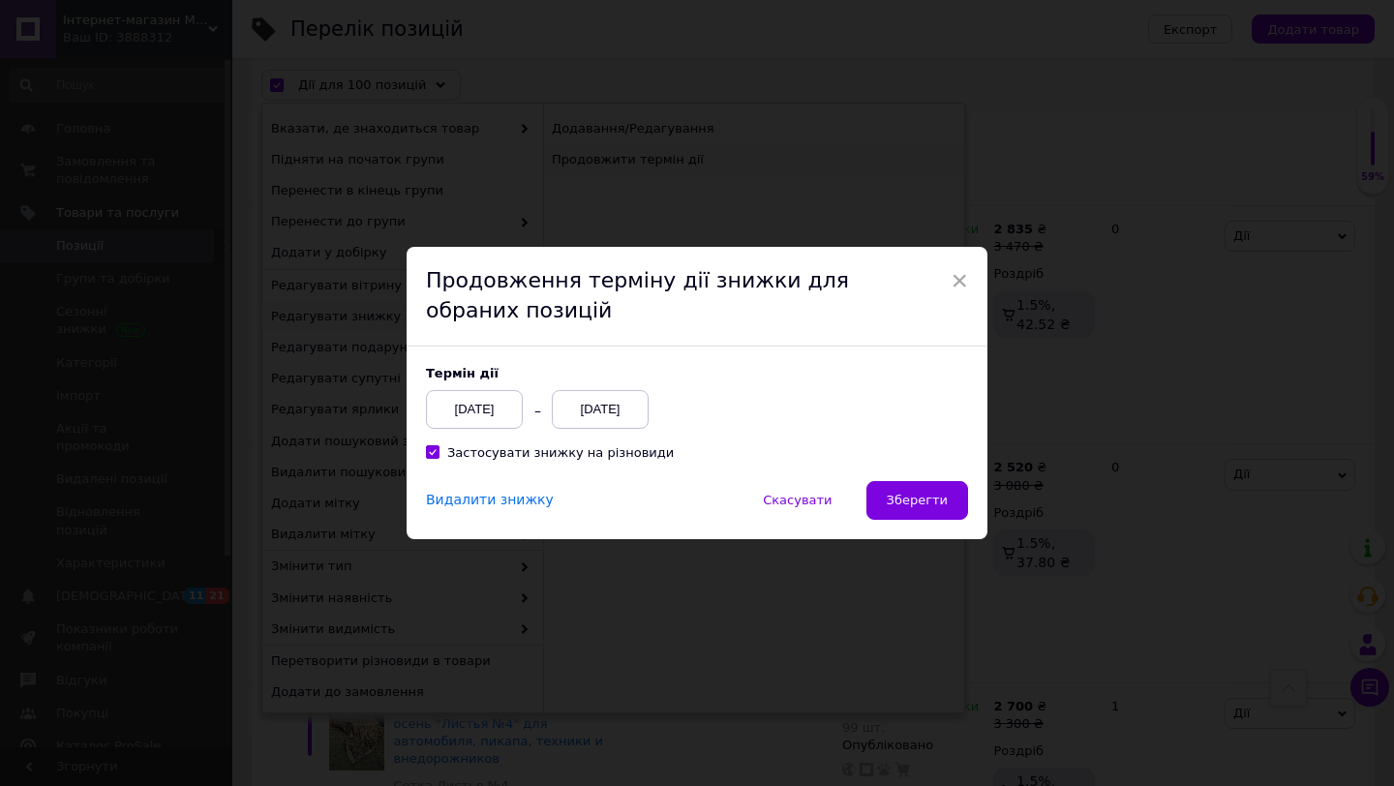
scroll to position [22270, 0]
click at [897, 501] on span "Зберегти" at bounding box center [917, 500] width 61 height 15
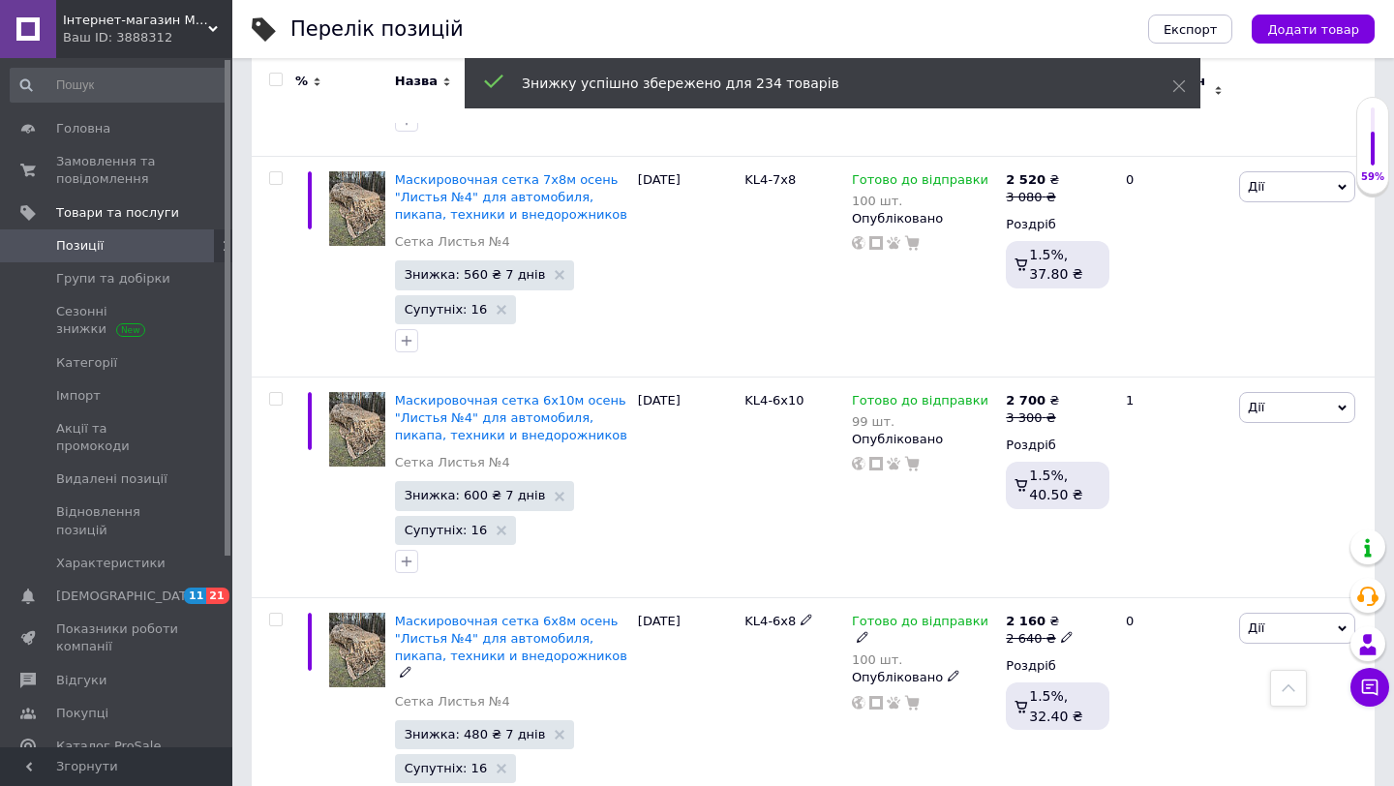
scroll to position [22349, 0]
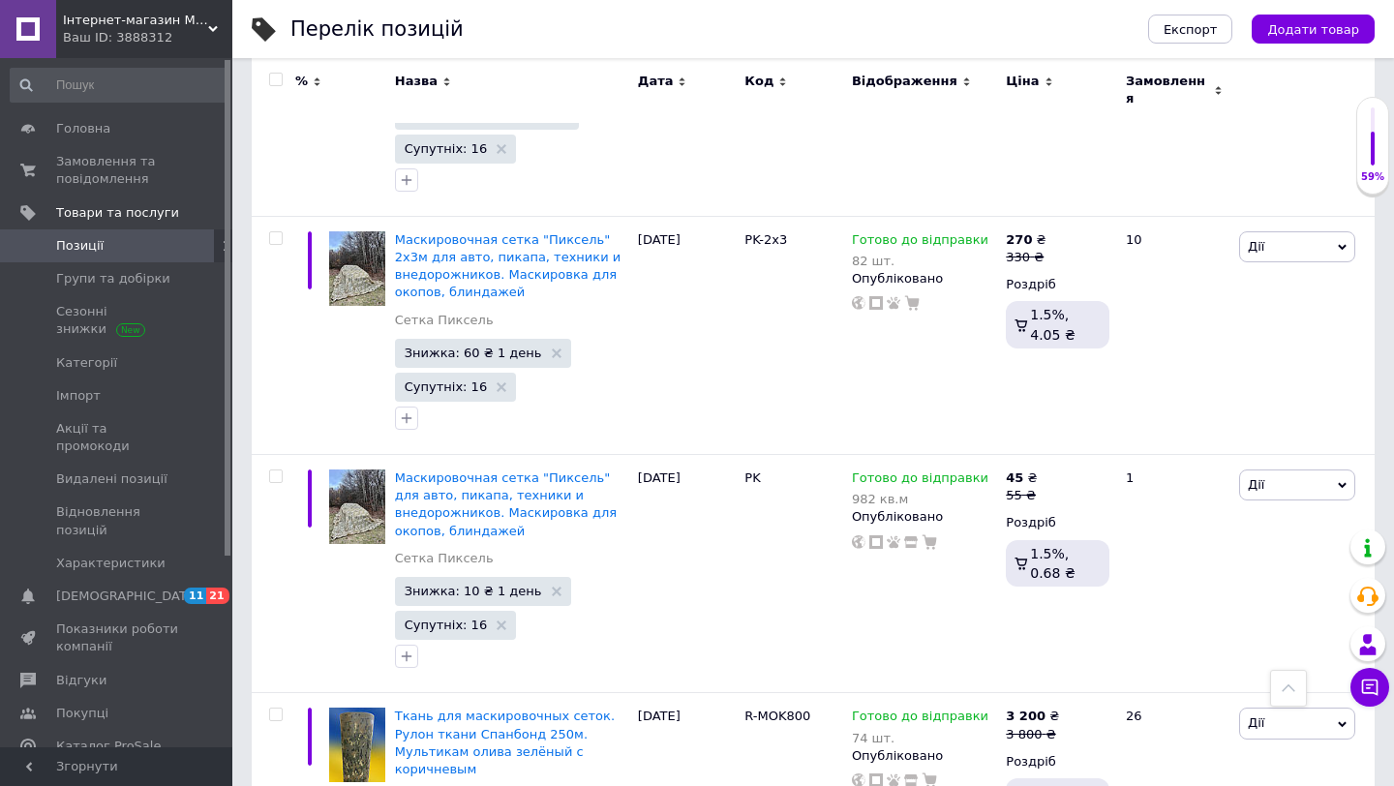
click at [279, 76] on input "checkbox" at bounding box center [275, 80] width 13 height 13
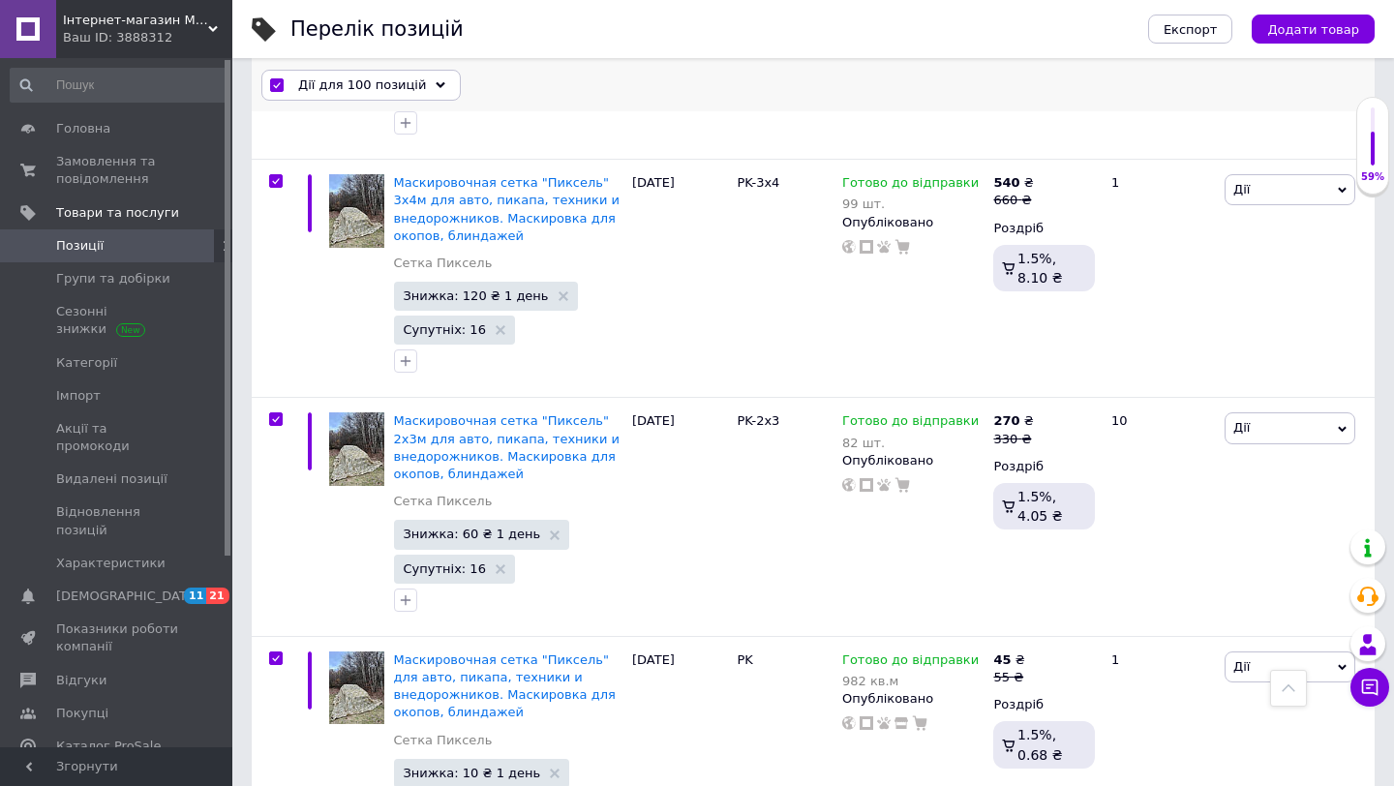
click at [432, 78] on div "Дії для 100 позицій" at bounding box center [360, 85] width 199 height 31
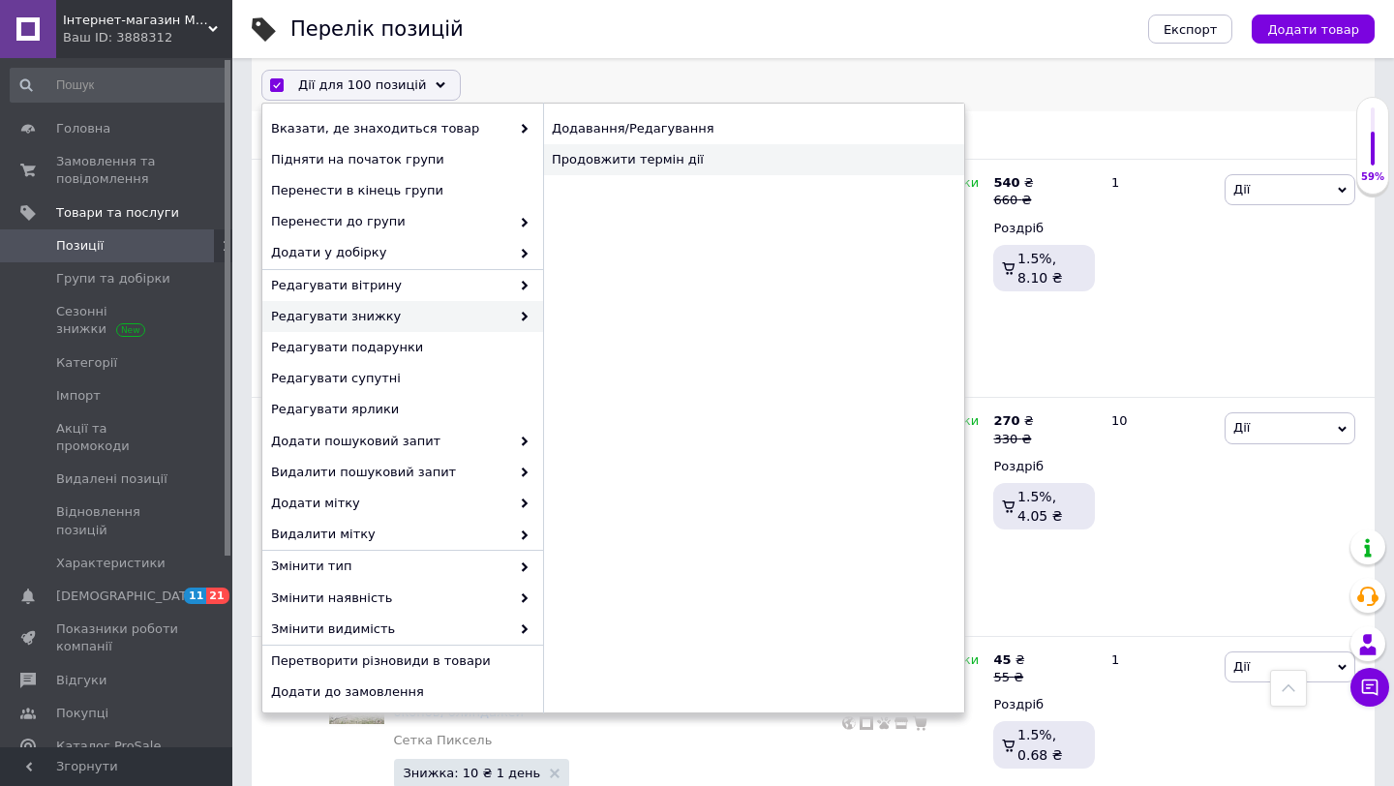
click at [629, 165] on div "Продовжити термін дії" at bounding box center [753, 159] width 421 height 31
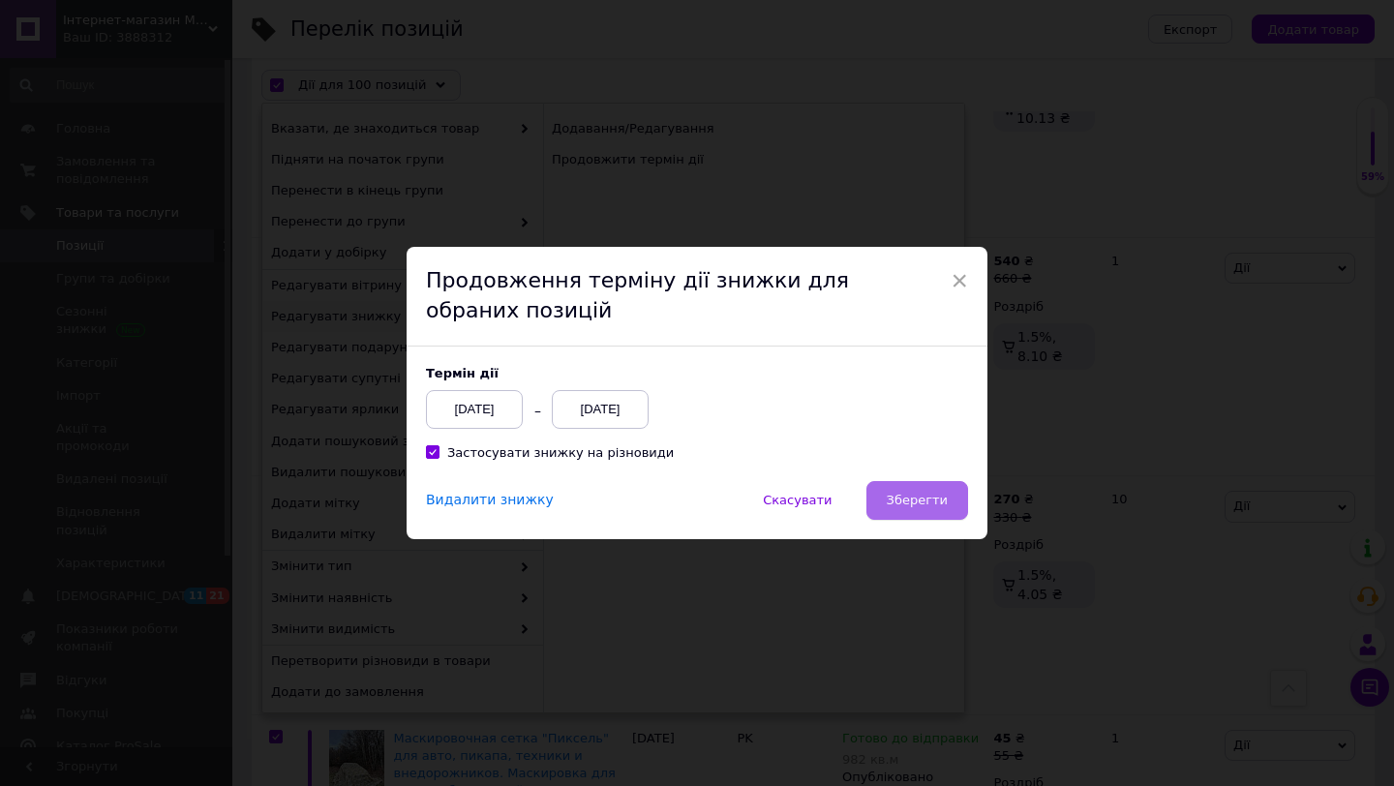
click at [917, 499] on span "Зберегти" at bounding box center [917, 500] width 61 height 15
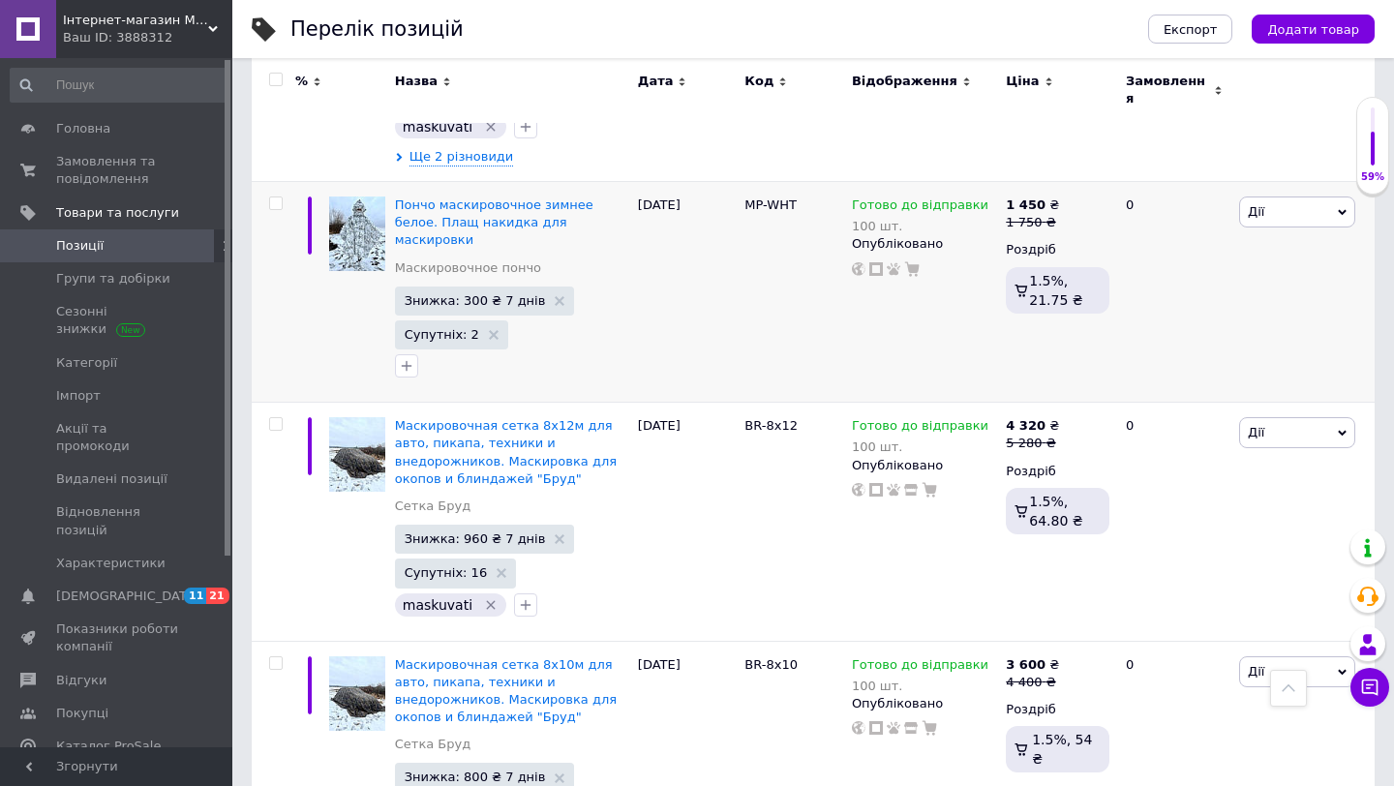
scroll to position [23247, 0]
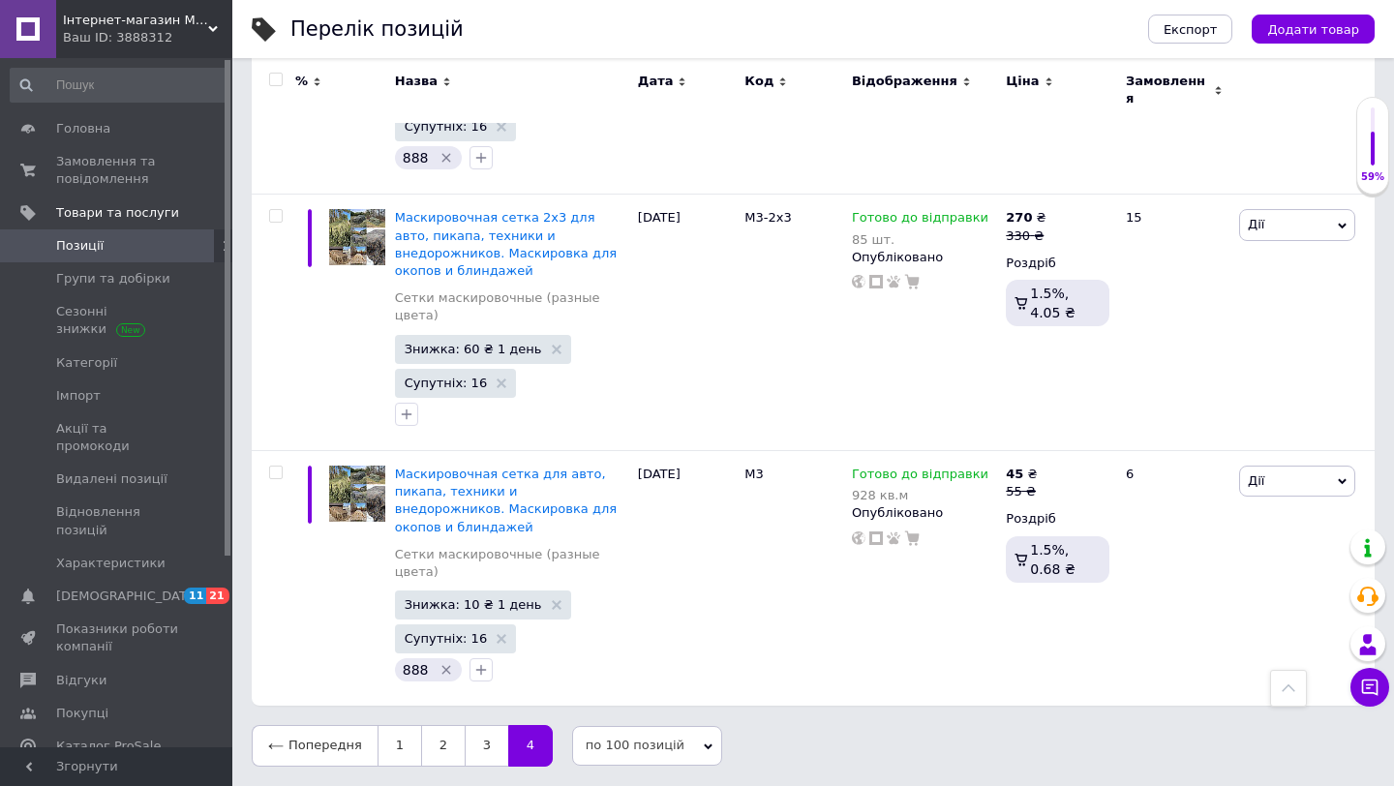
scroll to position [19798, 0]
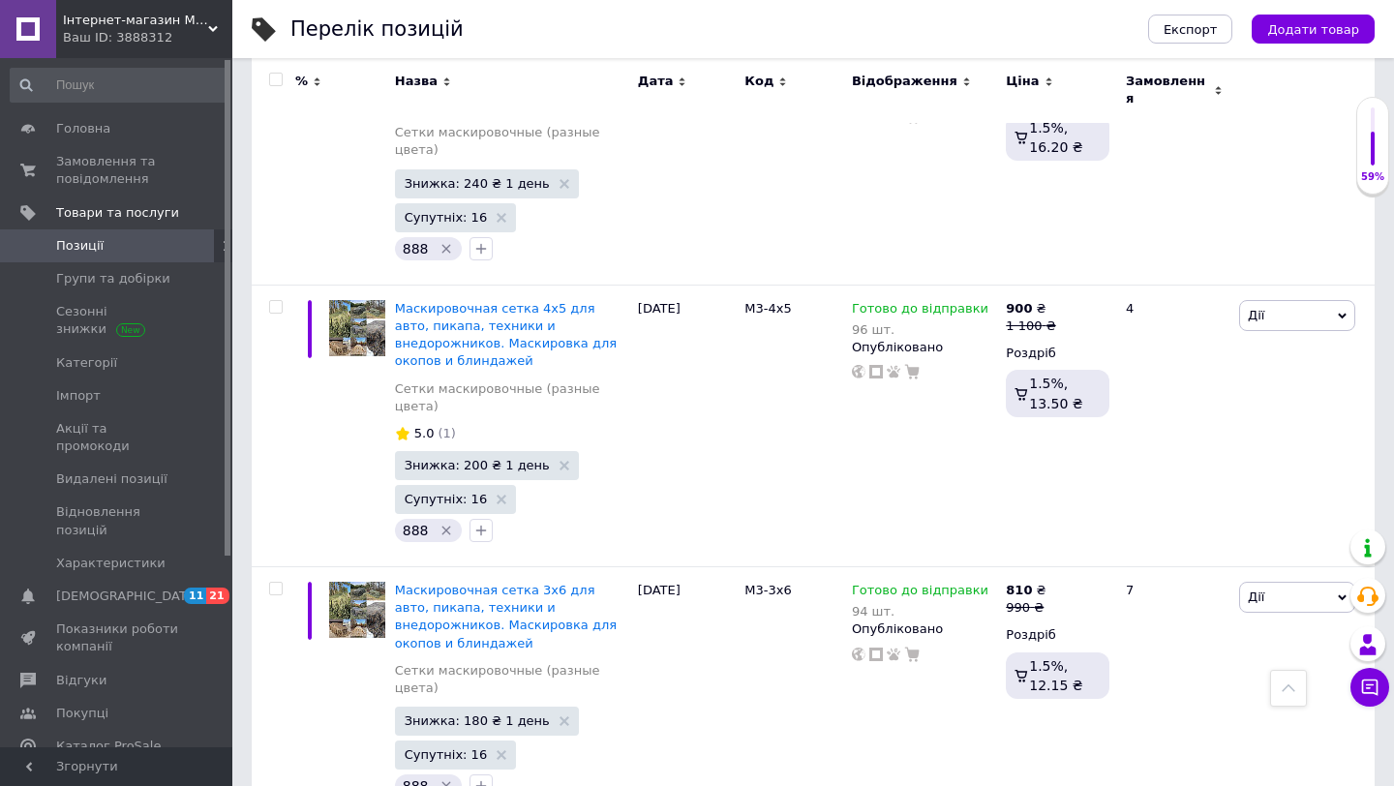
click at [276, 73] on span at bounding box center [276, 80] width 14 height 14
click at [276, 74] on input "checkbox" at bounding box center [275, 80] width 13 height 13
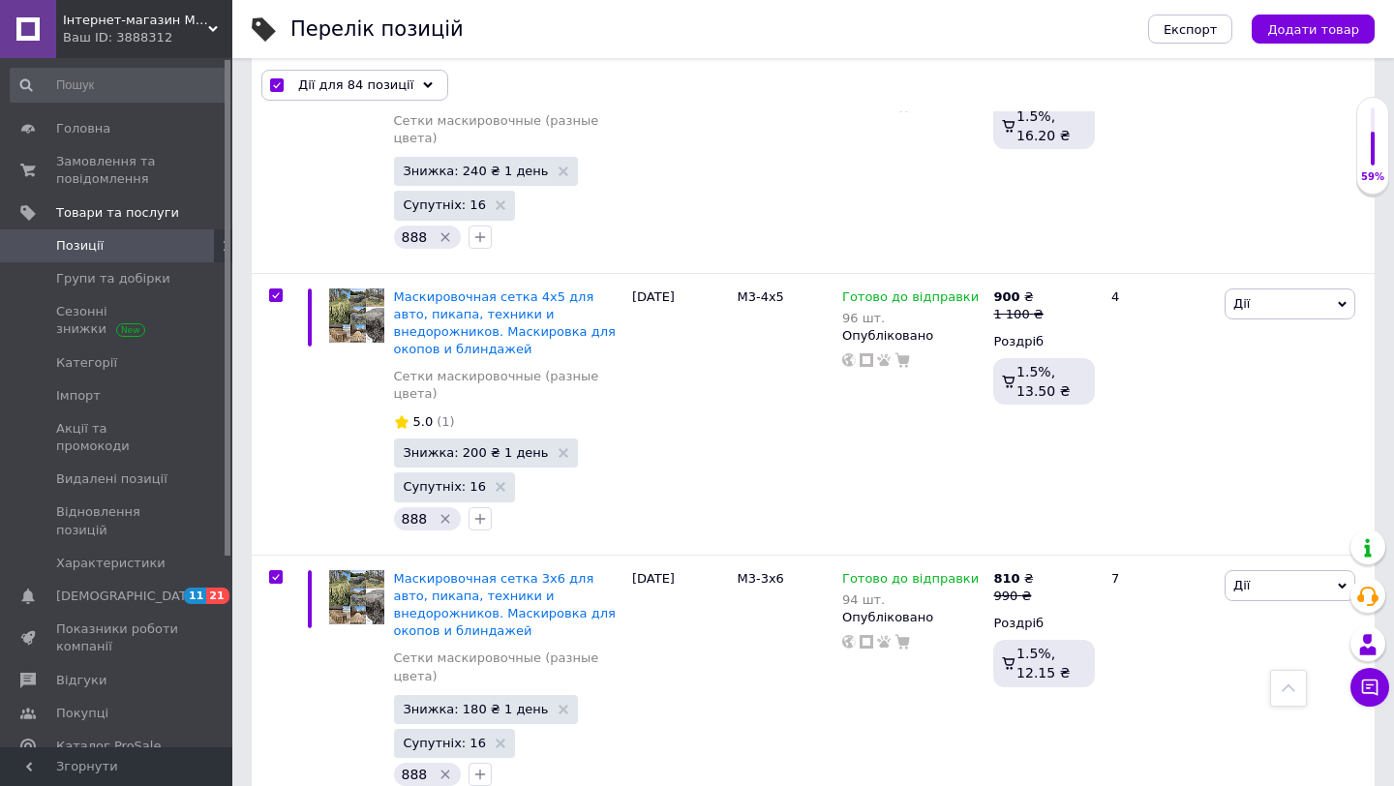
scroll to position [20045, 0]
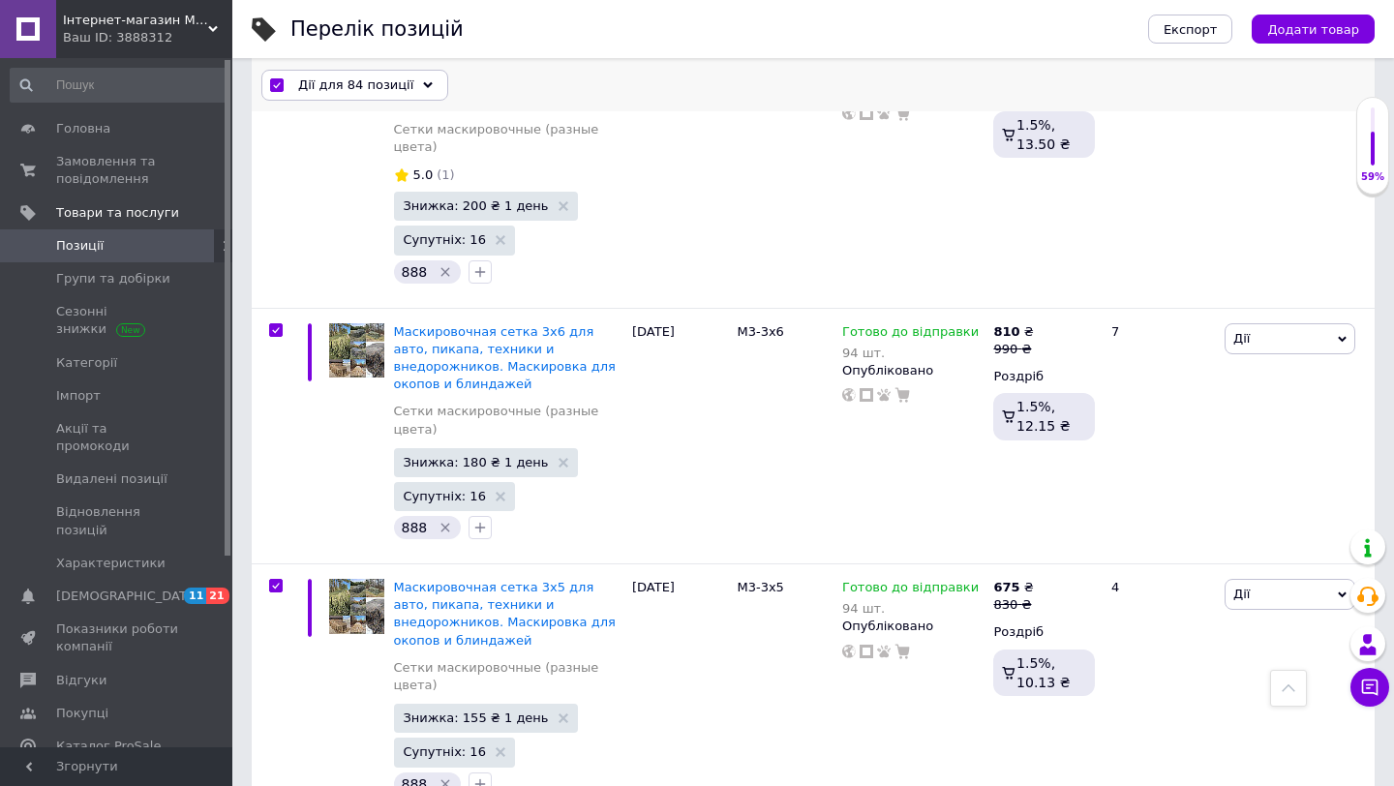
click at [377, 81] on span "Дії для 84 позиції" at bounding box center [355, 84] width 115 height 17
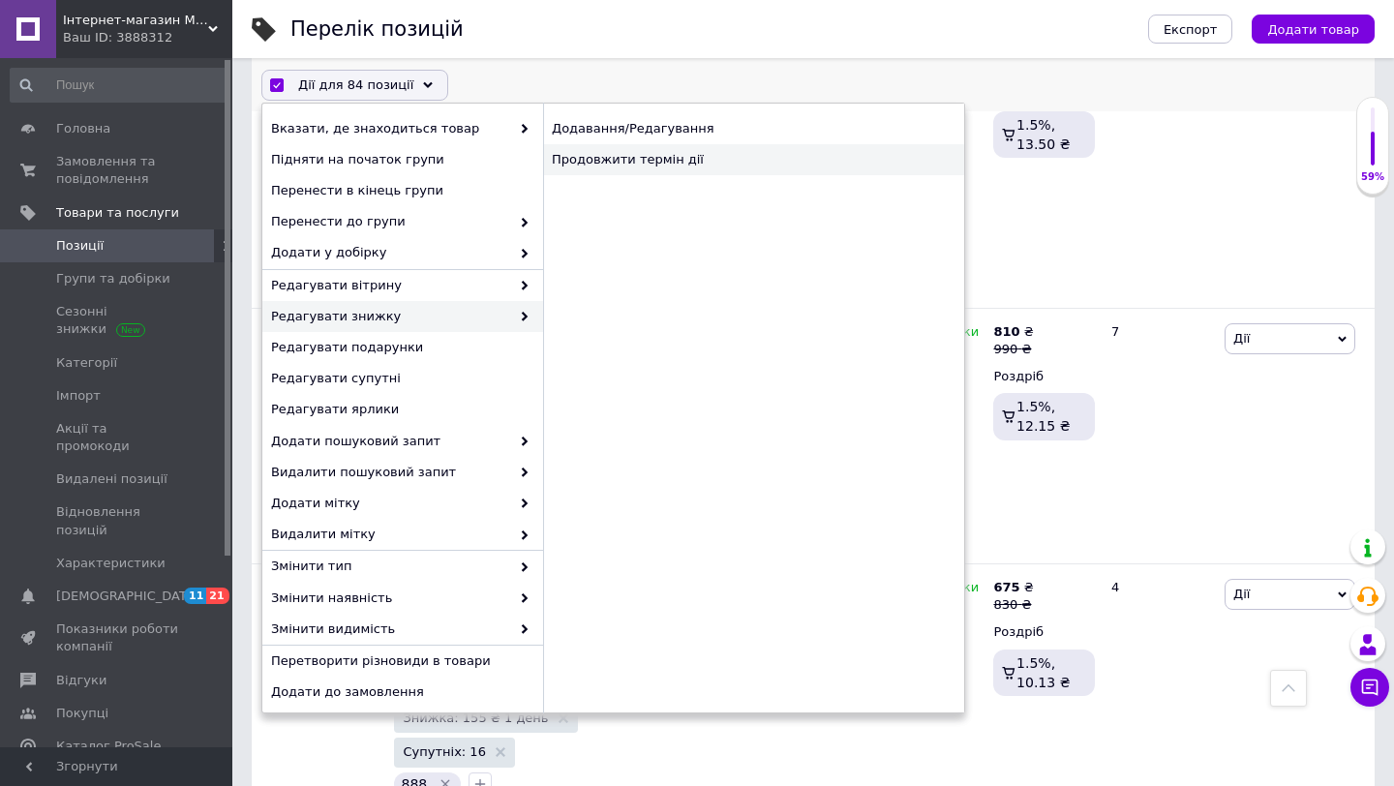
click at [657, 165] on div "Продовжити термін дії" at bounding box center [753, 159] width 421 height 31
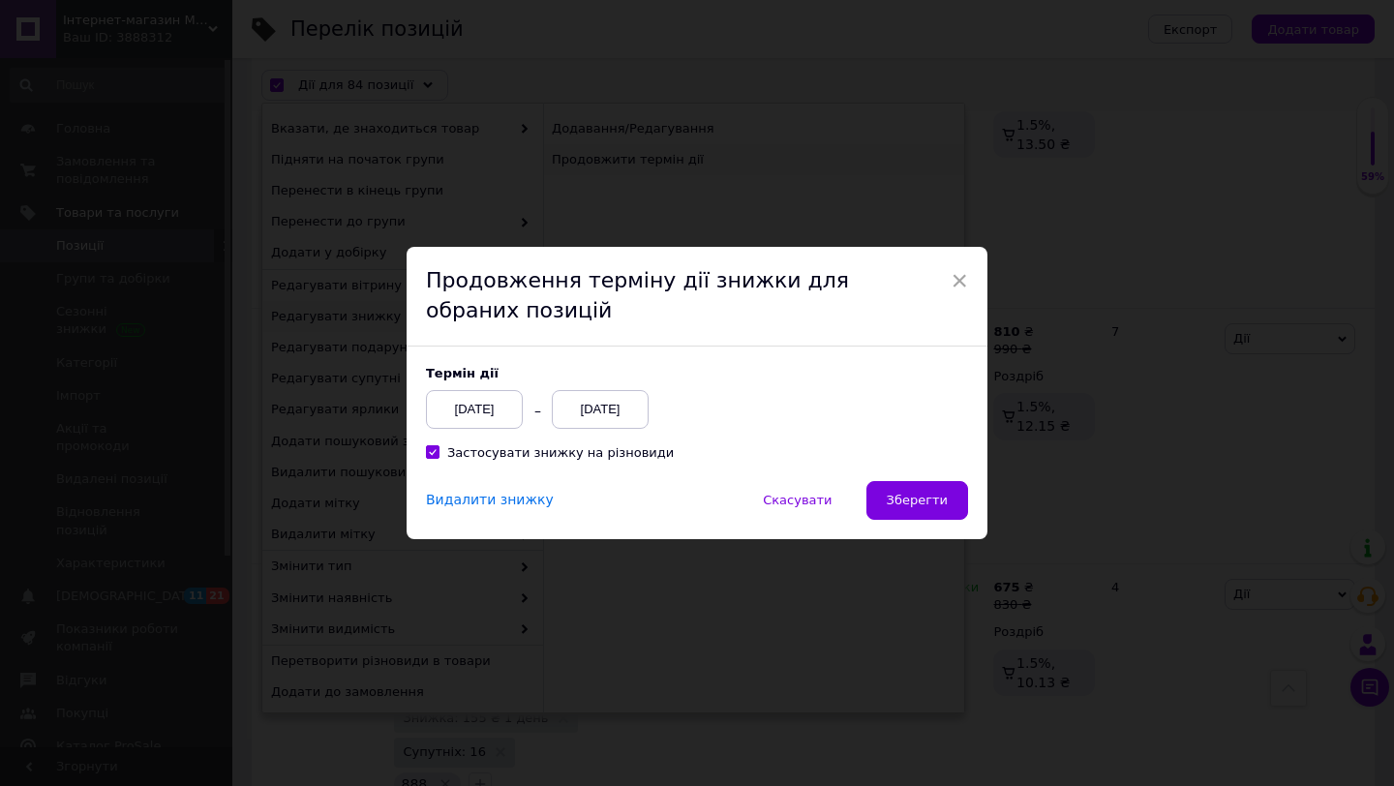
scroll to position [19965, 0]
click at [910, 494] on span "Зберегти" at bounding box center [917, 500] width 61 height 15
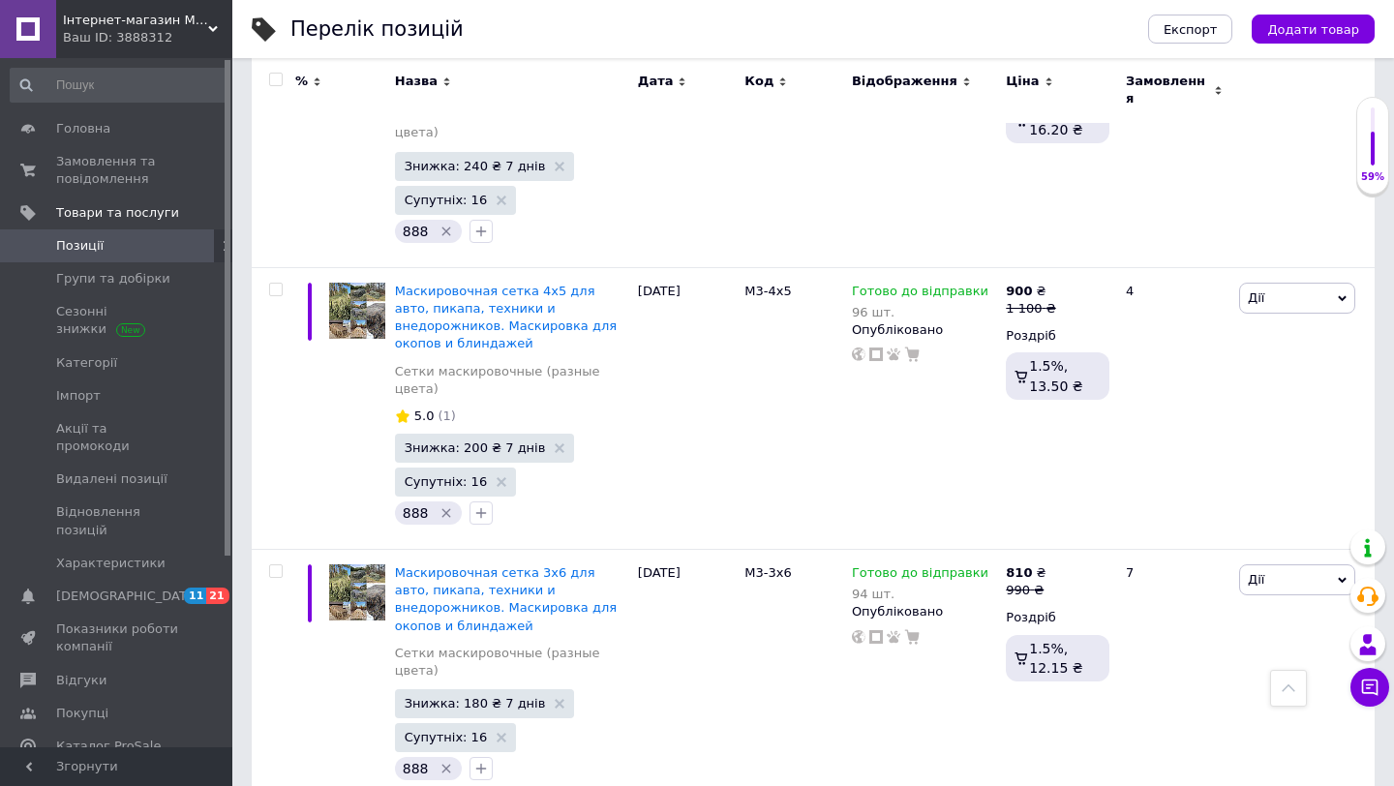
scroll to position [19798, 0]
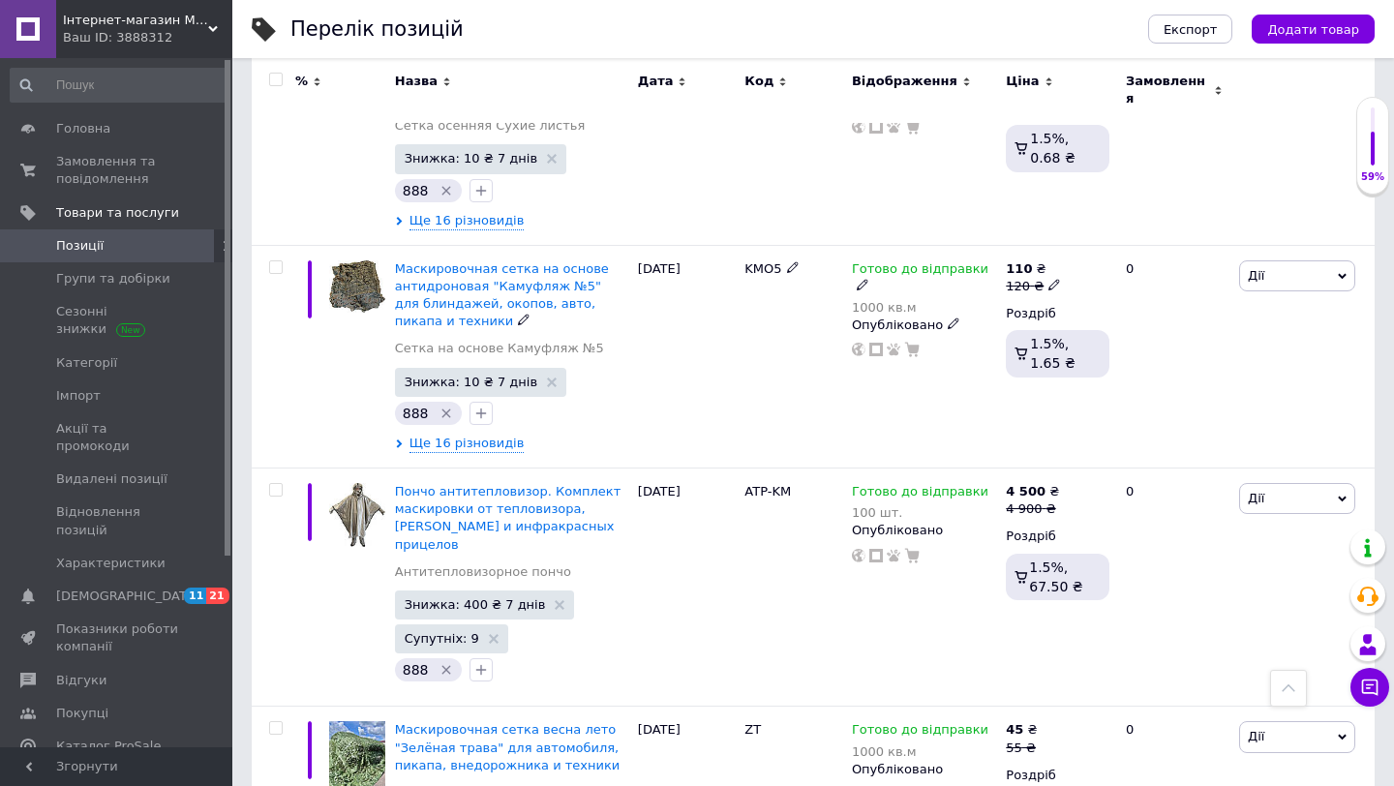
scroll to position [93, 0]
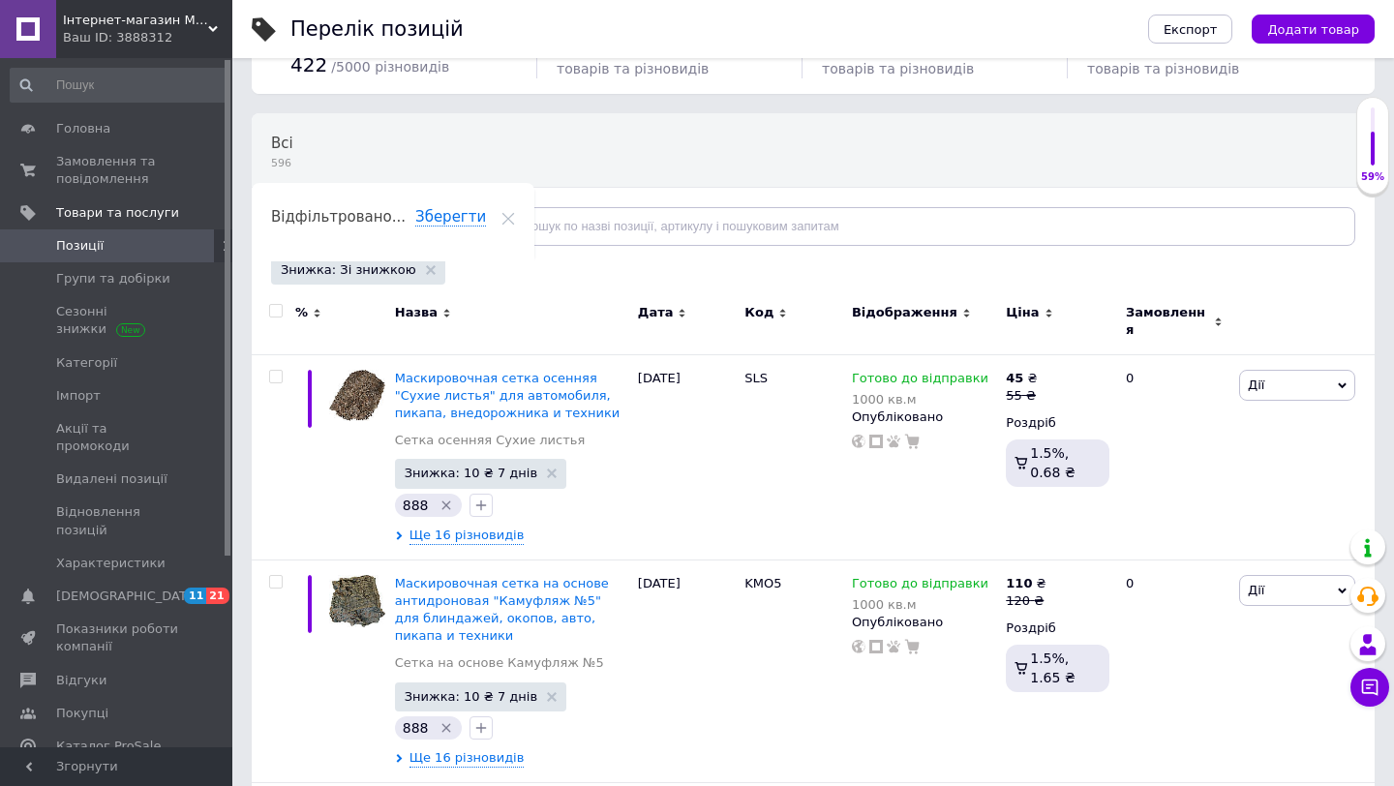
click at [183, 39] on div "Ваш ID: 3888312" at bounding box center [147, 37] width 169 height 17
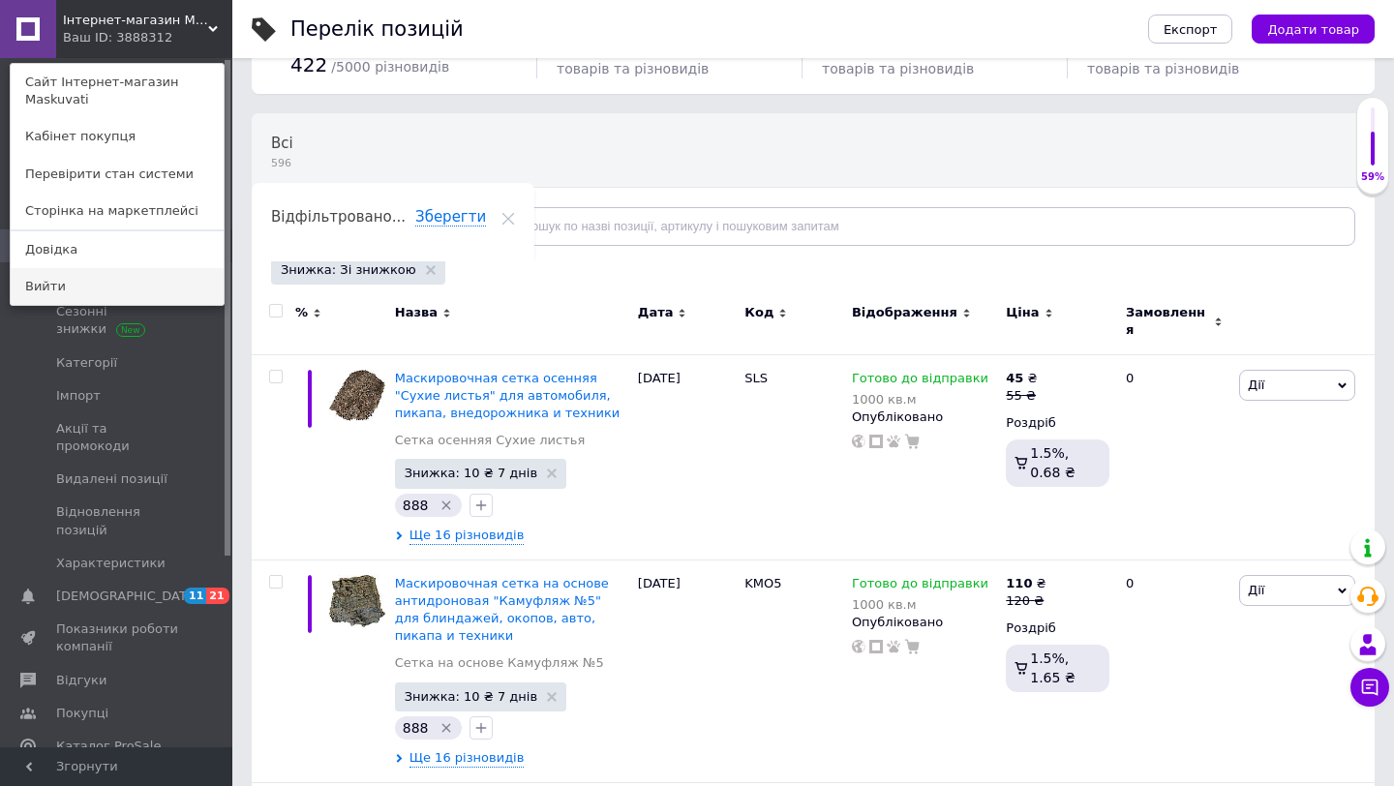
click at [110, 297] on link "Вийти" at bounding box center [117, 286] width 213 height 37
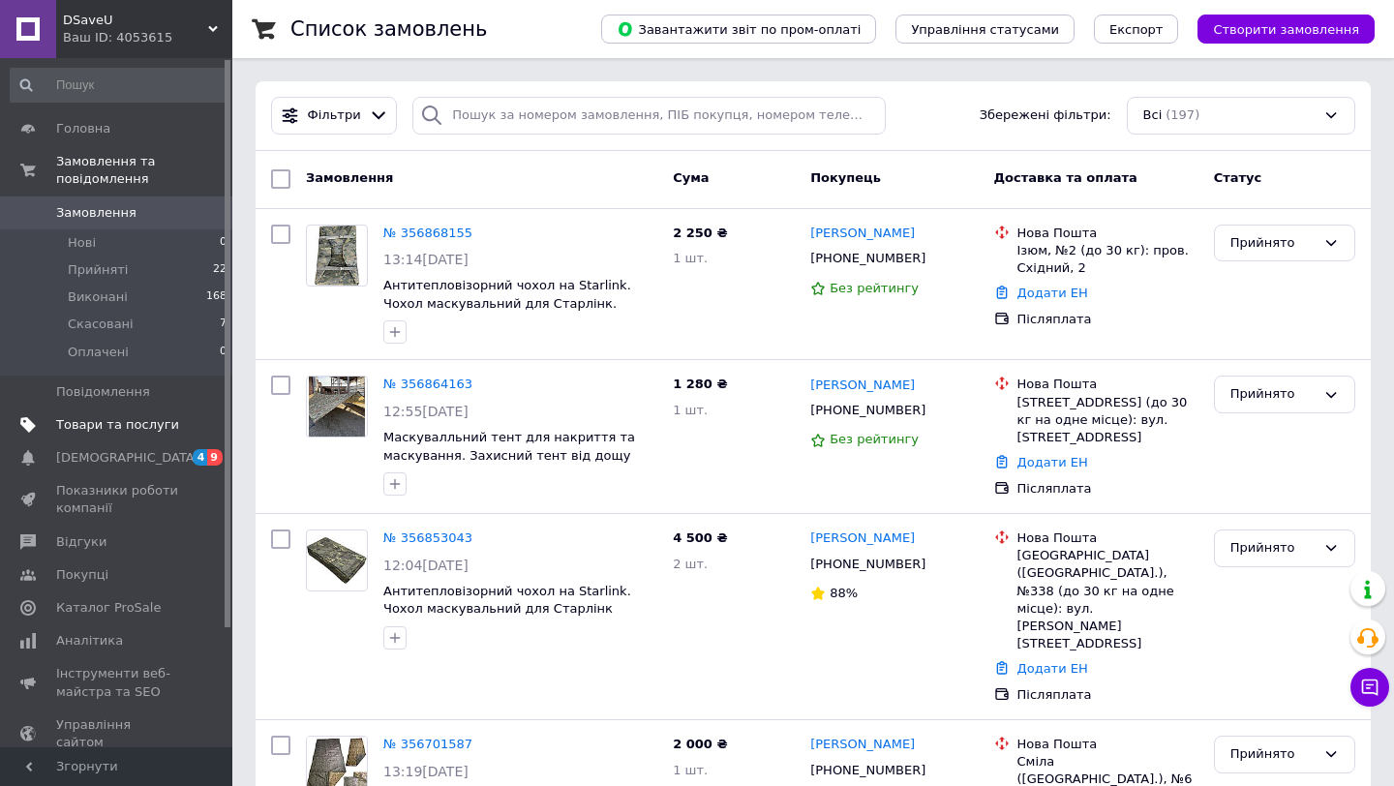
click at [105, 422] on span "Товари та послуги" at bounding box center [117, 424] width 123 height 17
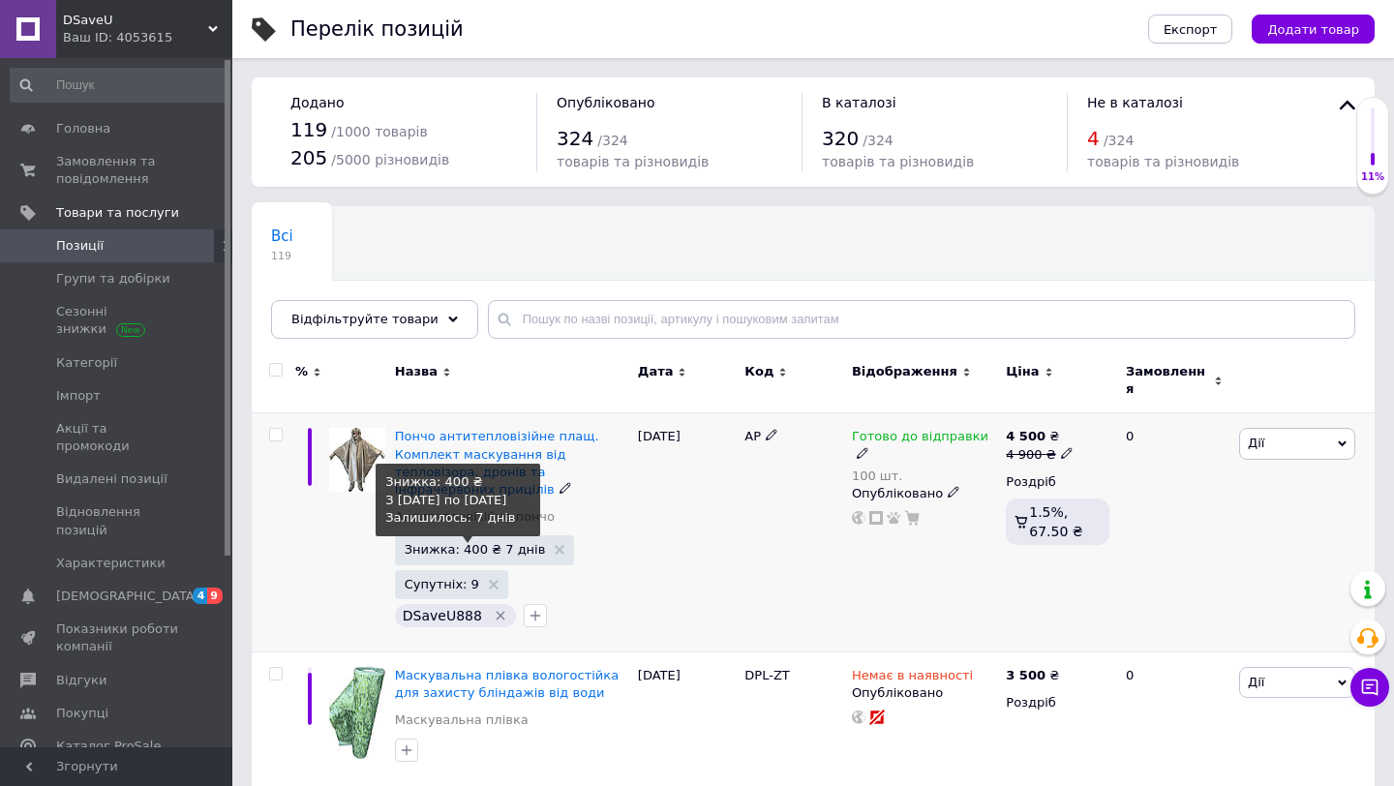
click at [472, 543] on span "Знижка: 400 ₴ 7 днів" at bounding box center [475, 549] width 141 height 13
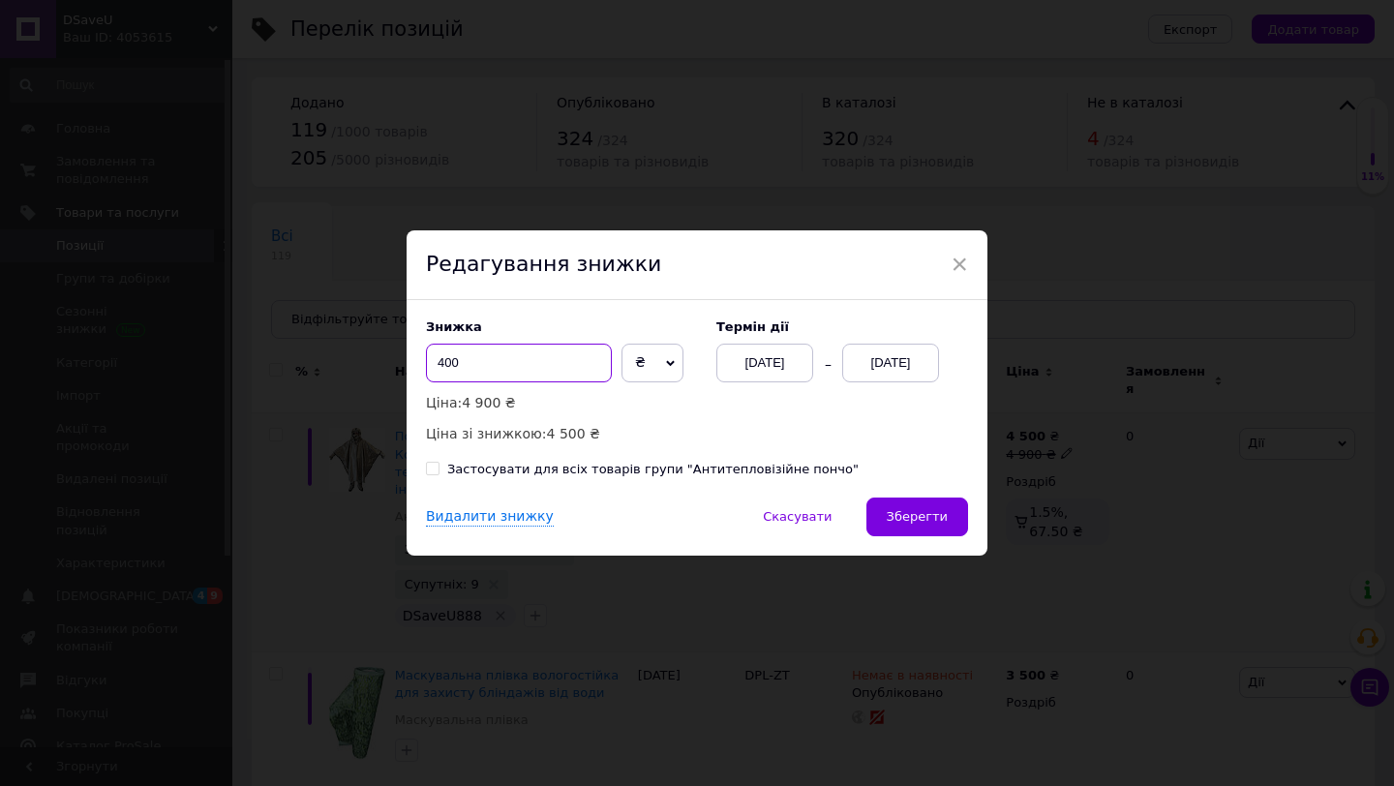
click at [442, 362] on input "400" at bounding box center [519, 363] width 186 height 39
type input "500"
click at [923, 519] on span "Зберегти" at bounding box center [917, 516] width 61 height 15
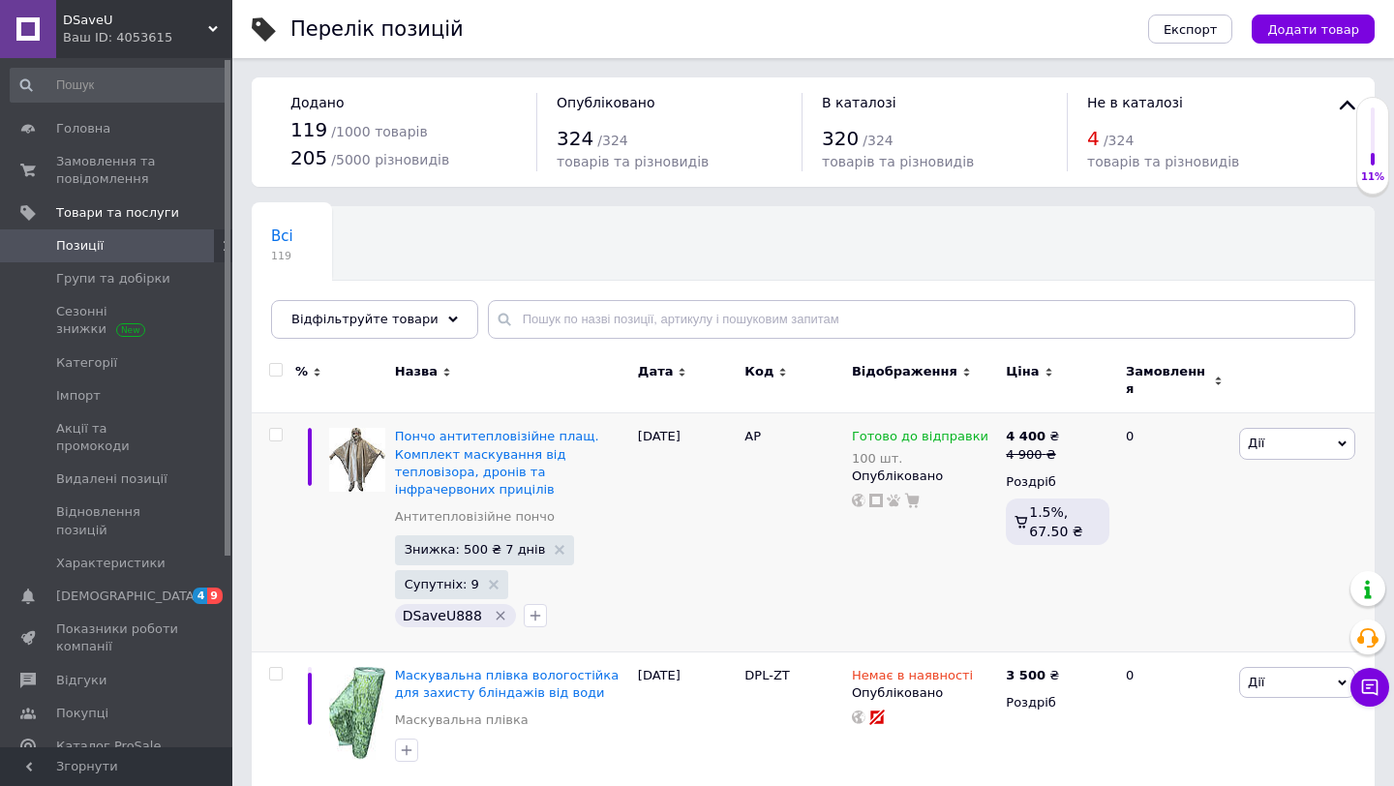
click at [155, 27] on span "DSaveU" at bounding box center [135, 20] width 145 height 17
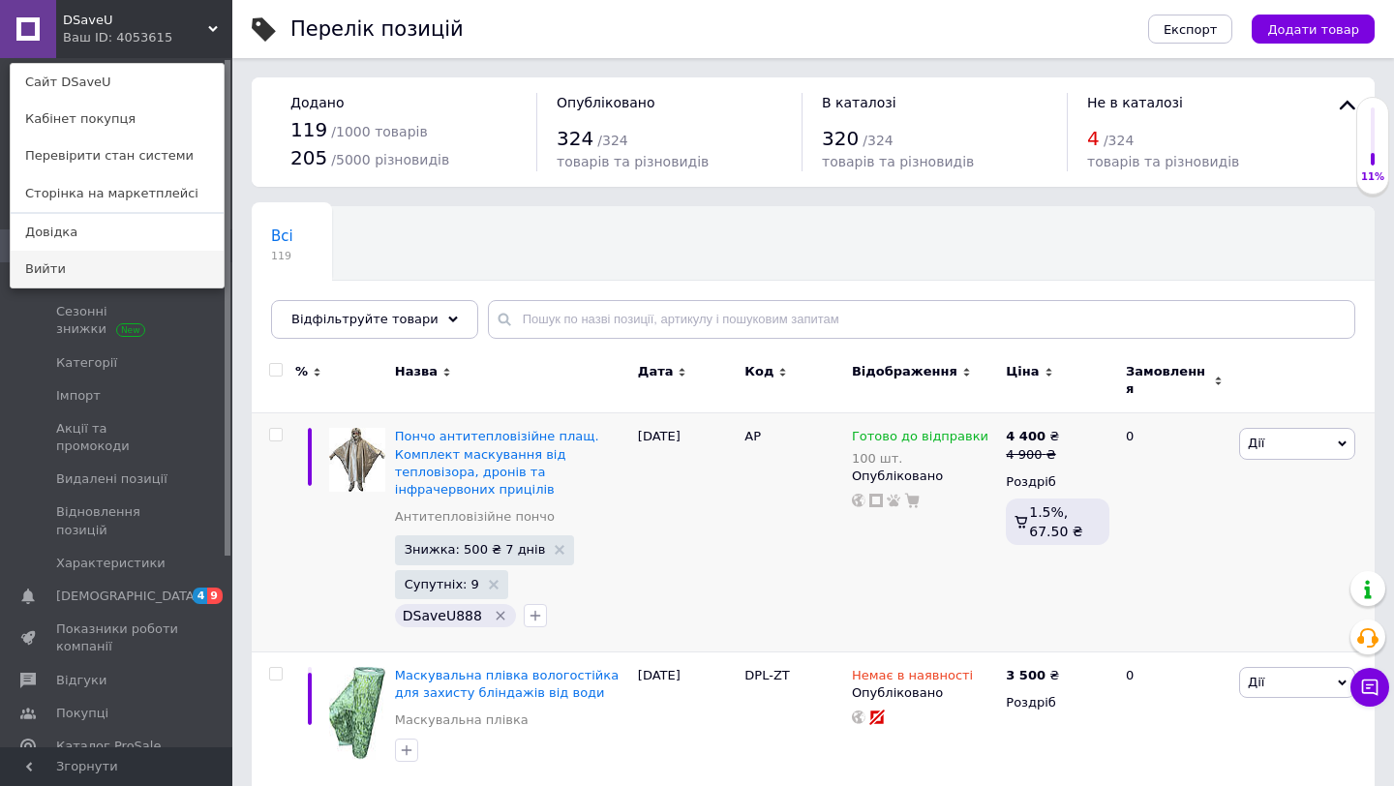
click at [106, 270] on link "Вийти" at bounding box center [117, 269] width 213 height 37
